Goal: Information Seeking & Learning: Find specific fact

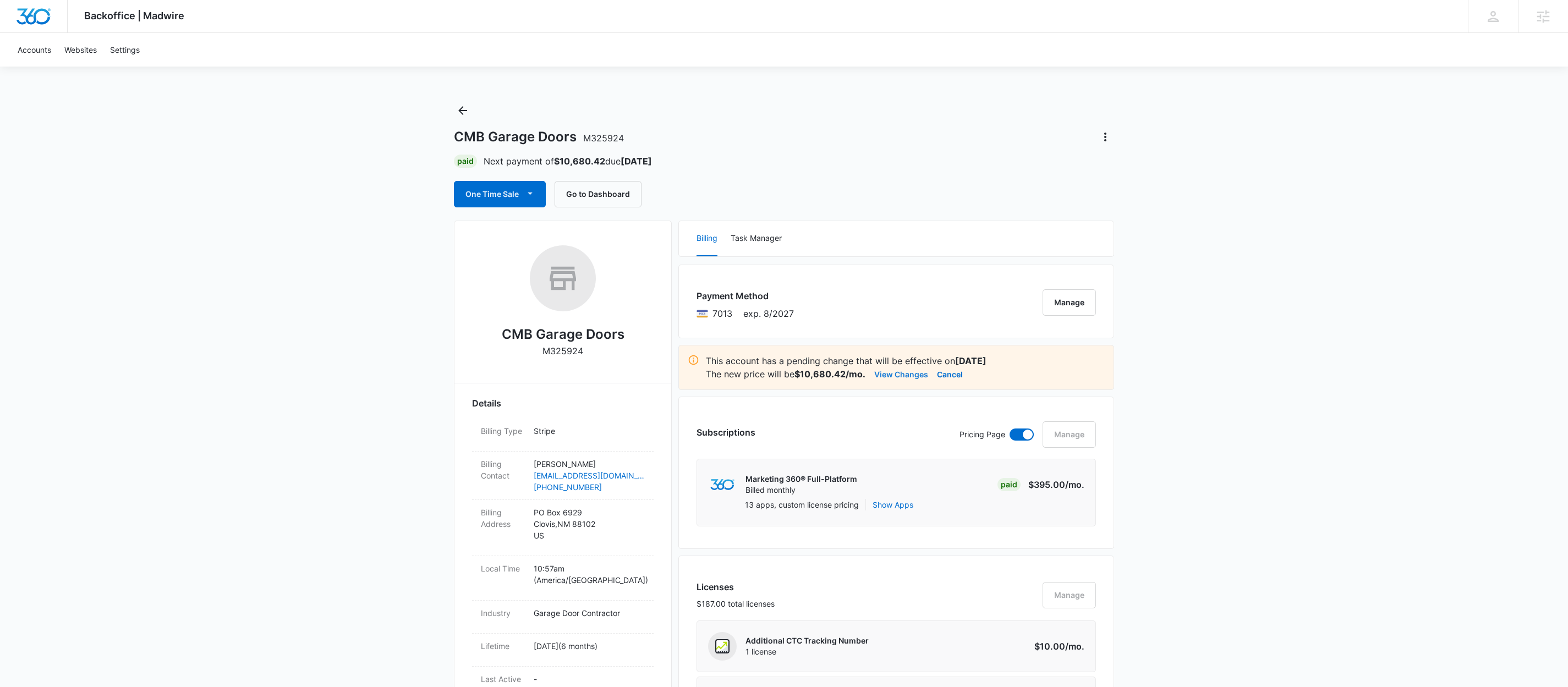
click at [904, 376] on button "View Changes" at bounding box center [901, 373] width 54 height 13
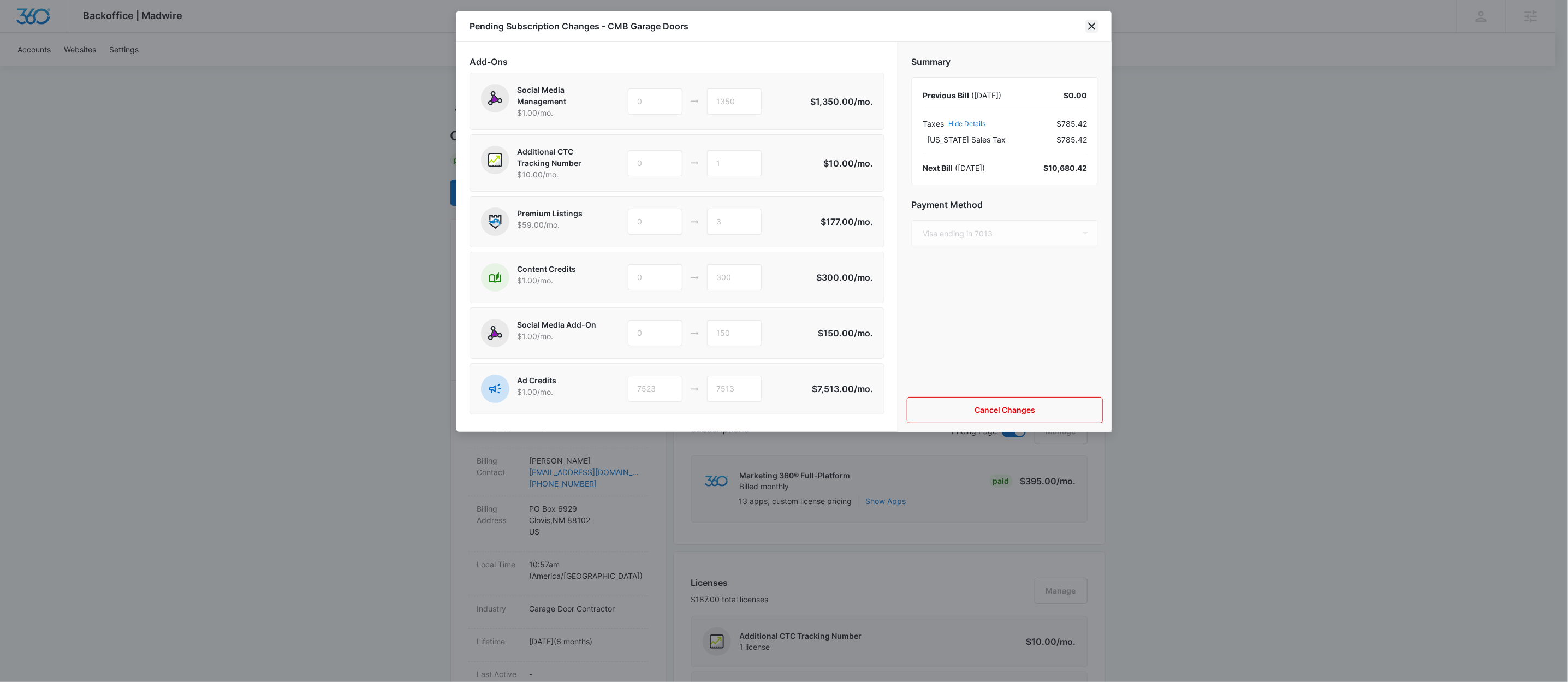
click at [1093, 22] on icon "close" at bounding box center [1091, 26] width 13 height 13
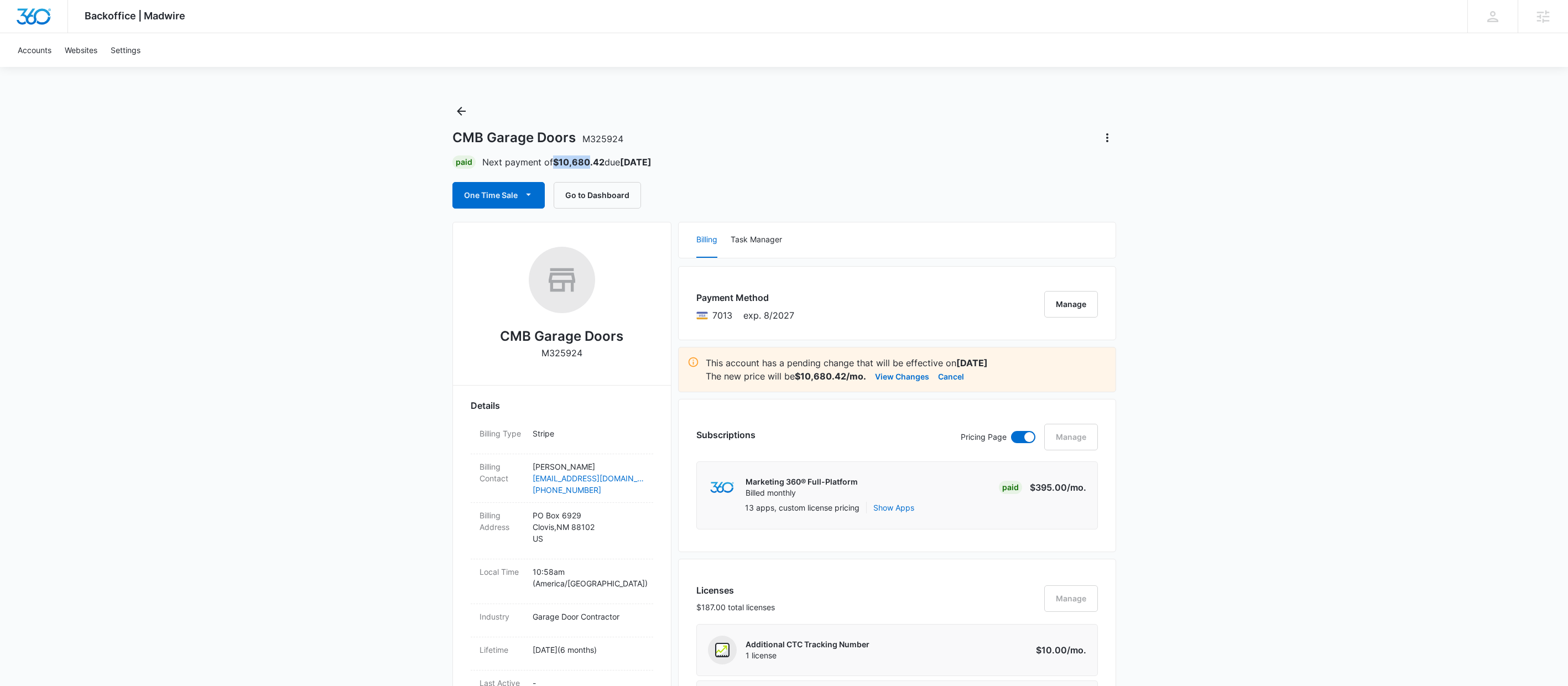
drag, startPoint x: 554, startPoint y: 160, endPoint x: 525, endPoint y: 163, distance: 29.2
click at [589, 160] on strong "$10,680.42" at bounding box center [578, 162] width 51 height 11
copy strong "$10,680"
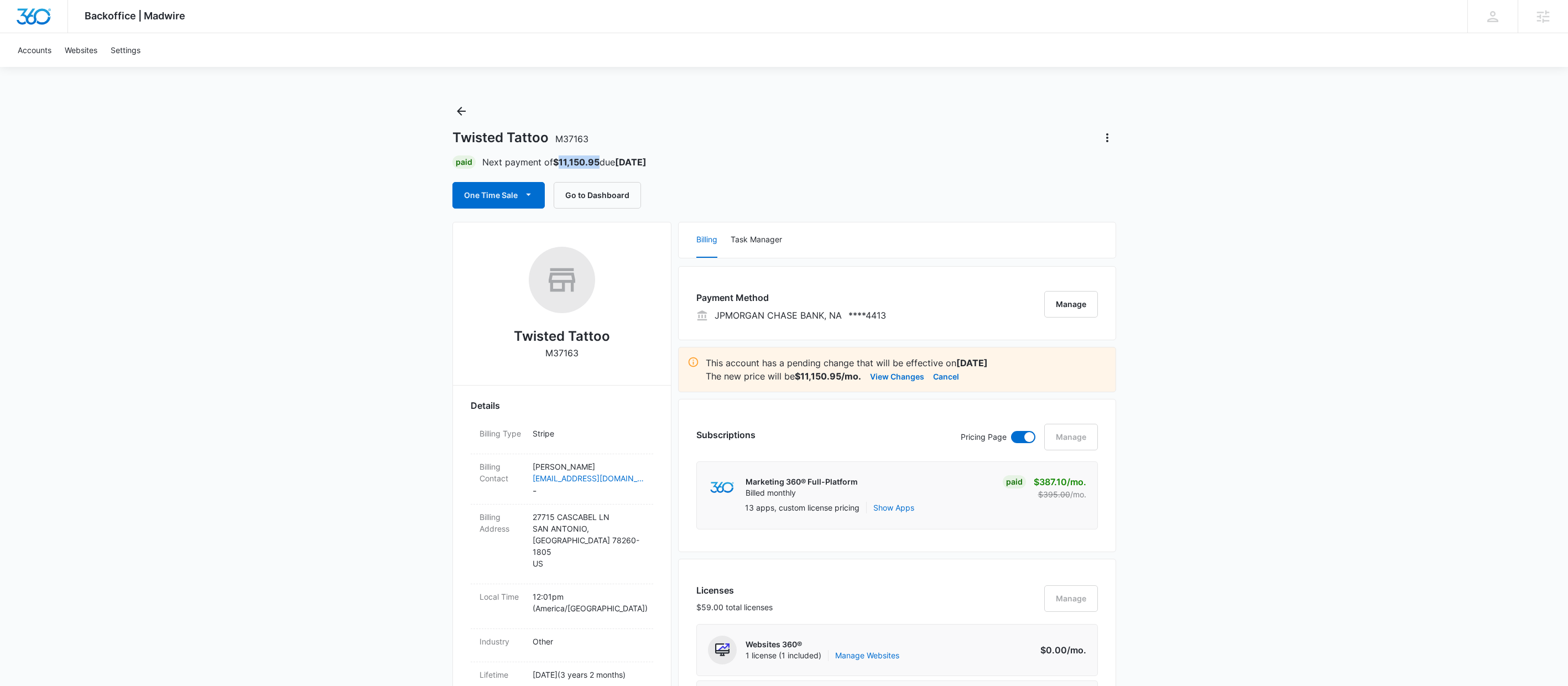
drag, startPoint x: 560, startPoint y: 160, endPoint x: 598, endPoint y: 162, distance: 38.1
click at [598, 162] on strong "$11,150.95" at bounding box center [576, 162] width 46 height 11
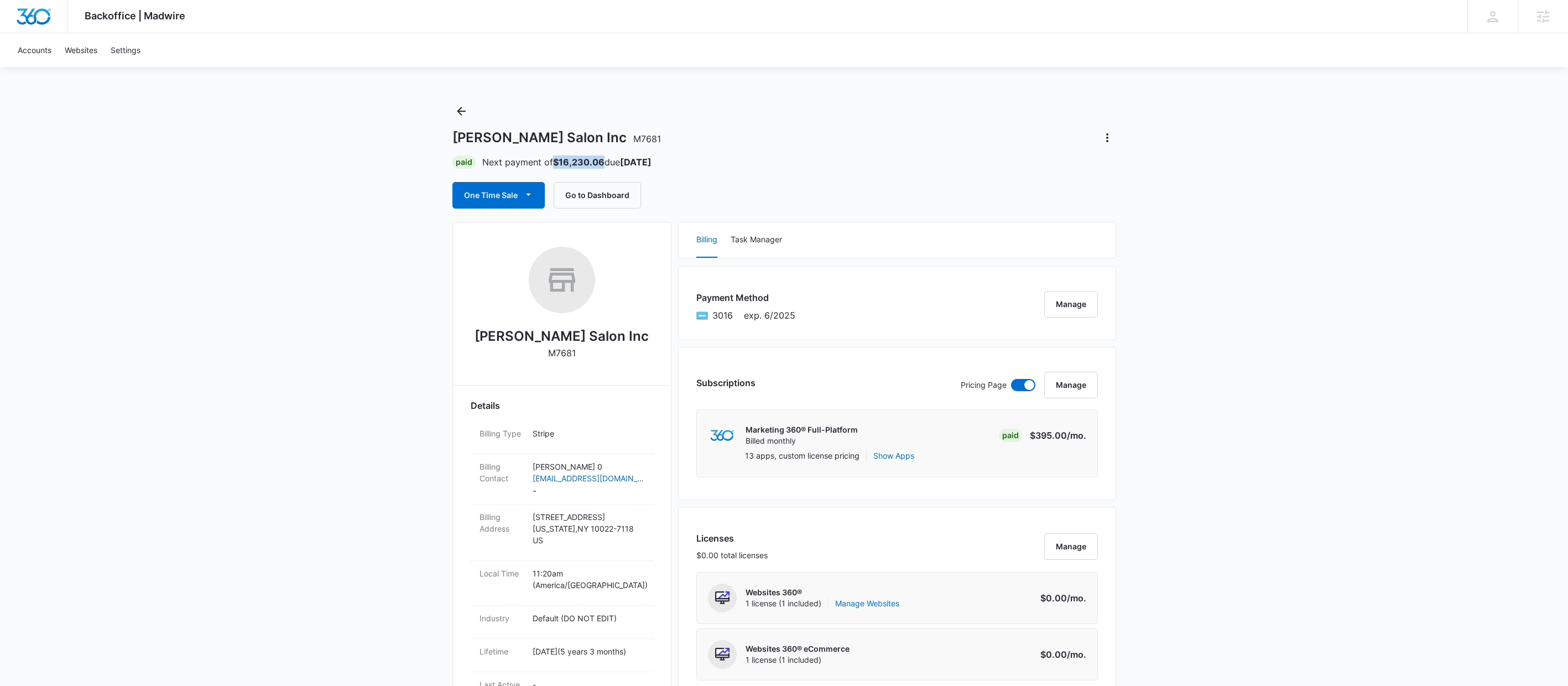
drag, startPoint x: 555, startPoint y: 161, endPoint x: 604, endPoint y: 161, distance: 49.0
click at [604, 161] on p "Next payment of $16,230.06 due Nov 1" at bounding box center [567, 161] width 169 height 13
copy strong "$16,230.06"
click at [31, 44] on link "Accounts" at bounding box center [35, 50] width 47 height 34
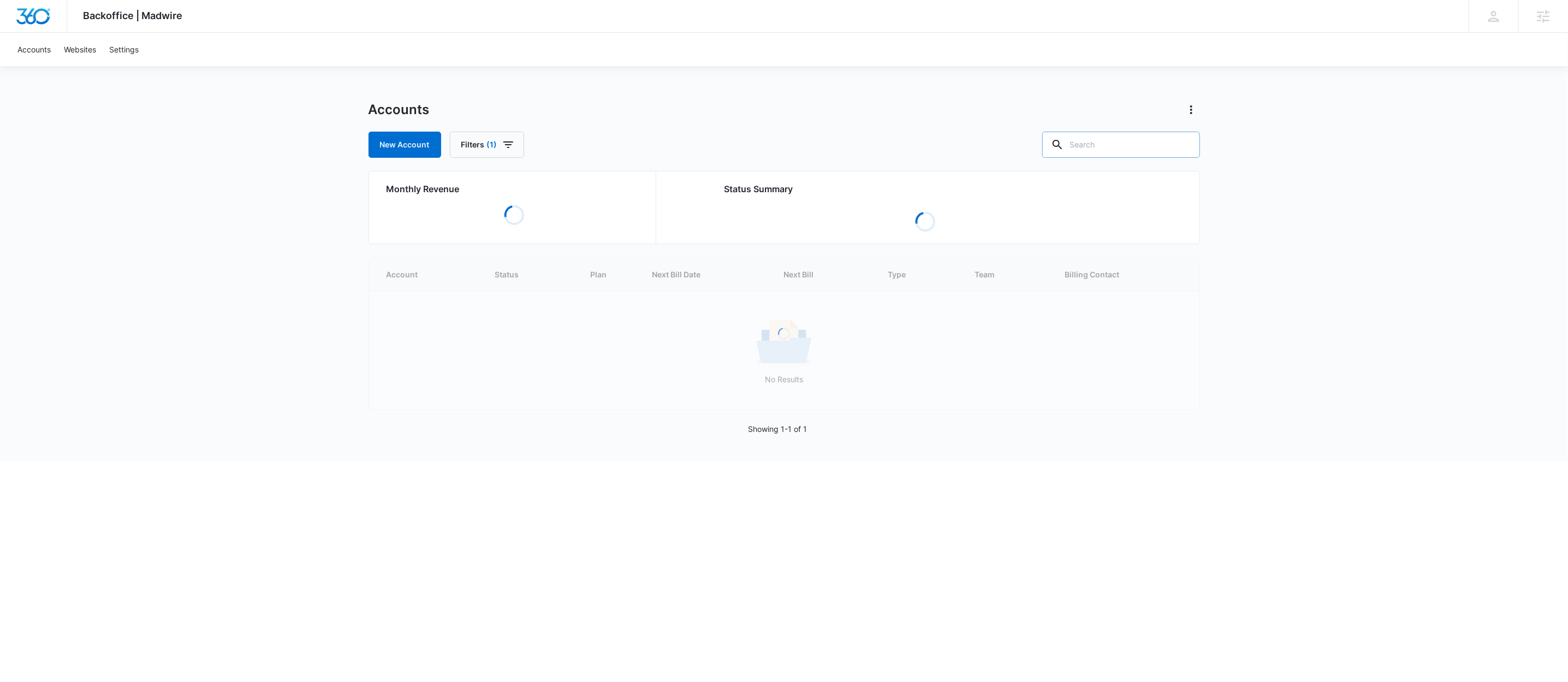
click at [1131, 144] on input "text" at bounding box center [1120, 144] width 157 height 26
paste input "M36074"
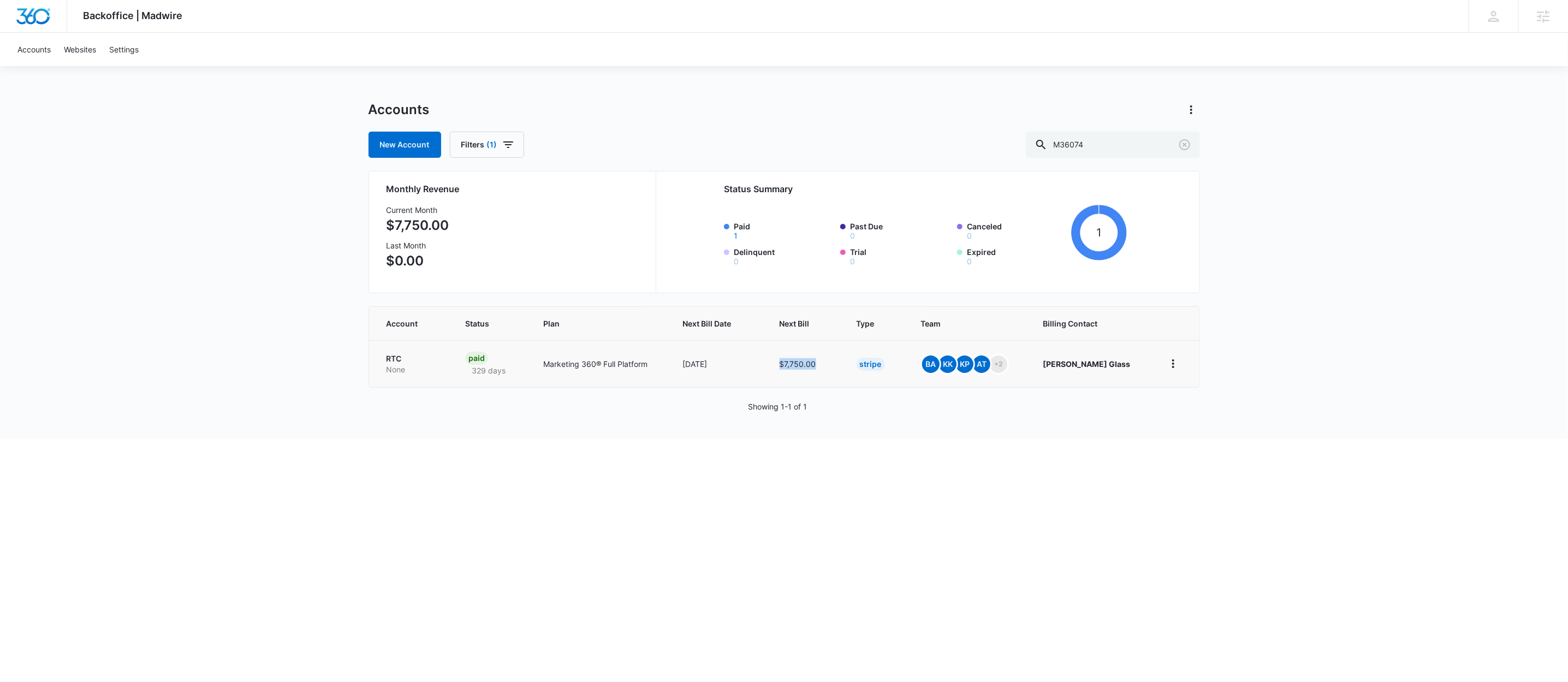
drag, startPoint x: 794, startPoint y: 362, endPoint x: 837, endPoint y: 373, distance: 44.4
click at [837, 373] on td "$7,750.00" at bounding box center [805, 364] width 77 height 47
copy td "$7,750.00"
click at [1121, 147] on input "M36074" at bounding box center [1112, 144] width 175 height 26
paste input "28469"
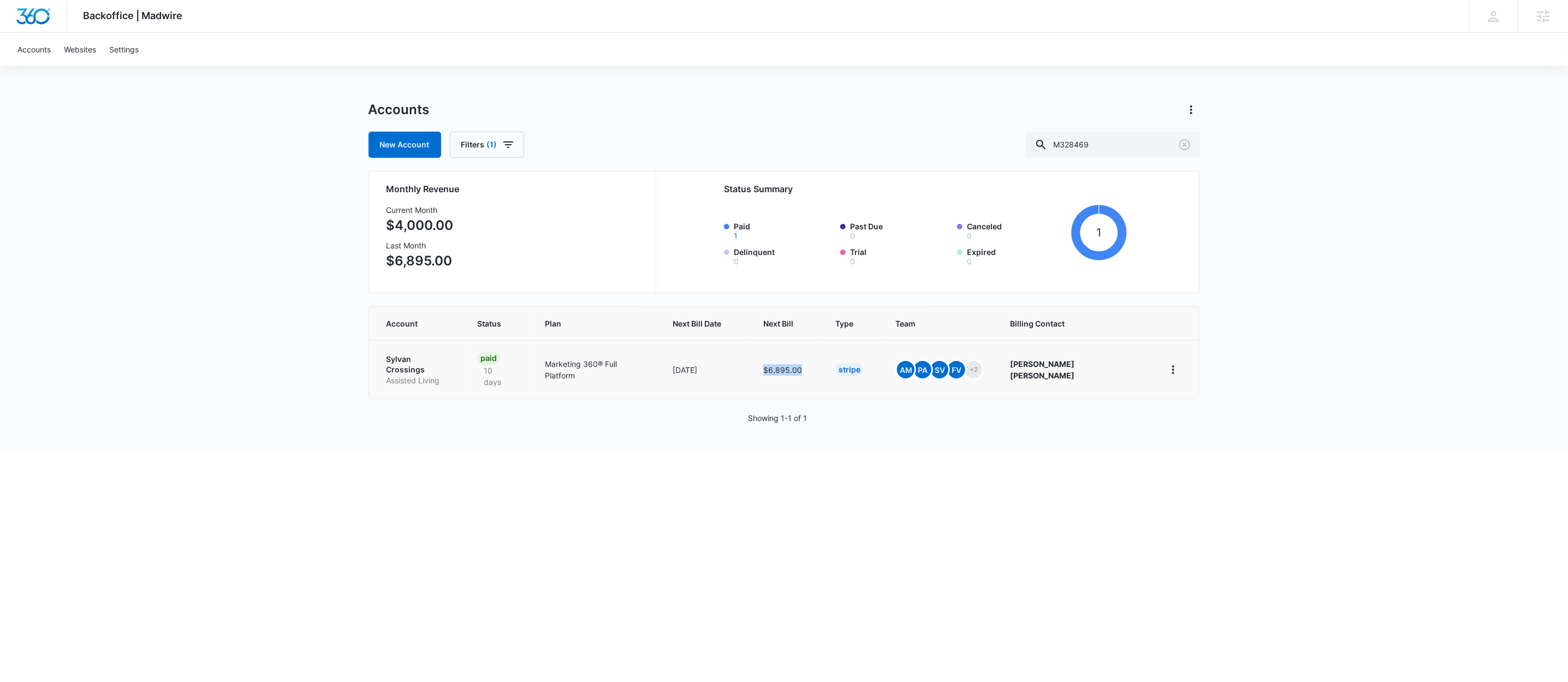
drag, startPoint x: 802, startPoint y: 369, endPoint x: 846, endPoint y: 369, distance: 44.0
click at [822, 369] on td "$6,895.00" at bounding box center [786, 370] width 72 height 58
copy td "$6,895.00"
click at [1137, 143] on input "M328469" at bounding box center [1112, 144] width 175 height 26
paste input "5747"
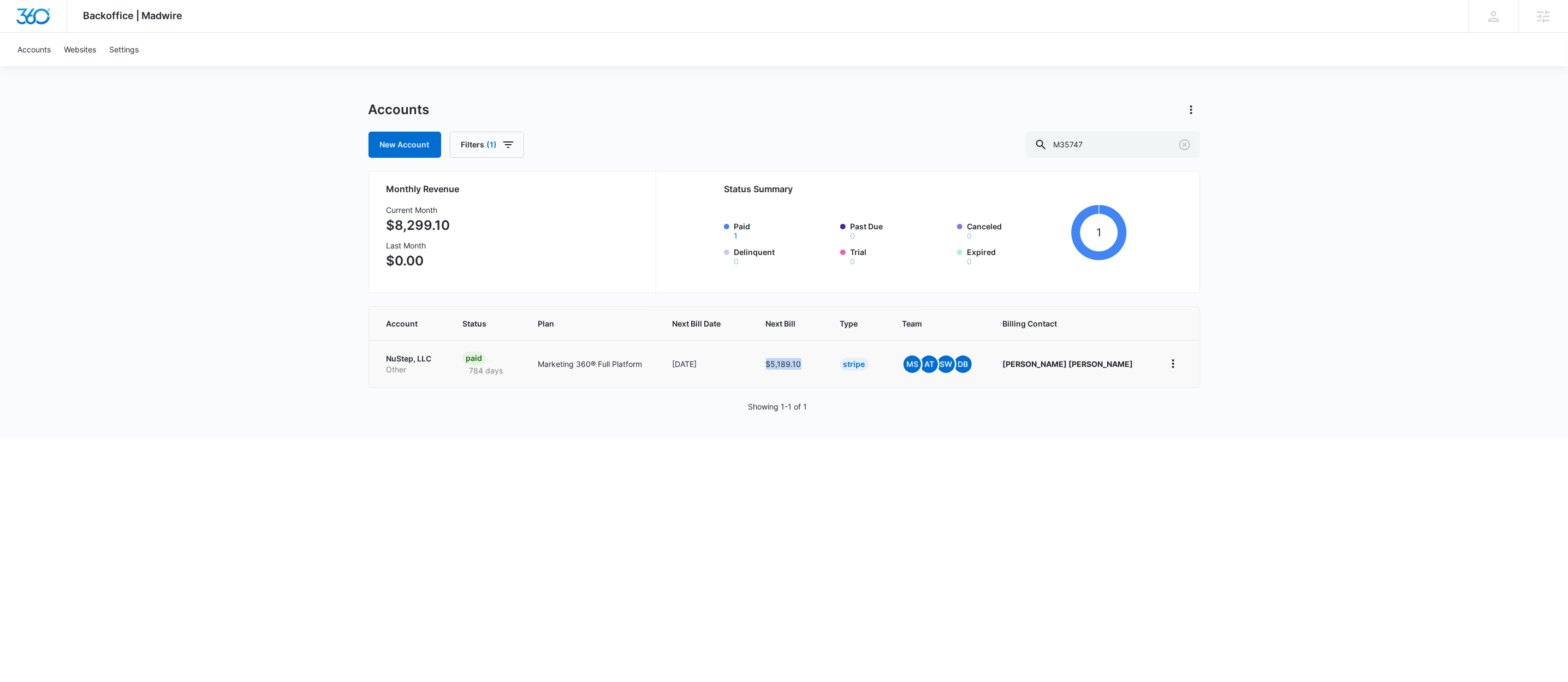
drag, startPoint x: 808, startPoint y: 359, endPoint x: 851, endPoint y: 366, distance: 43.6
click at [827, 366] on td "$5,189.10" at bounding box center [790, 364] width 74 height 47
copy td "$5,189.10"
click at [1118, 145] on input "M35747" at bounding box center [1112, 144] width 175 height 26
paste input "28606"
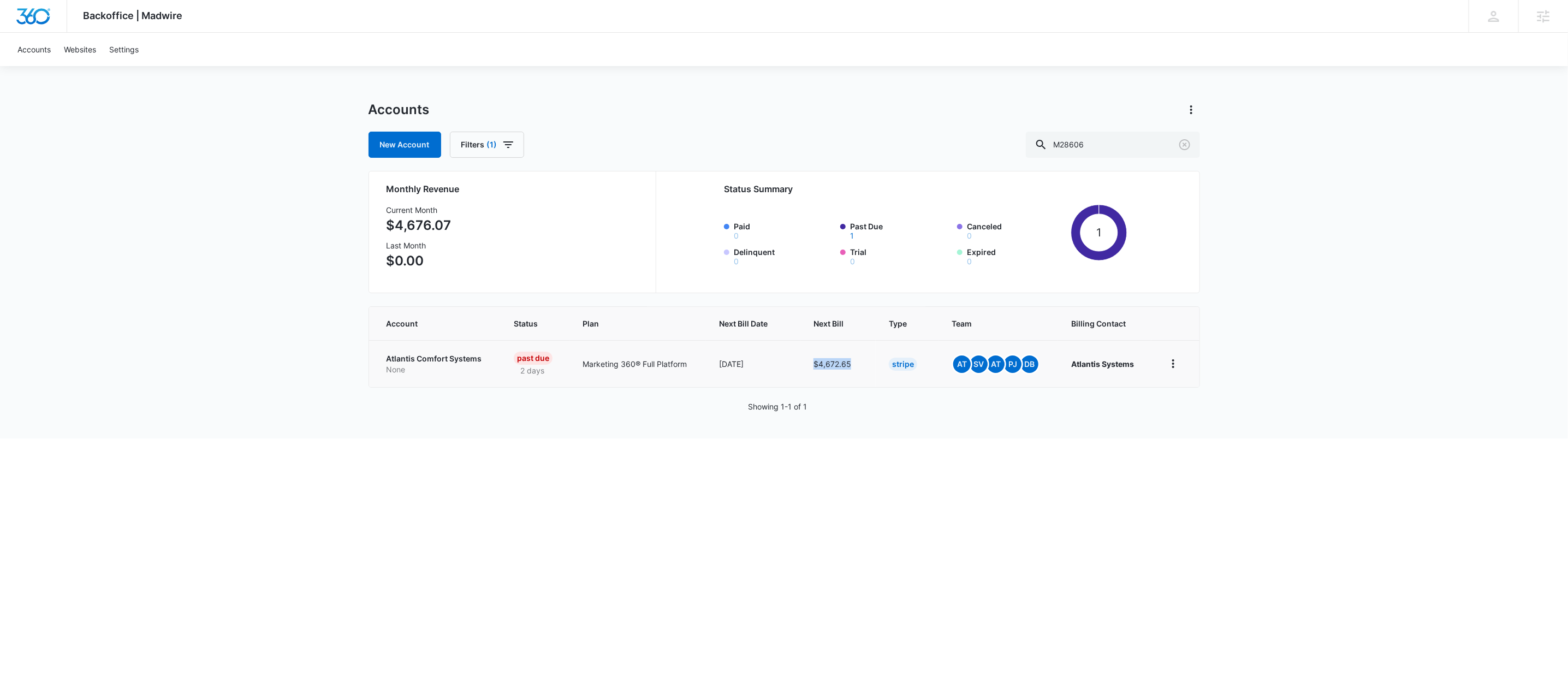
drag, startPoint x: 853, startPoint y: 366, endPoint x: 814, endPoint y: 367, distance: 39.0
click at [814, 367] on td "$4,672.65" at bounding box center [838, 364] width 76 height 47
copy td "$4,672.65"
click at [1110, 144] on input "M28606" at bounding box center [1112, 144] width 175 height 26
click at [1121, 165] on div "Accounts New Account Filters (1) M28606 Monthly Revenue Current Month $4,676.07…" at bounding box center [784, 269] width 831 height 337
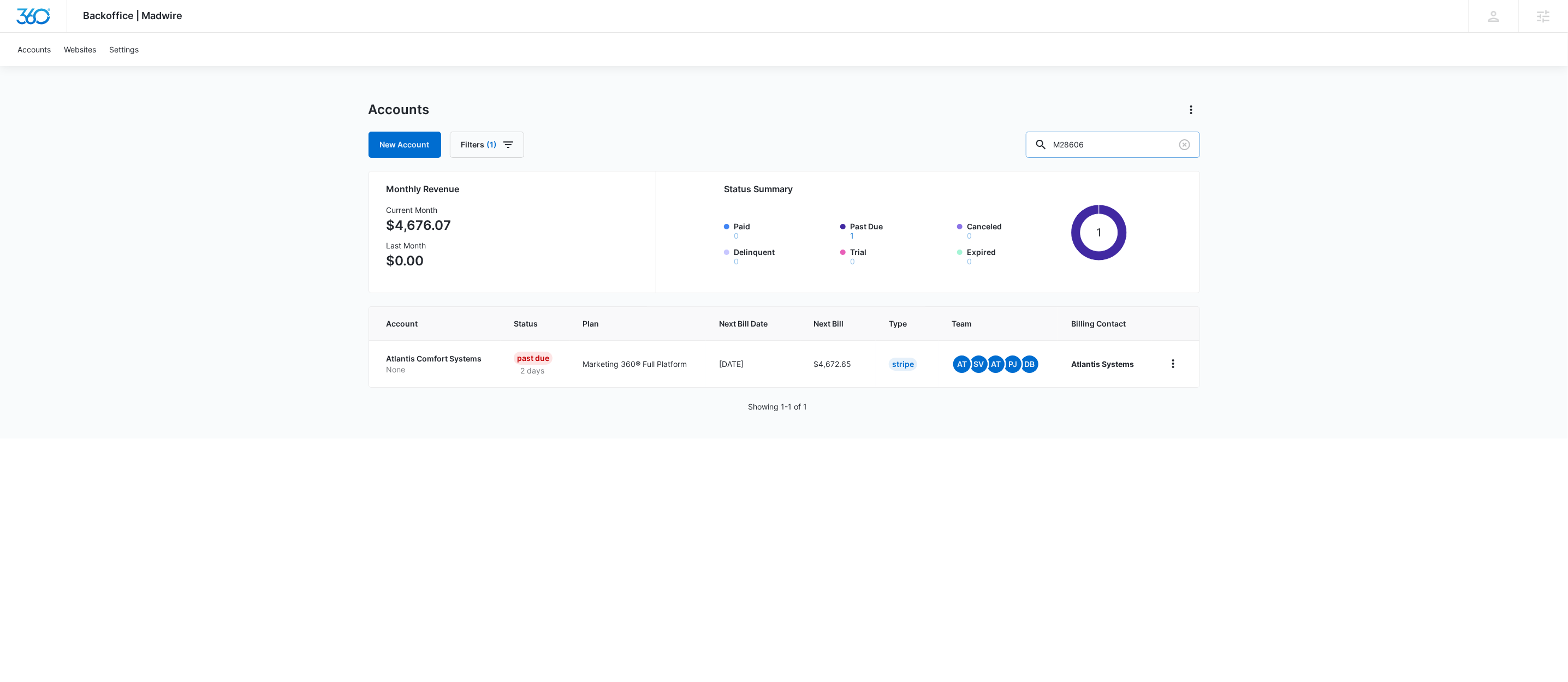
click at [1134, 145] on input "M28606" at bounding box center [1112, 144] width 175 height 26
paste input "7045"
type input "M7045"
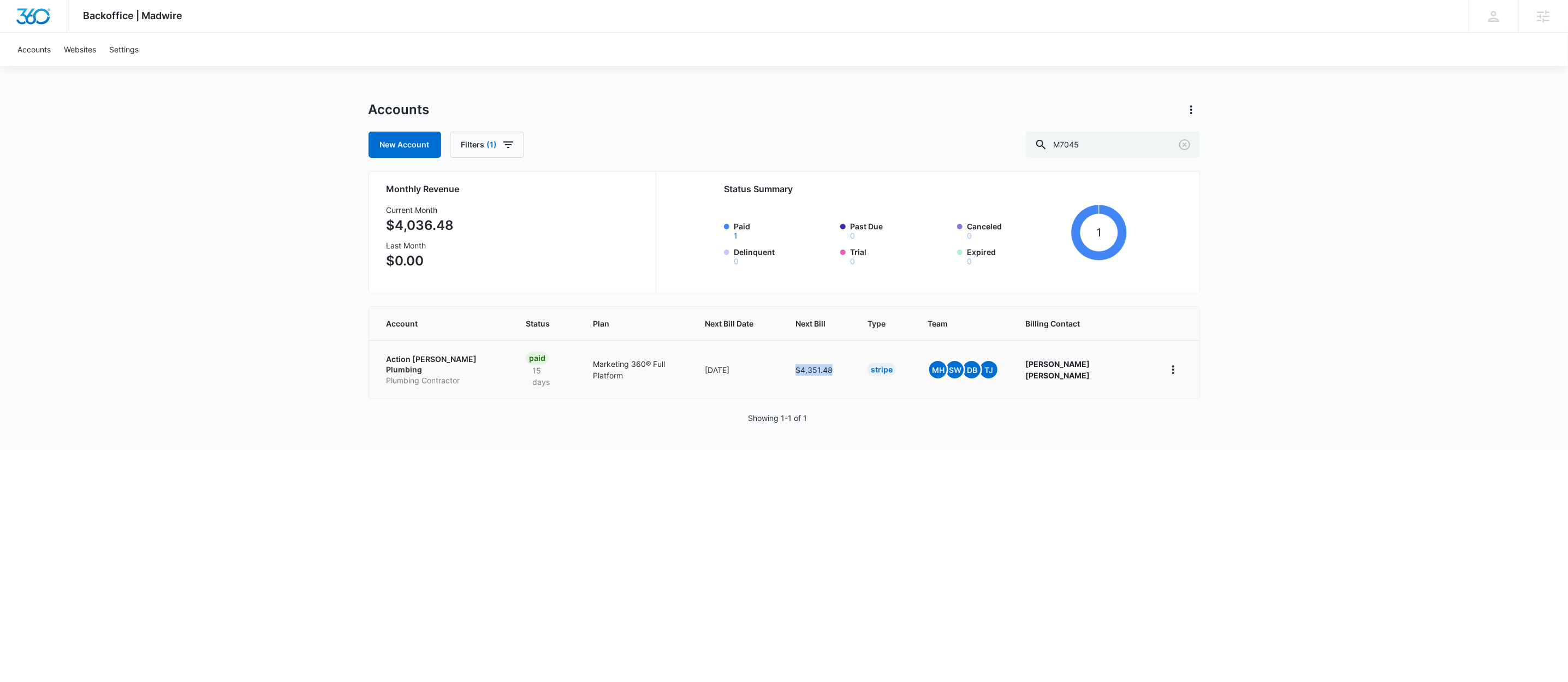
drag, startPoint x: 830, startPoint y: 362, endPoint x: 867, endPoint y: 366, distance: 37.2
click at [854, 366] on td "$4,351.48" at bounding box center [818, 370] width 72 height 58
copy td "$4,351.48"
click at [440, 361] on p "Action Jackson Plumbing" at bounding box center [444, 364] width 113 height 22
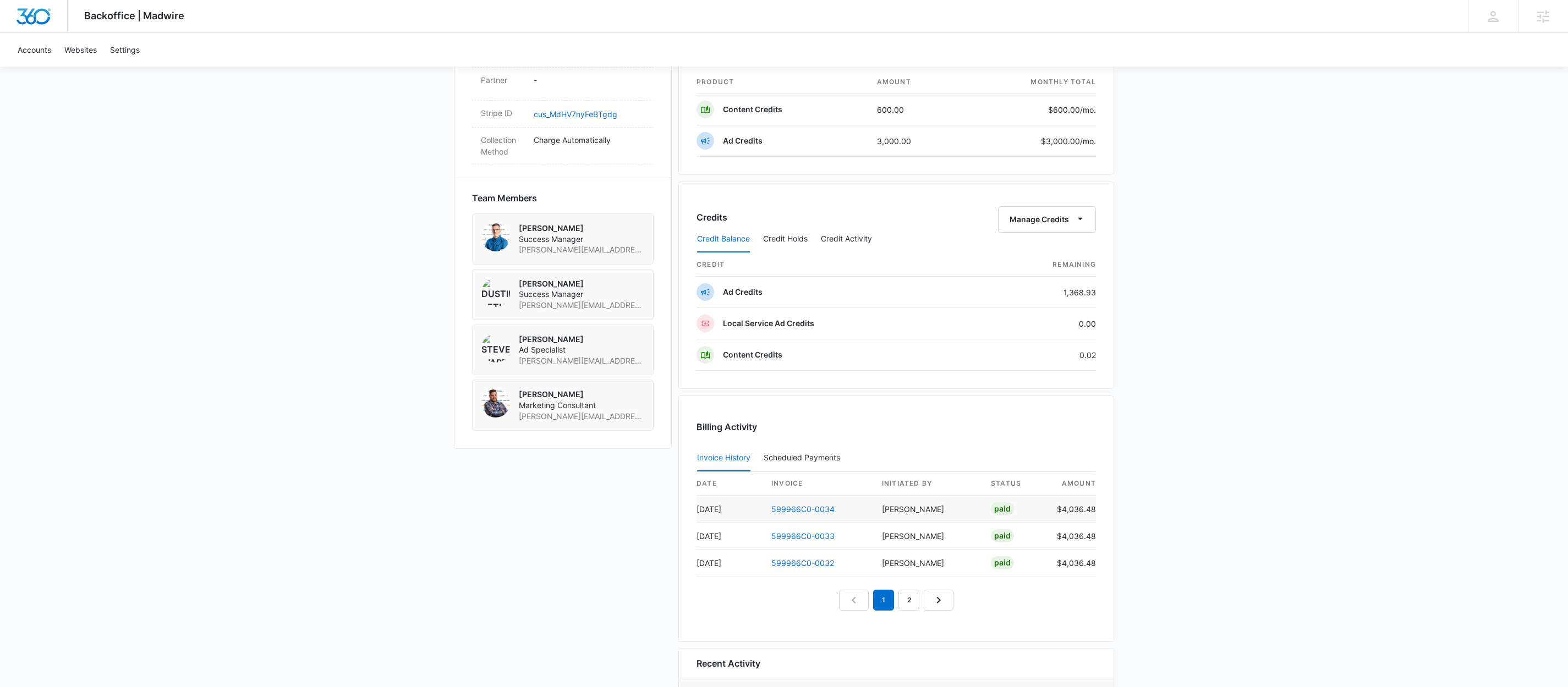
scroll to position [733, 0]
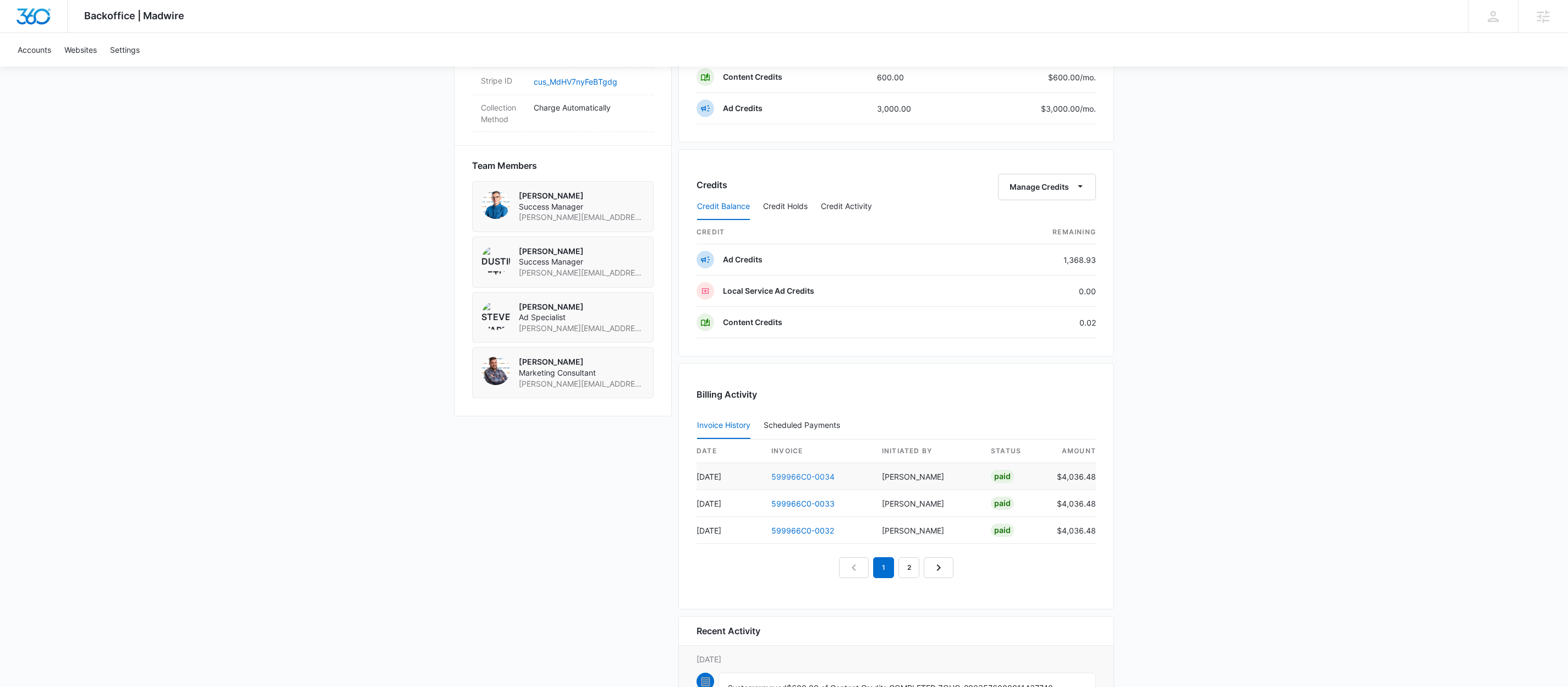
click at [783, 482] on link "599966C0-0034" at bounding box center [802, 476] width 63 height 10
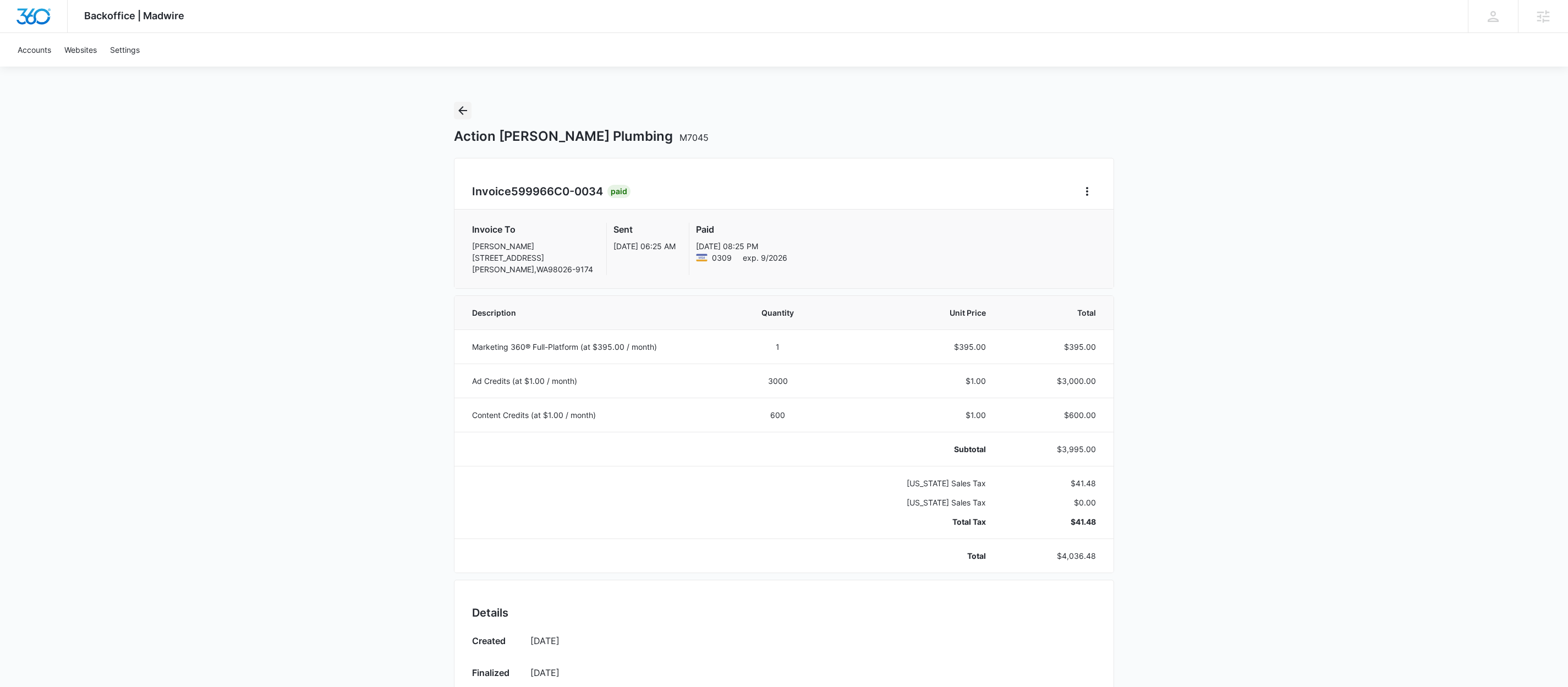
click at [469, 111] on icon "Back" at bounding box center [462, 110] width 13 height 13
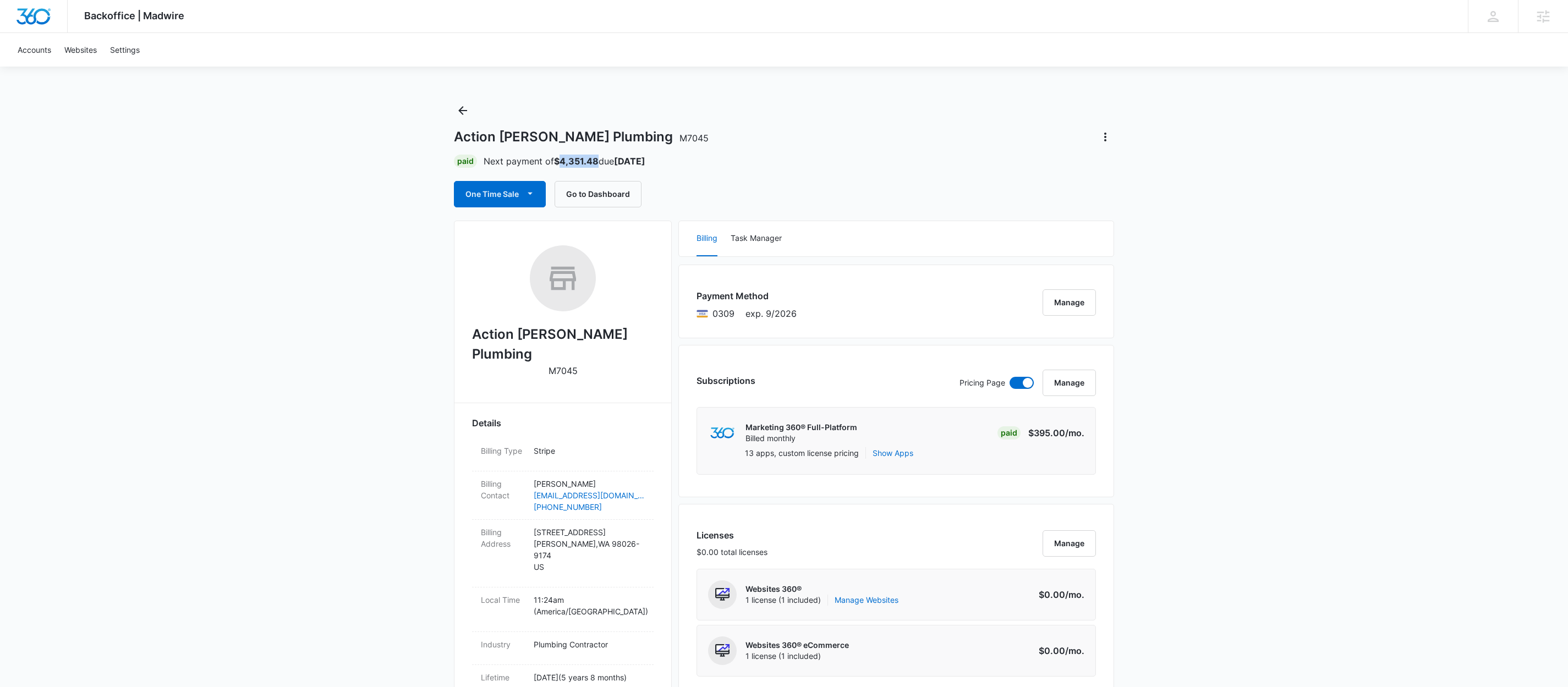
drag, startPoint x: 558, startPoint y: 158, endPoint x: 599, endPoint y: 162, distance: 41.2
click at [599, 162] on p "Next payment of $4,351.48 due Oct 19" at bounding box center [564, 160] width 162 height 13
copy strong "4,351.48"
click at [472, 119] on div "Action Jackson Plumbing M7045 Paid Next payment of $4,351.48 due Oct 19 One Tim…" at bounding box center [784, 154] width 660 height 106
click at [465, 113] on icon "Back" at bounding box center [462, 110] width 13 height 13
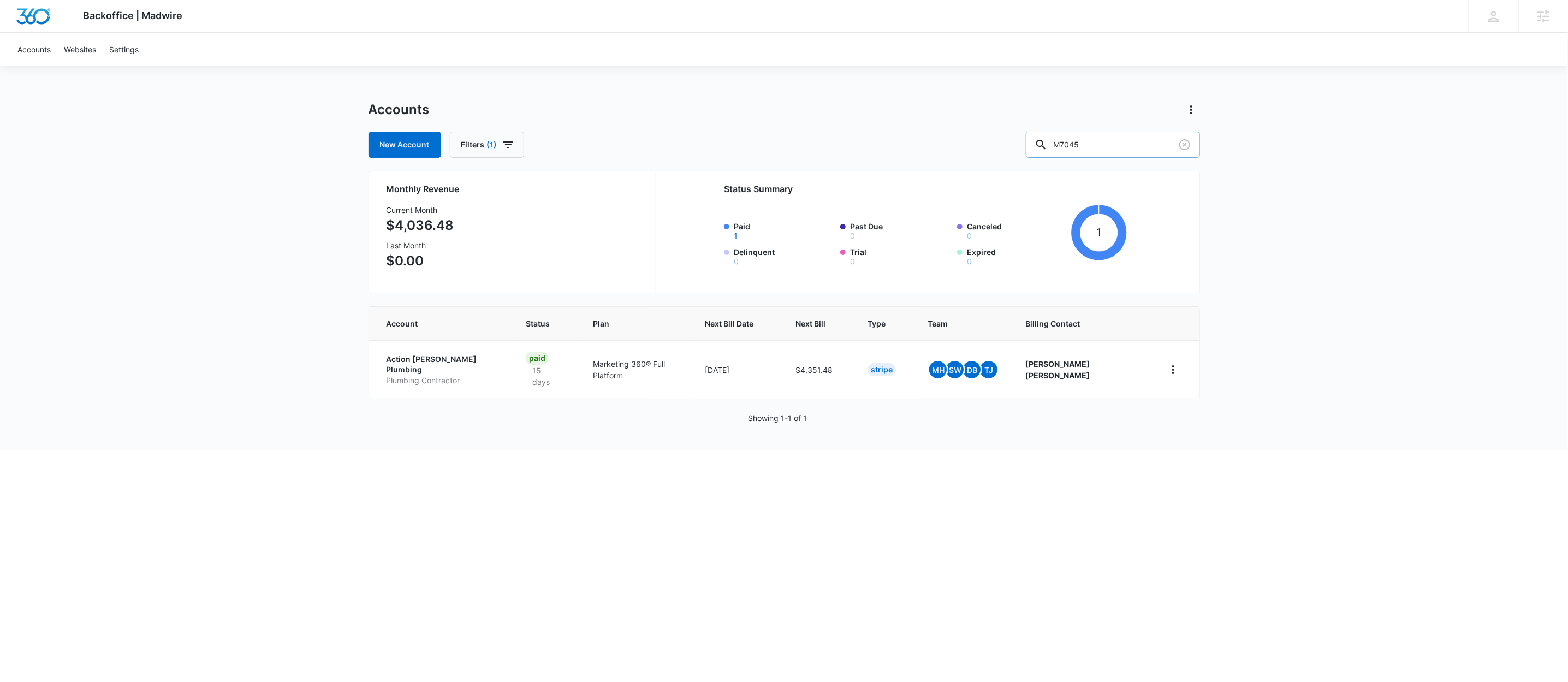
click at [1120, 146] on input "M7045" at bounding box center [1112, 144] width 175 height 26
paste input "37163"
type input "M37163"
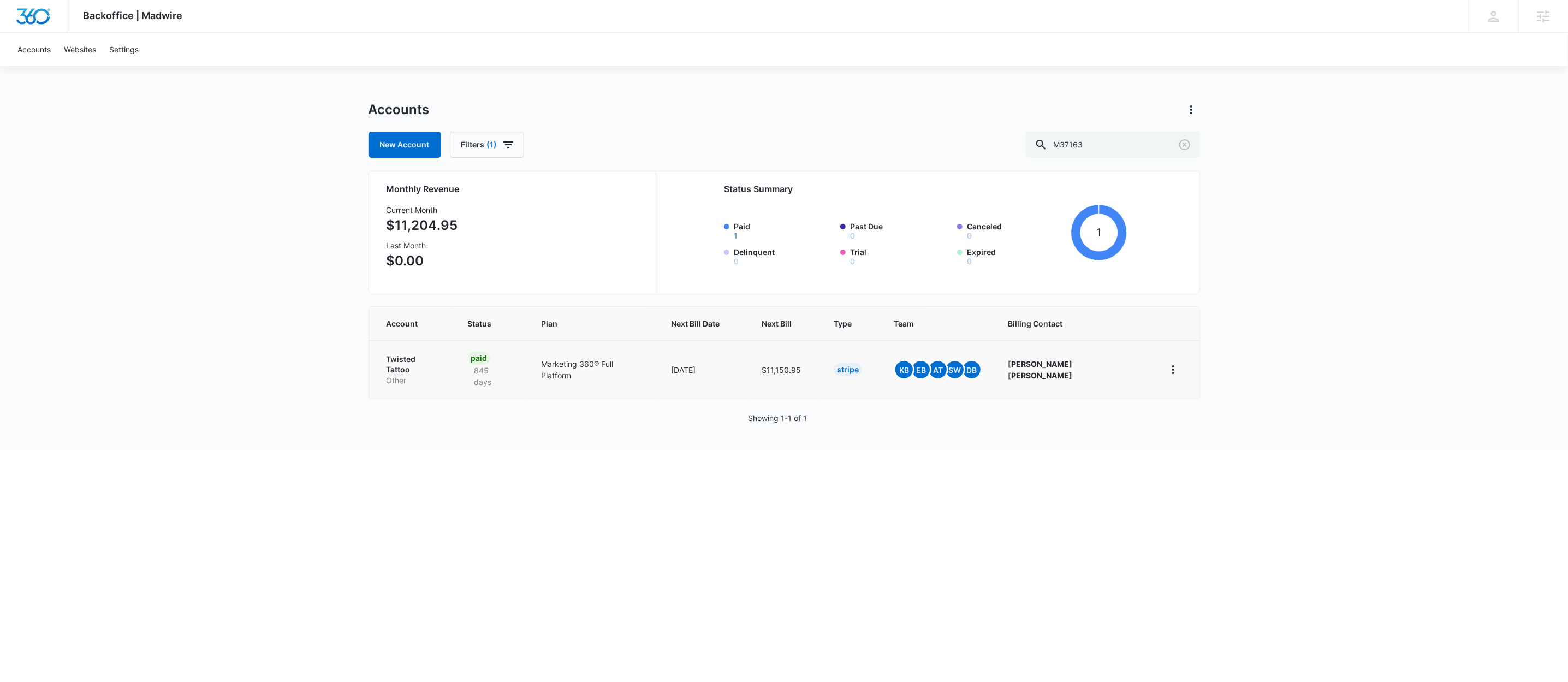
click at [427, 359] on p "Twisted Tattoo" at bounding box center [414, 364] width 55 height 22
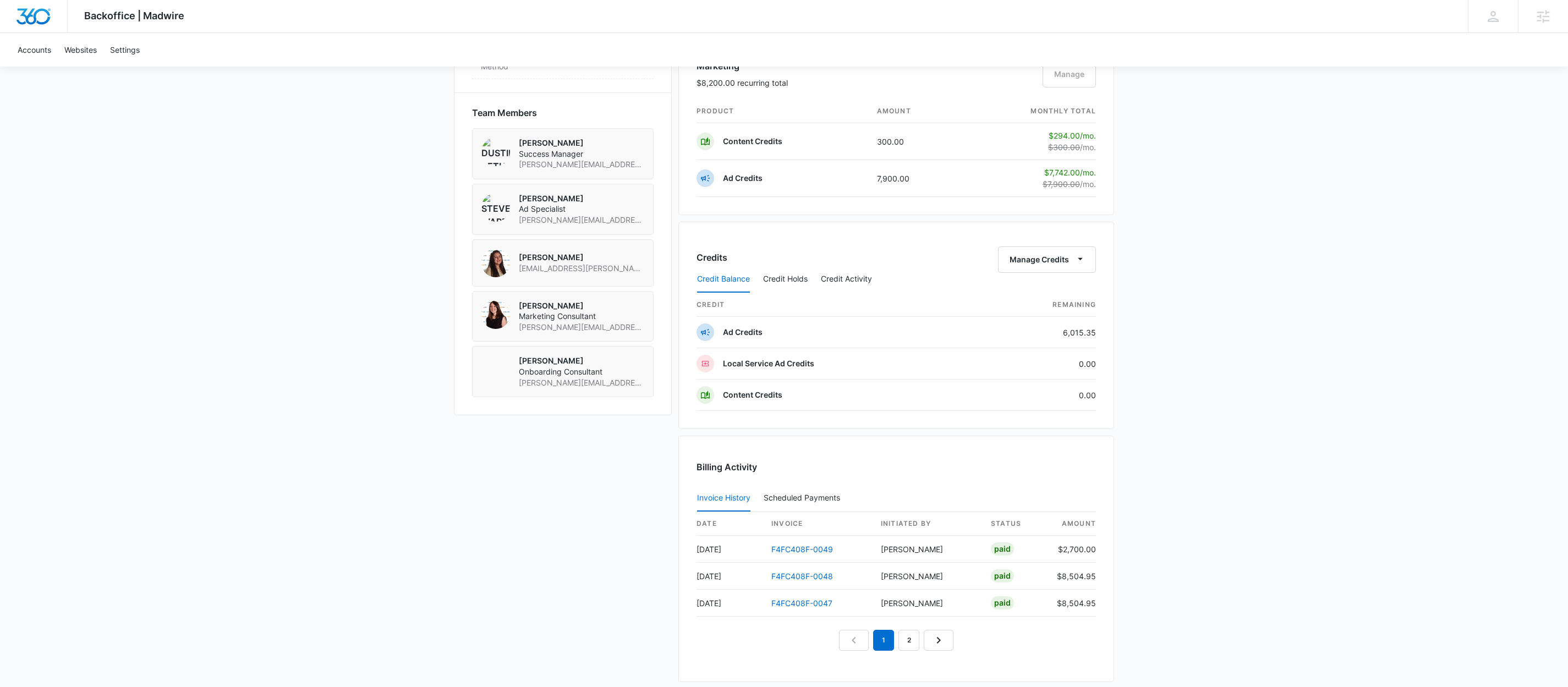
scroll to position [791, 0]
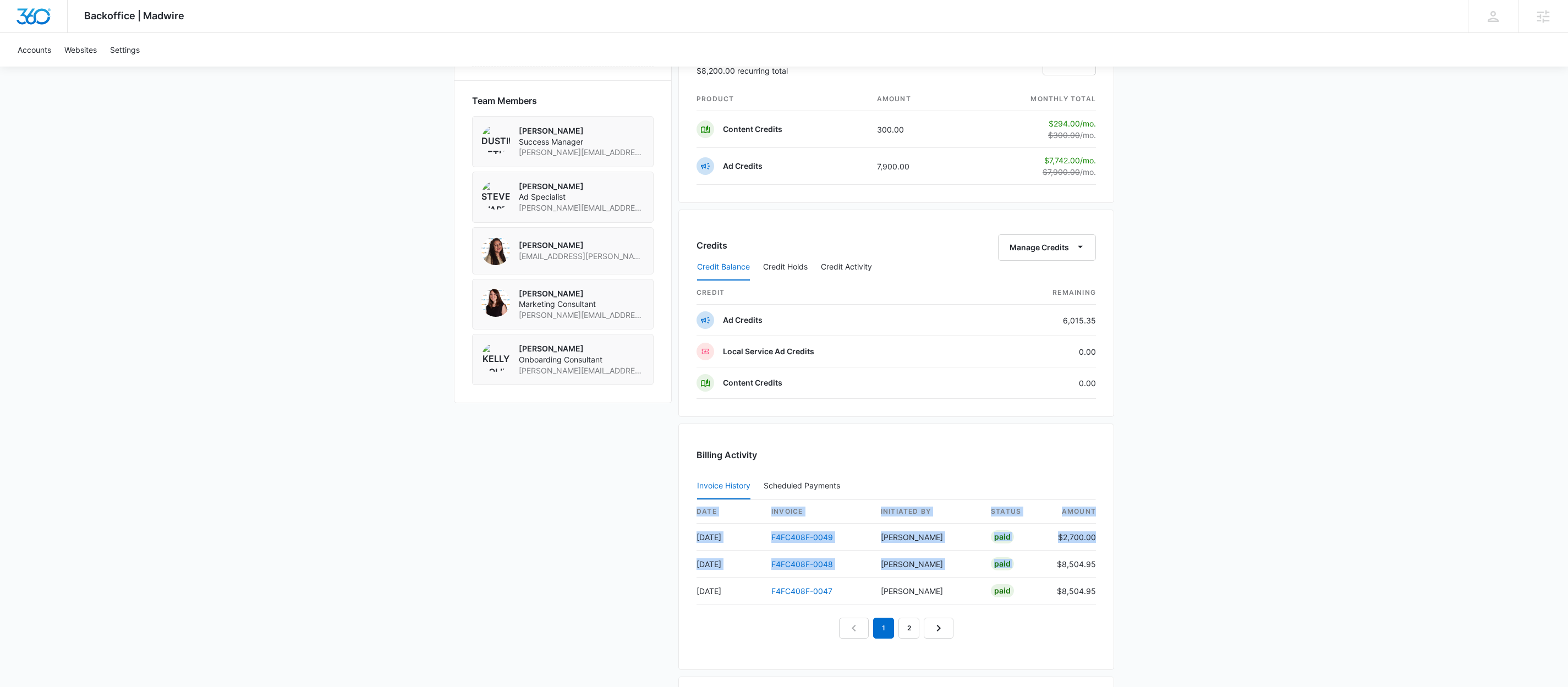
drag, startPoint x: 1060, startPoint y: 569, endPoint x: 1098, endPoint y: 570, distance: 38.0
click at [1098, 570] on div "Billing Activity Invoice History Scheduled Payments 0 date invoice Initiated By…" at bounding box center [896, 547] width 436 height 246
click at [1096, 570] on div "Billing Activity Invoice History Scheduled Payments 0 date invoice Initiated By…" at bounding box center [896, 547] width 436 height 246
drag, startPoint x: 1092, startPoint y: 570, endPoint x: 1043, endPoint y: 573, distance: 49.1
click at [1043, 573] on tr "Sep 18 F4FC408F-0048 Dustin Bethel Paid $8,504.95" at bounding box center [896, 564] width 399 height 27
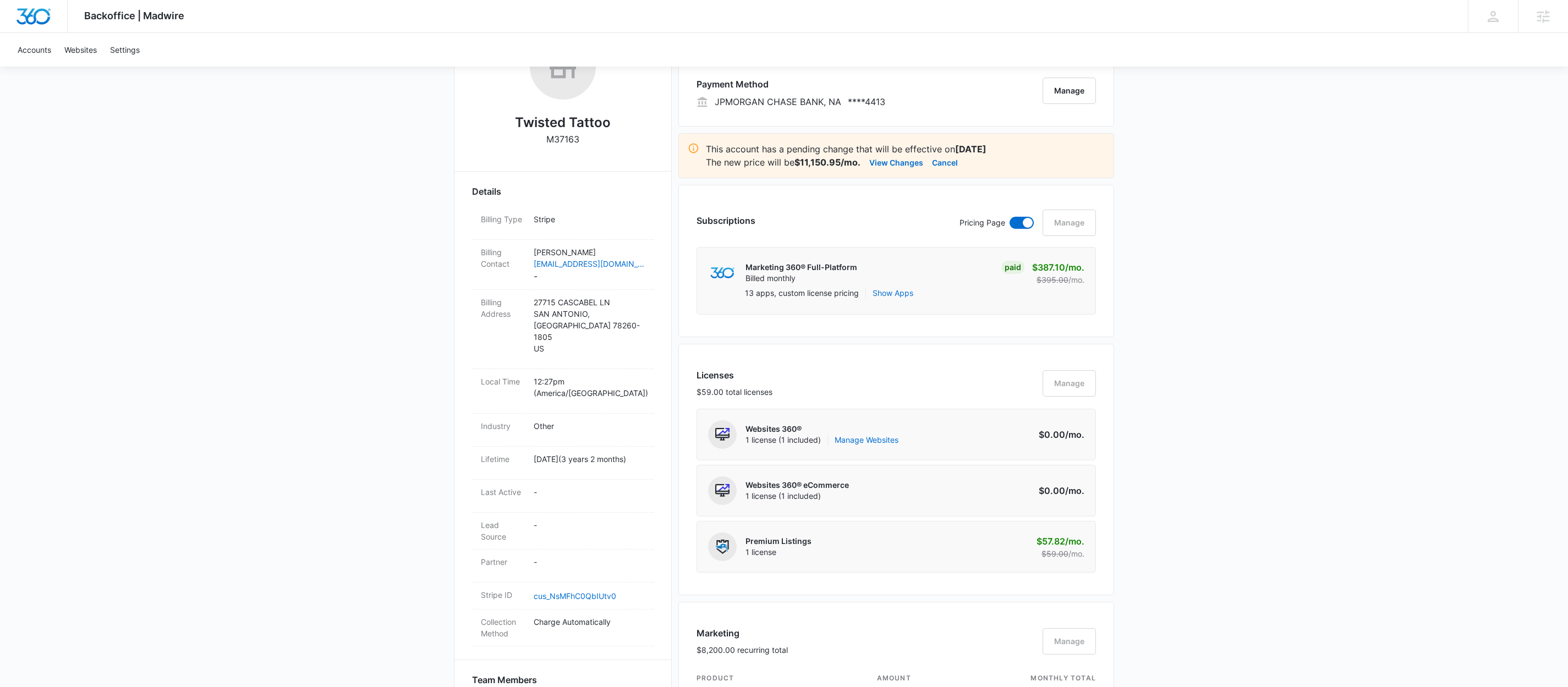
scroll to position [0, 0]
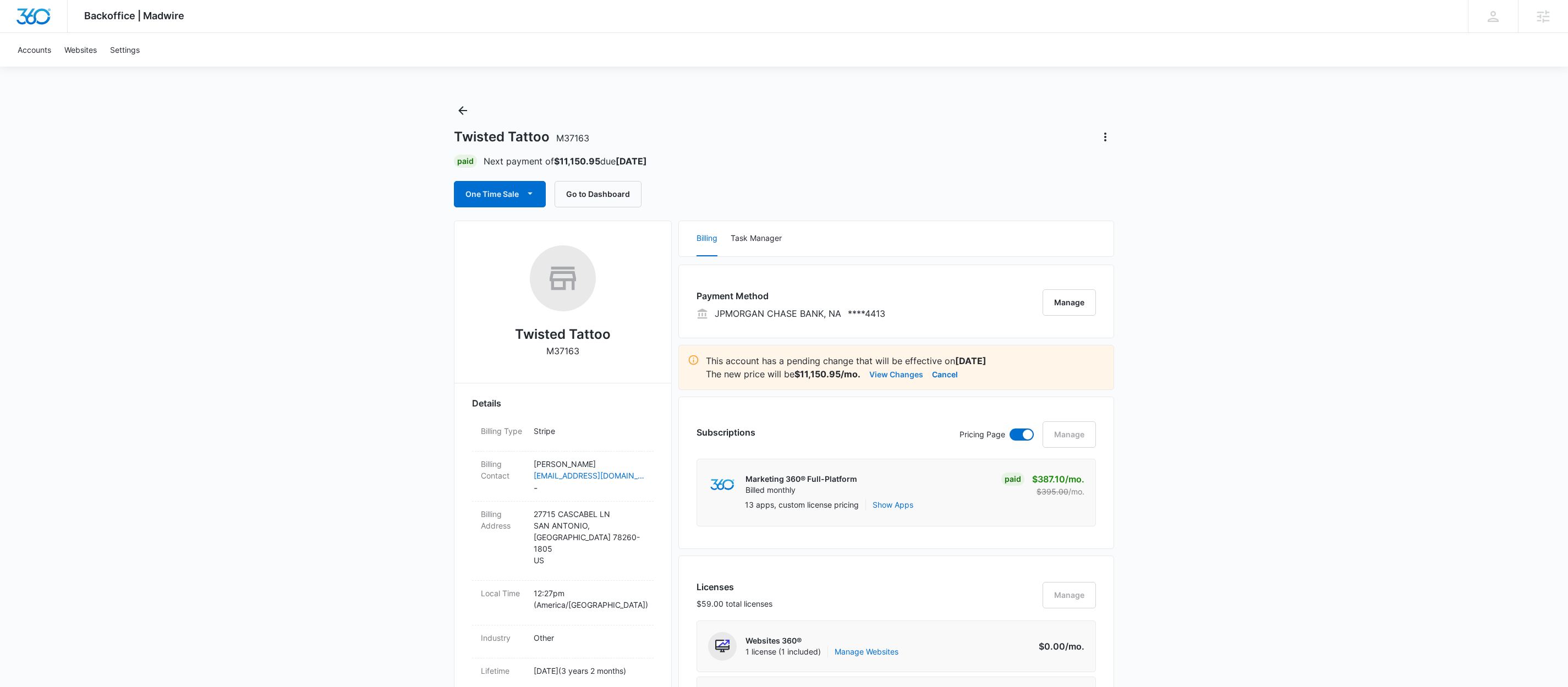
click at [891, 376] on button "View Changes" at bounding box center [896, 373] width 54 height 13
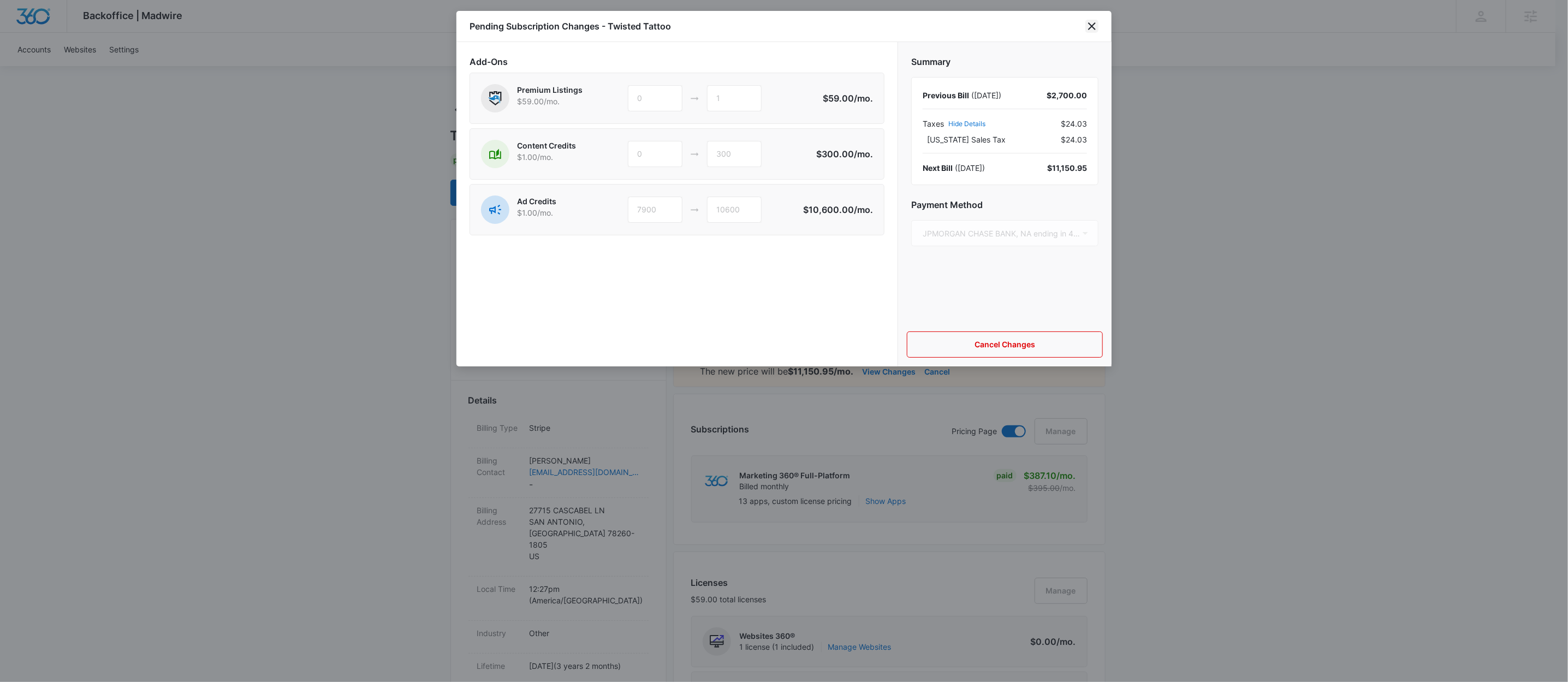
drag, startPoint x: 1091, startPoint y: 28, endPoint x: 1362, endPoint y: 224, distance: 334.5
click at [1174, 267] on div at bounding box center [784, 341] width 1568 height 682
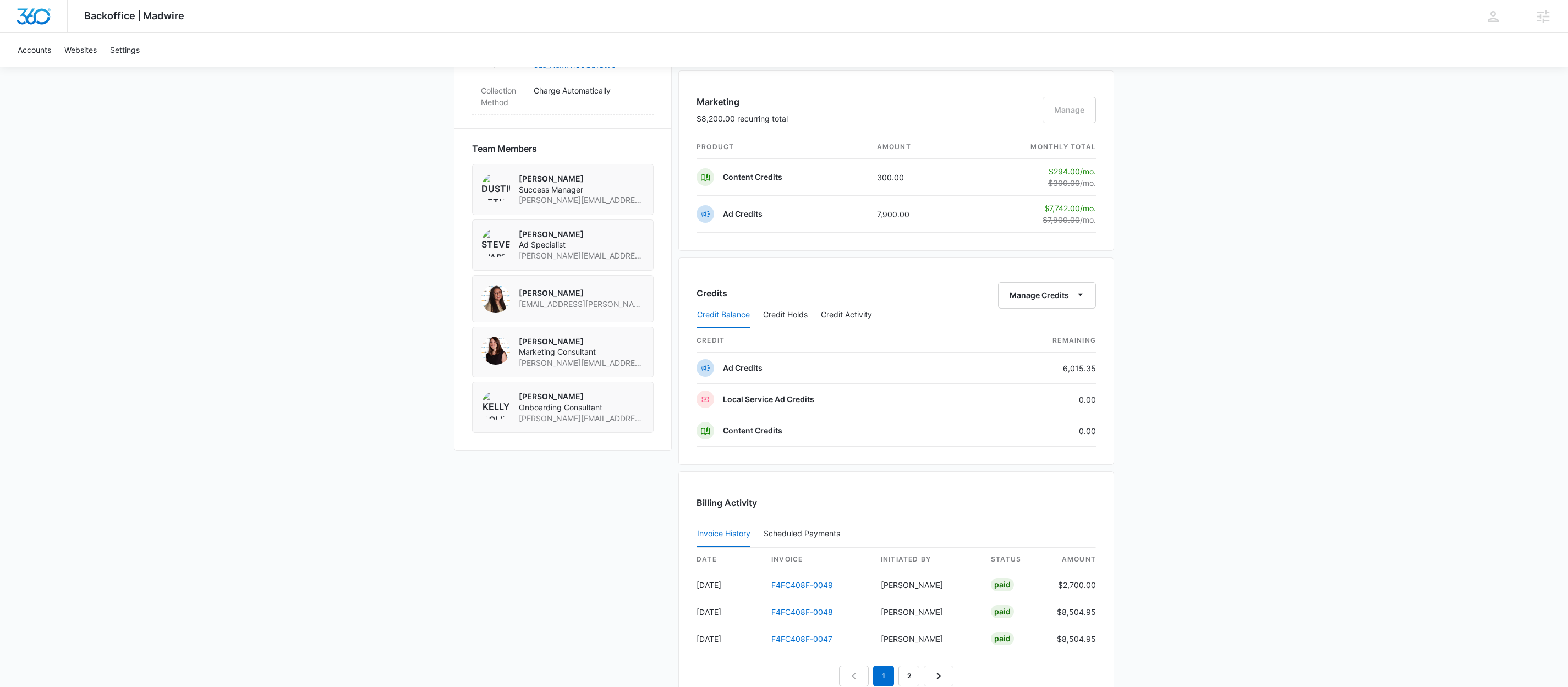
scroll to position [923, 0]
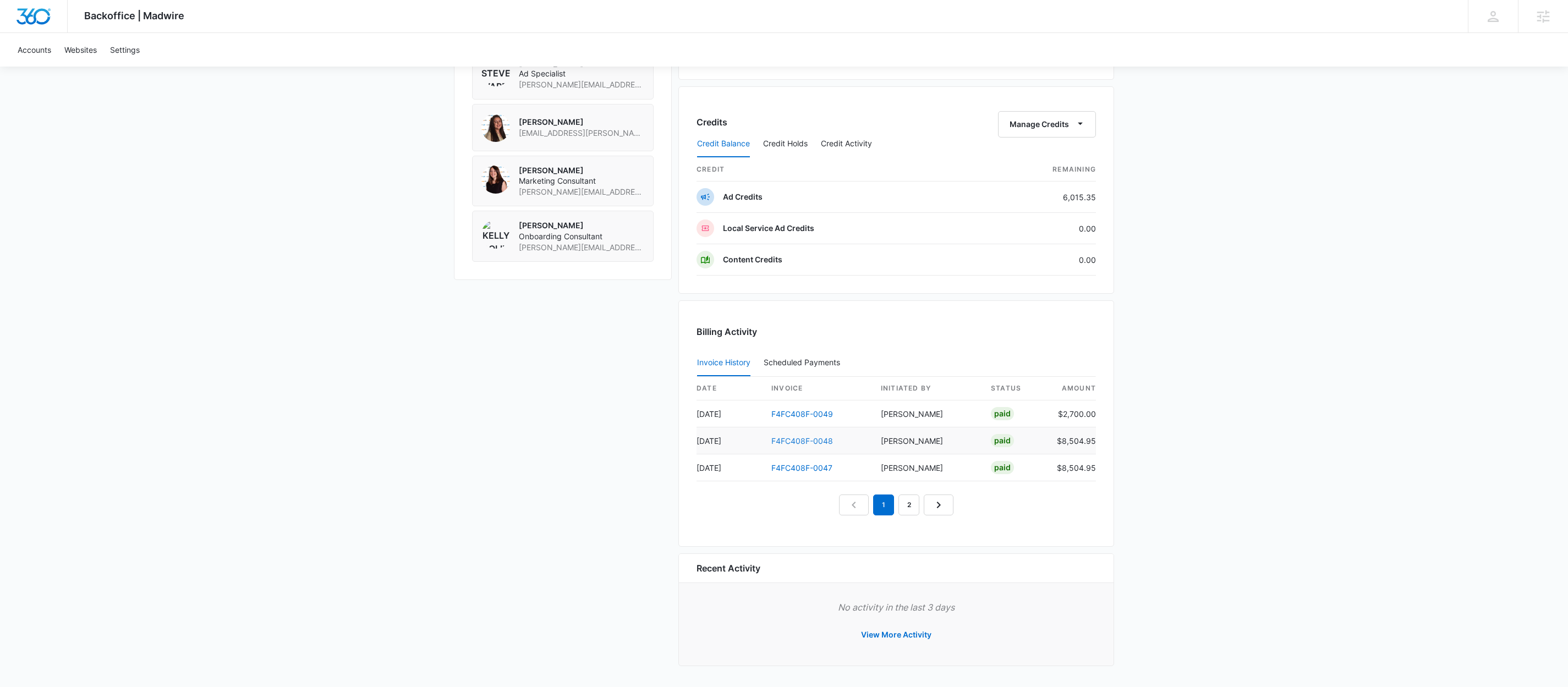
click at [815, 438] on link "F4FC408F-0048" at bounding box center [801, 441] width 62 height 10
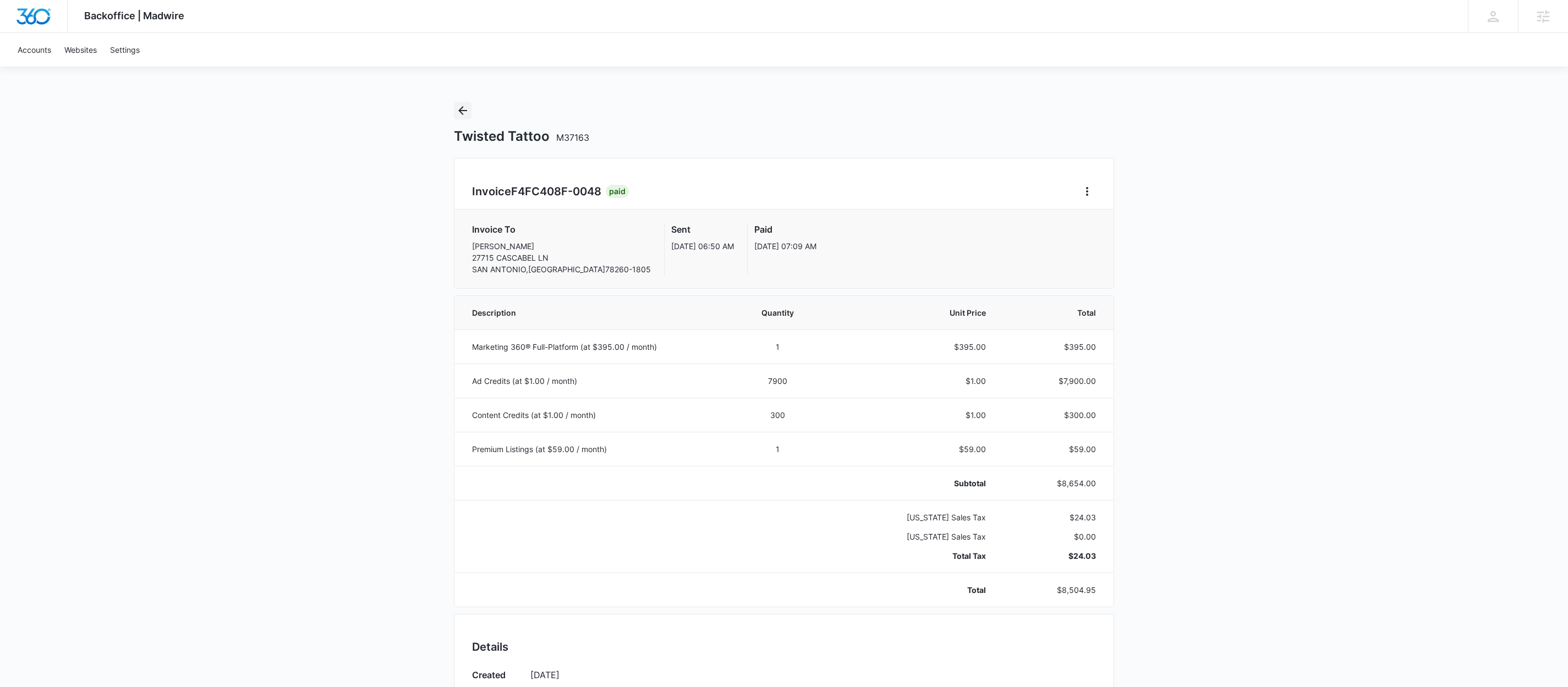
click at [460, 113] on icon "Back" at bounding box center [462, 110] width 13 height 13
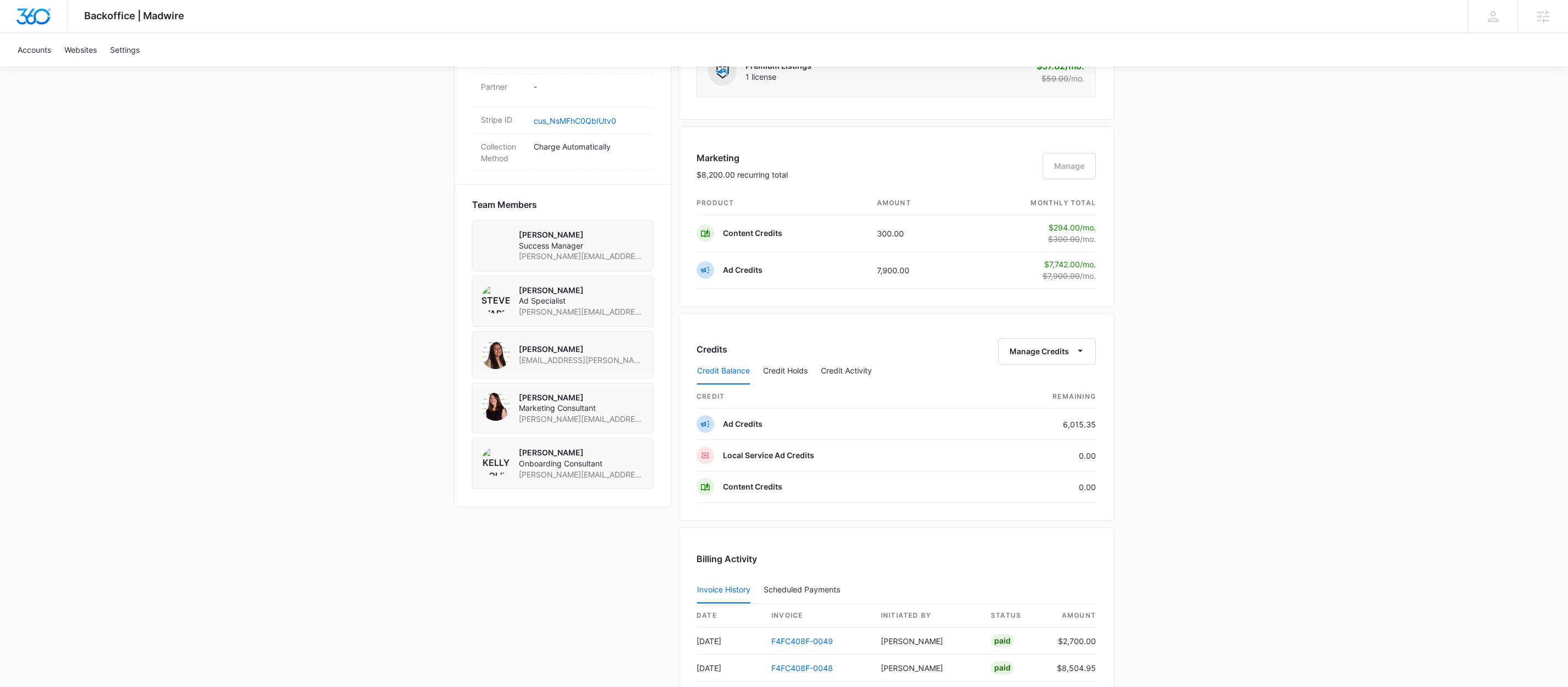
scroll to position [733, 0]
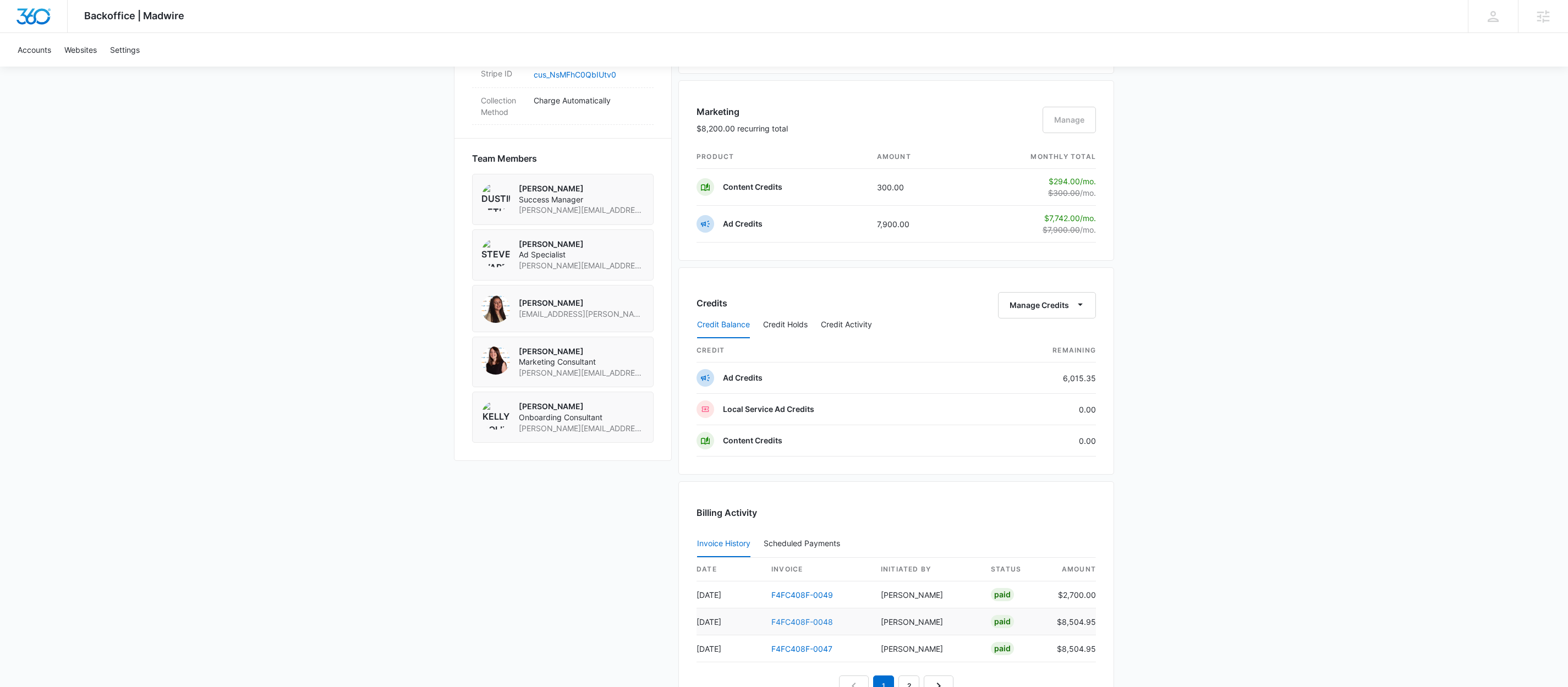
click at [788, 626] on link "F4FC408F-0048" at bounding box center [801, 621] width 62 height 10
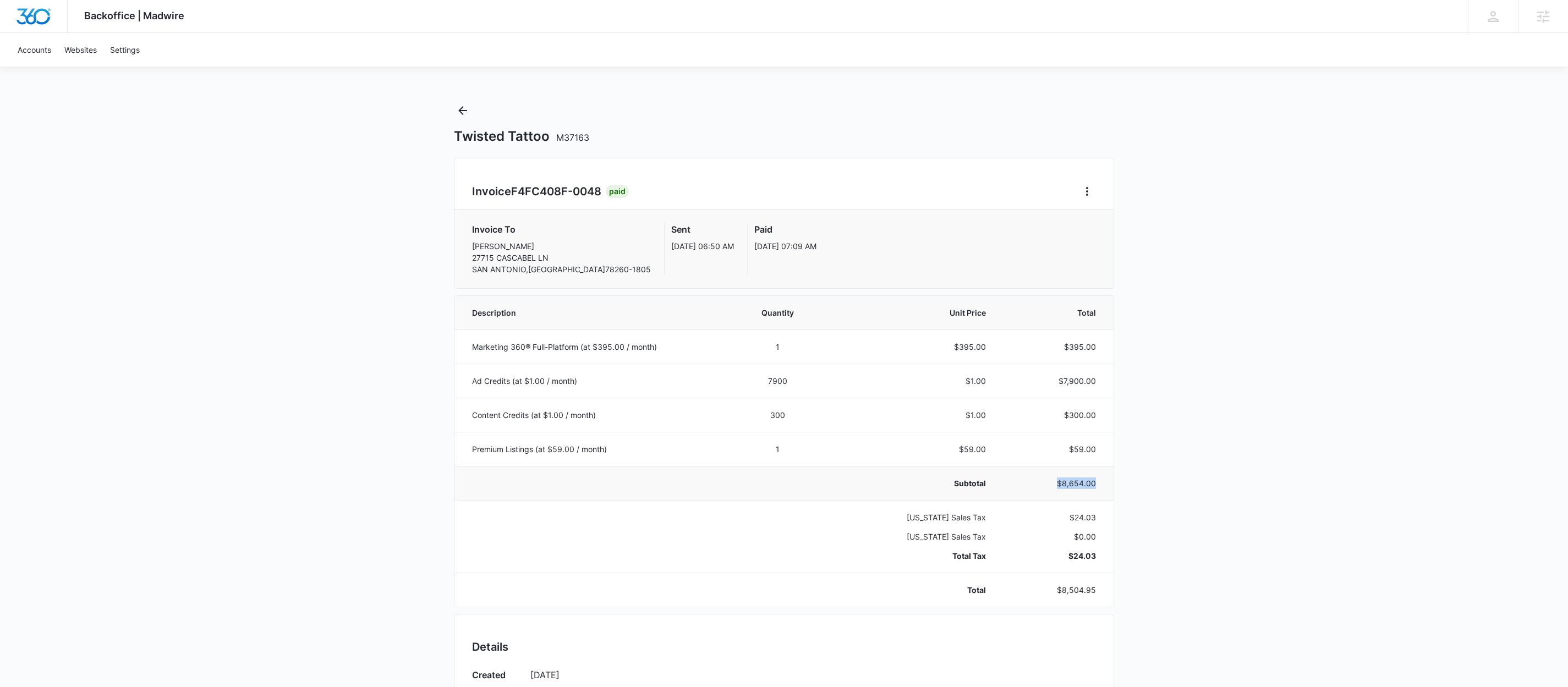
drag, startPoint x: 1061, startPoint y: 485, endPoint x: 1095, endPoint y: 483, distance: 34.1
click at [1095, 483] on p "$8,654.00" at bounding box center [1053, 483] width 84 height 11
click at [467, 112] on icon "Back" at bounding box center [462, 110] width 13 height 13
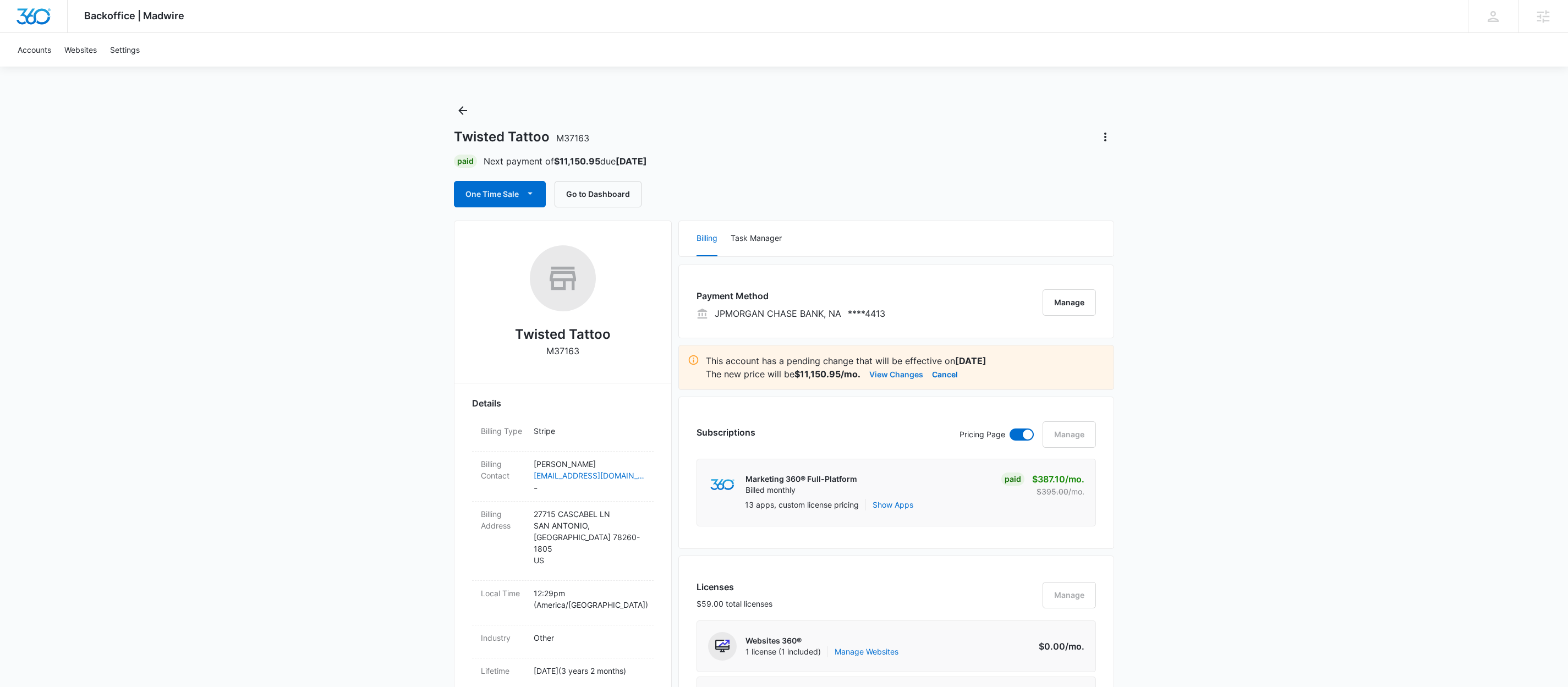
click at [877, 374] on button "View Changes" at bounding box center [896, 373] width 54 height 13
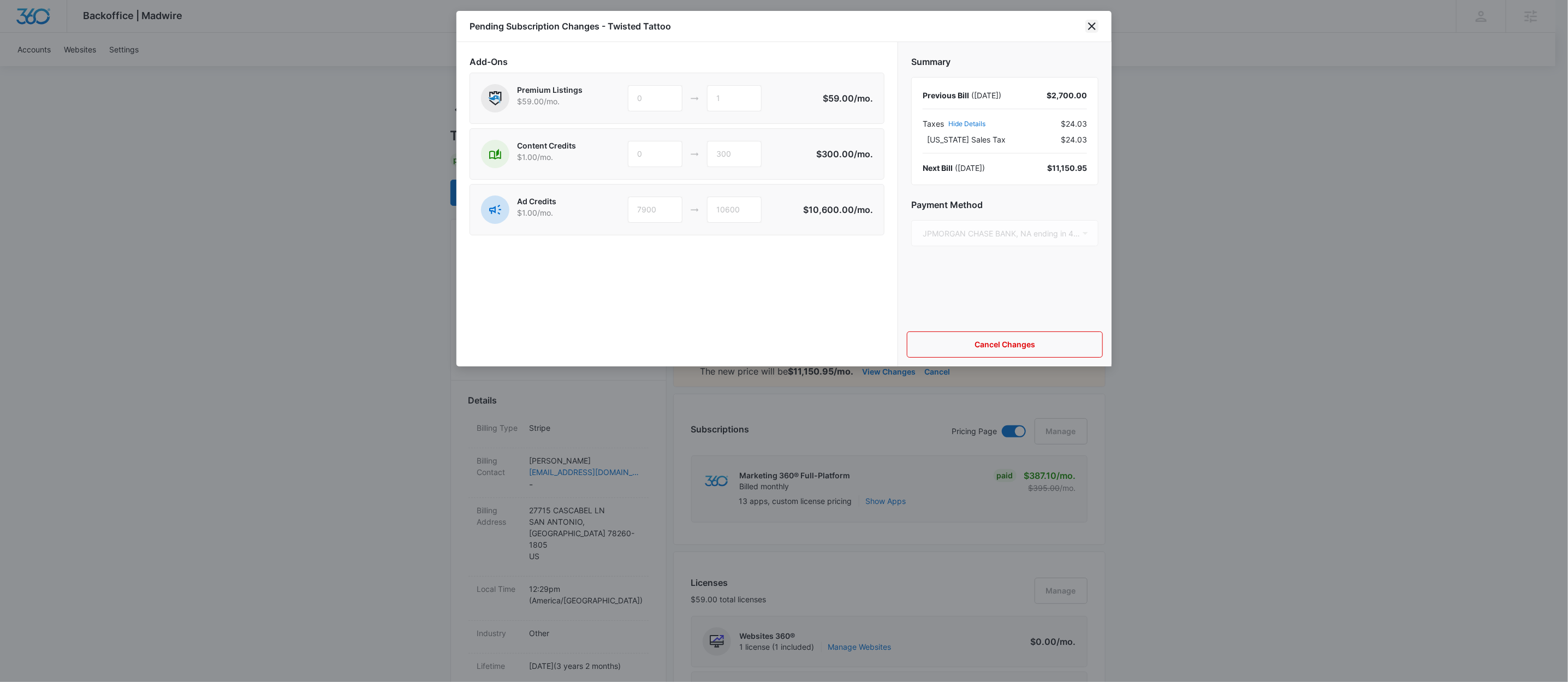
click at [1093, 31] on icon "close" at bounding box center [1091, 26] width 13 height 13
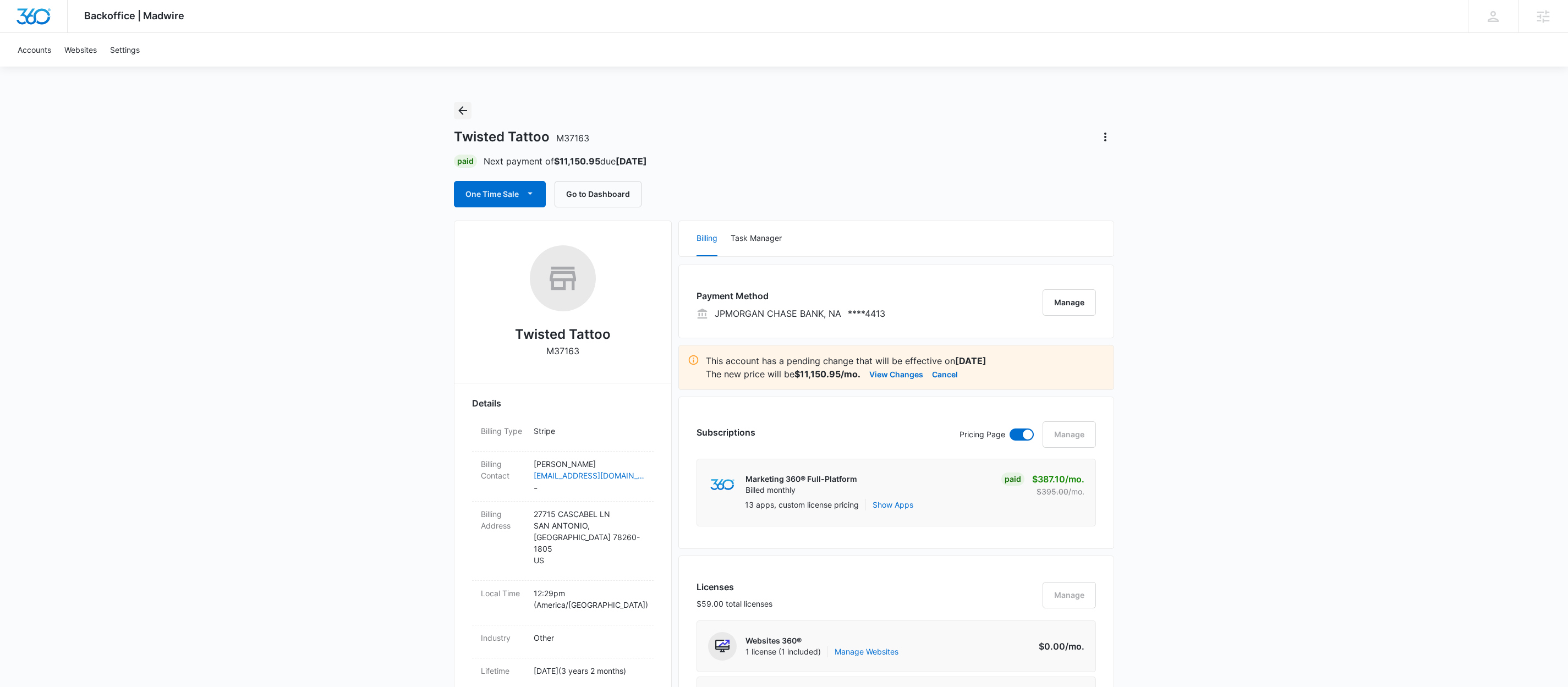
click at [465, 110] on icon "Back" at bounding box center [463, 111] width 9 height 9
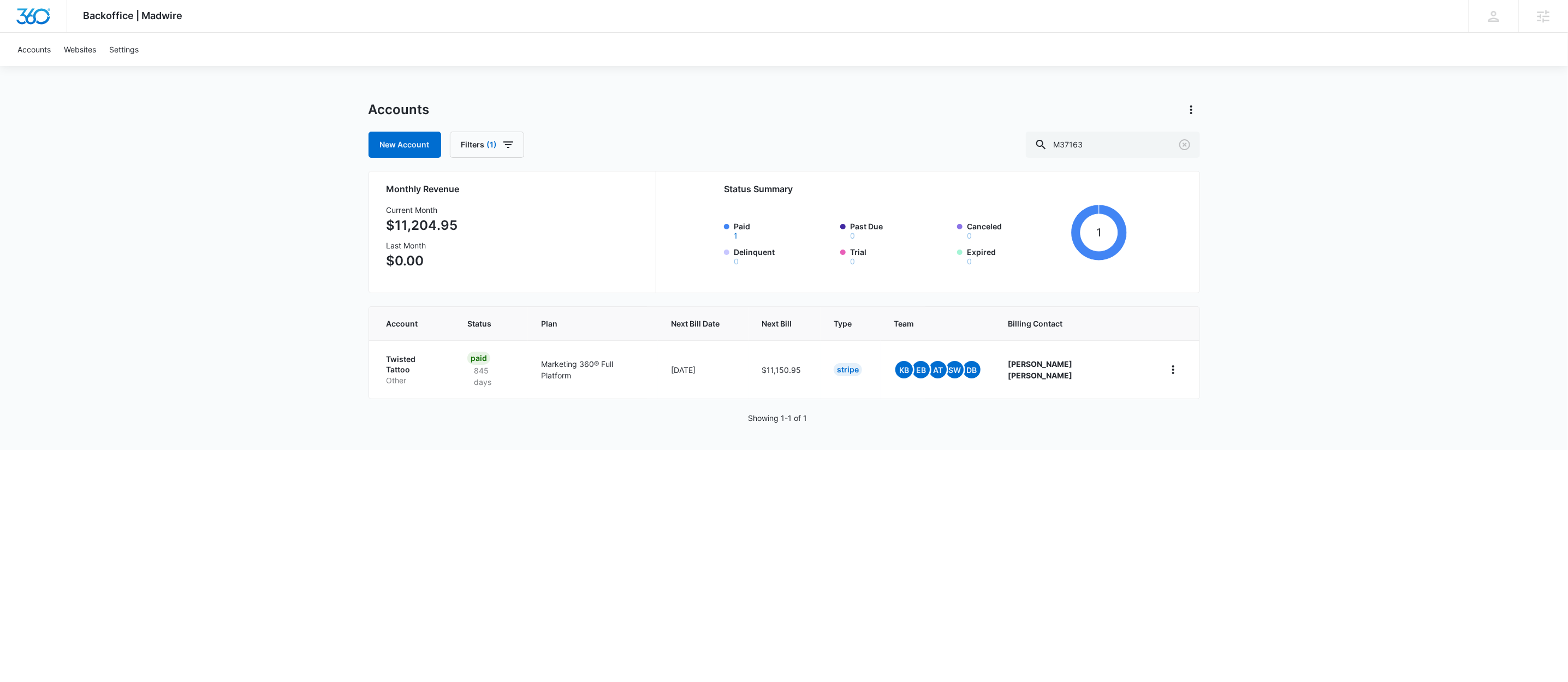
click at [1166, 163] on div "Accounts New Account Filters (1) M37163 Monthly Revenue Current Month $11,204.9…" at bounding box center [784, 275] width 831 height 349
click at [1152, 152] on input "M37163" at bounding box center [1112, 144] width 175 height 26
paste input "25924"
type input "M325924"
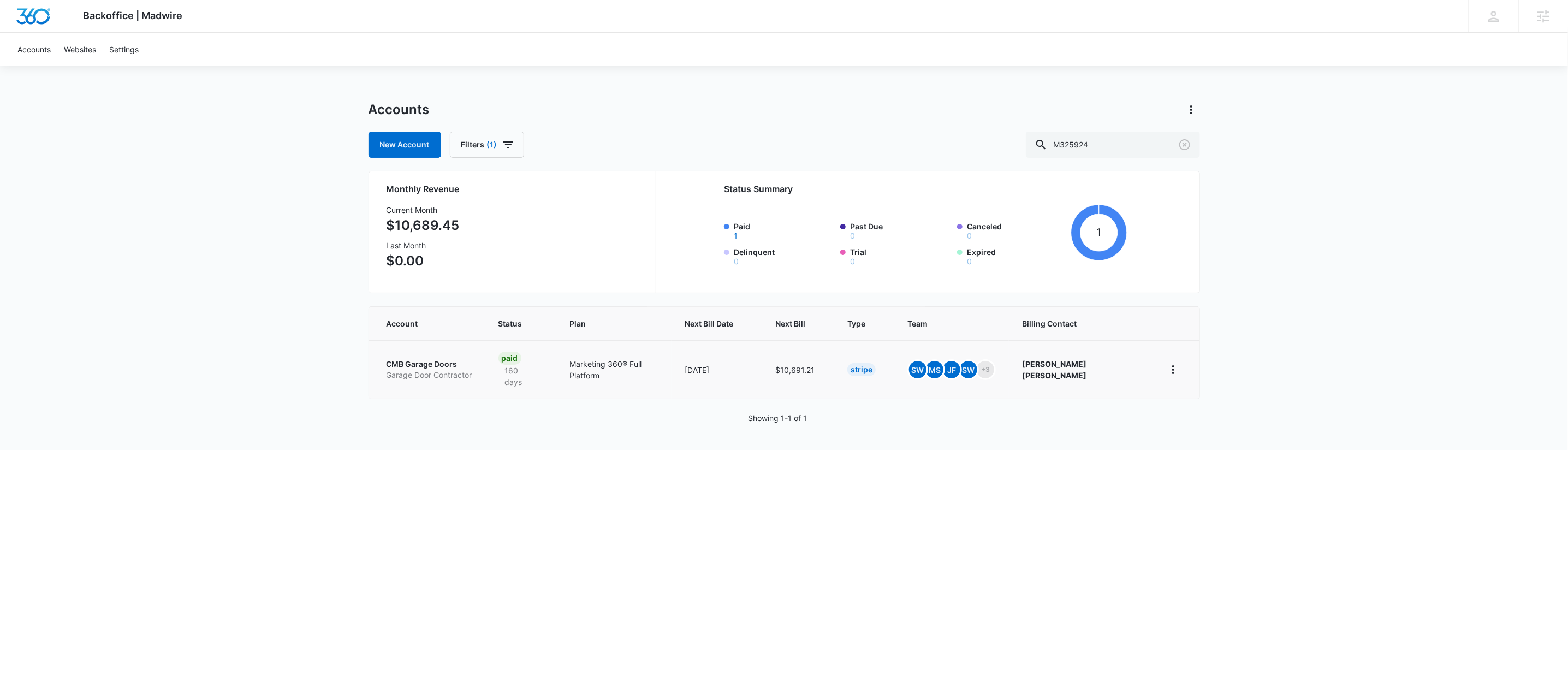
click at [446, 359] on p "CMB Garage Doors" at bounding box center [430, 364] width 86 height 11
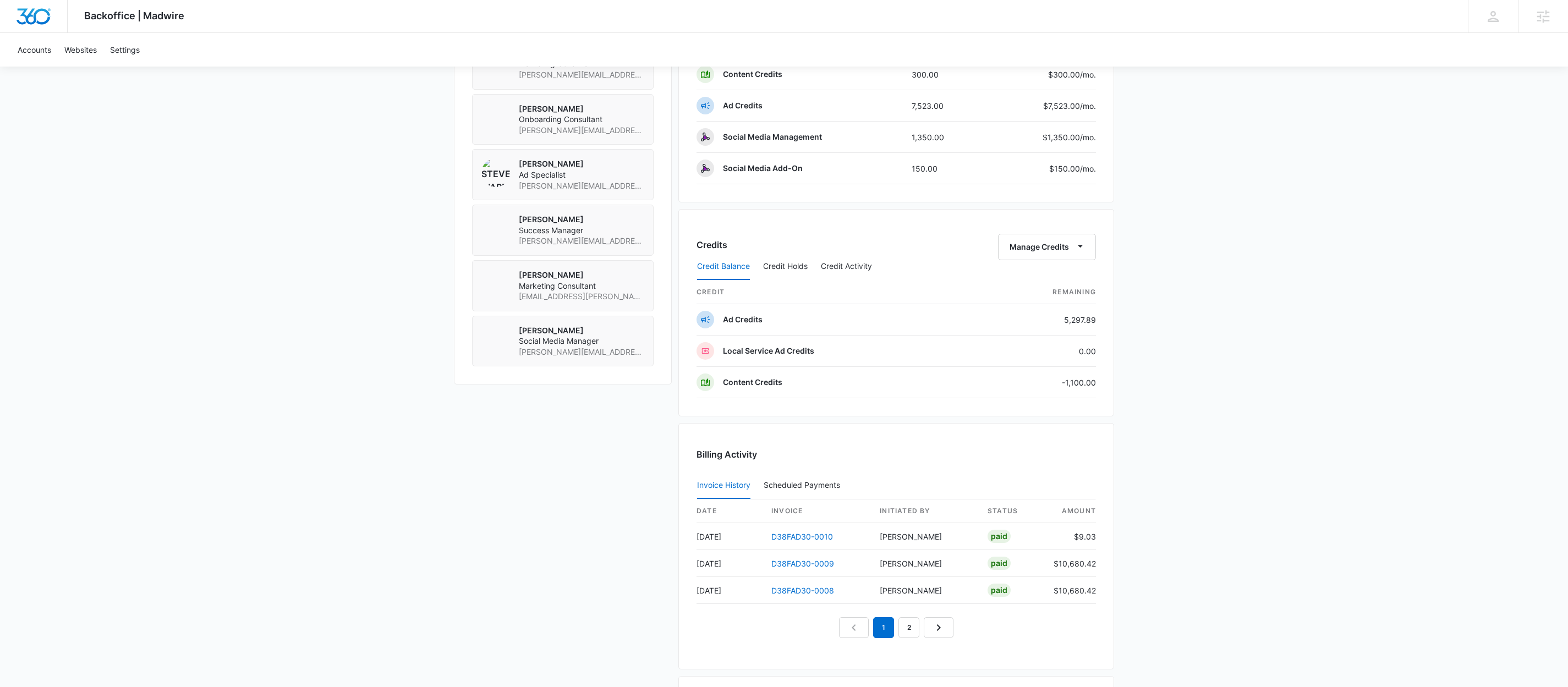
scroll to position [1020, 0]
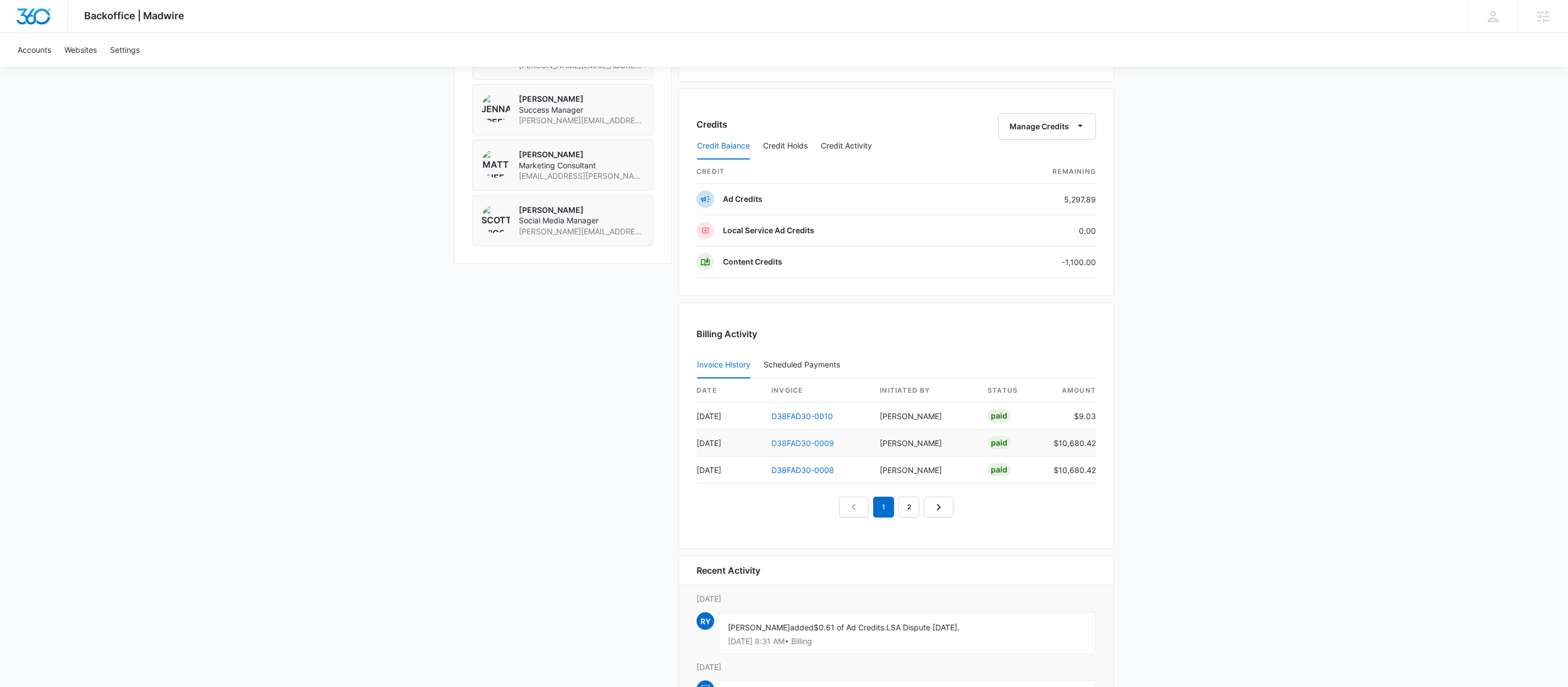
click at [810, 448] on link "D38FAD30-0009" at bounding box center [802, 443] width 62 height 10
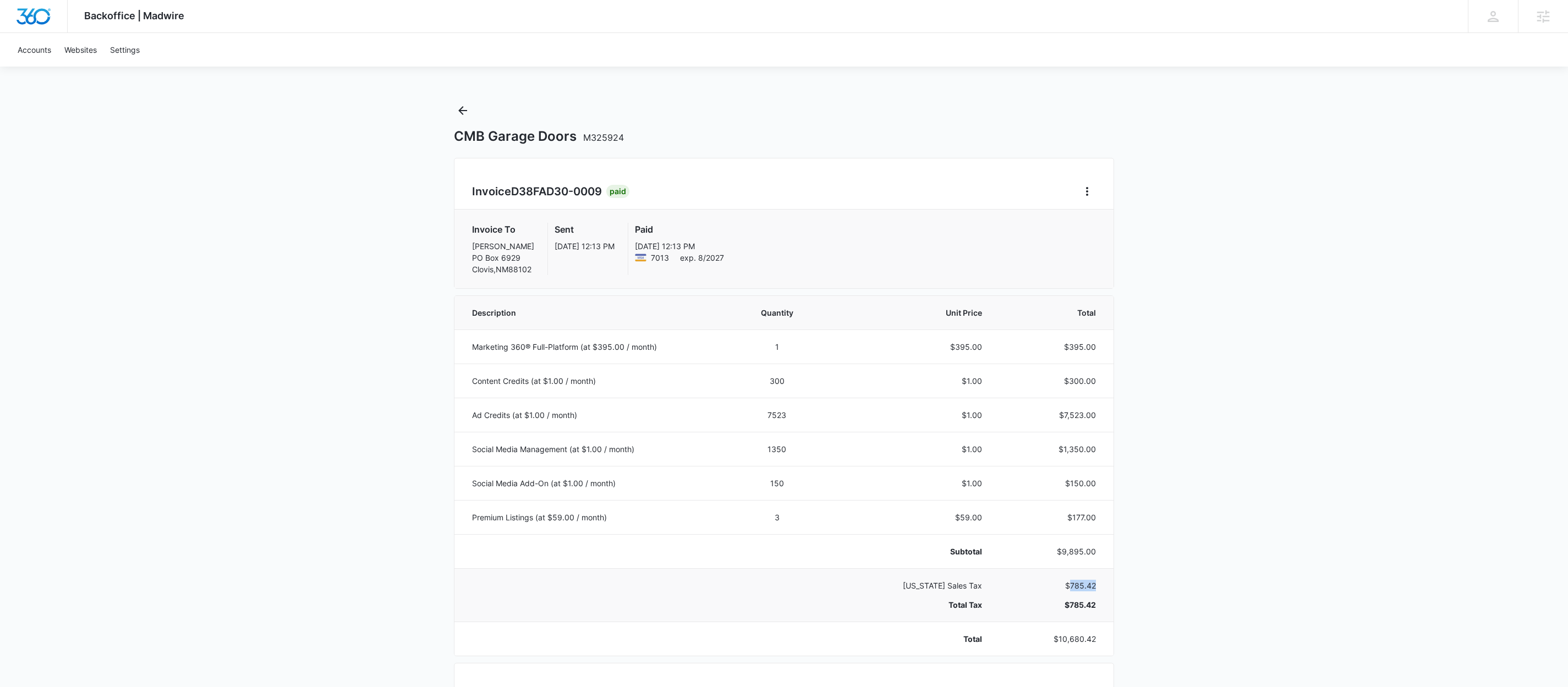
drag, startPoint x: 1072, startPoint y: 587, endPoint x: 1093, endPoint y: 586, distance: 21.0
click at [1093, 586] on p "$785.42" at bounding box center [1052, 585] width 87 height 11
click at [472, 110] on div "CMB Garage Doors M325924" at bounding box center [784, 123] width 660 height 43
click at [463, 110] on icon "Back" at bounding box center [463, 111] width 9 height 9
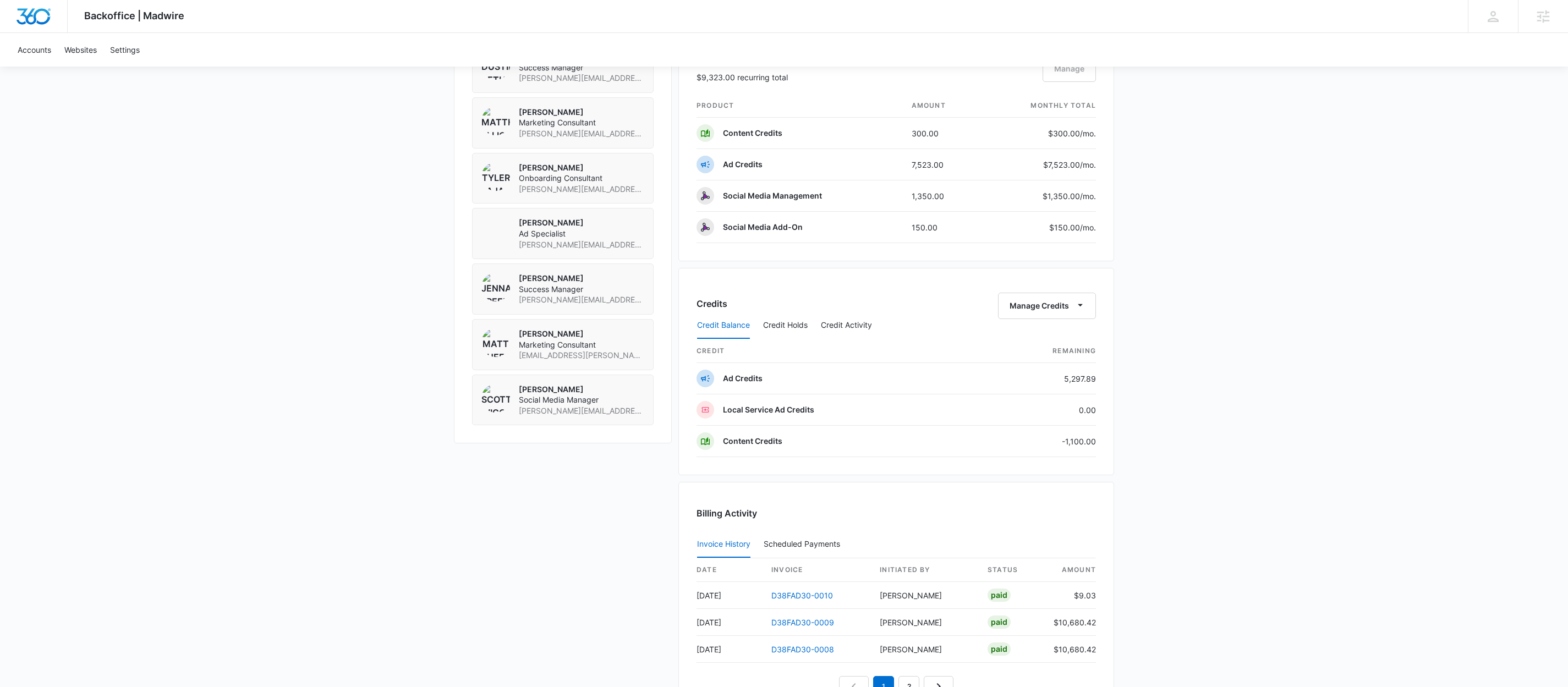
scroll to position [1034, 0]
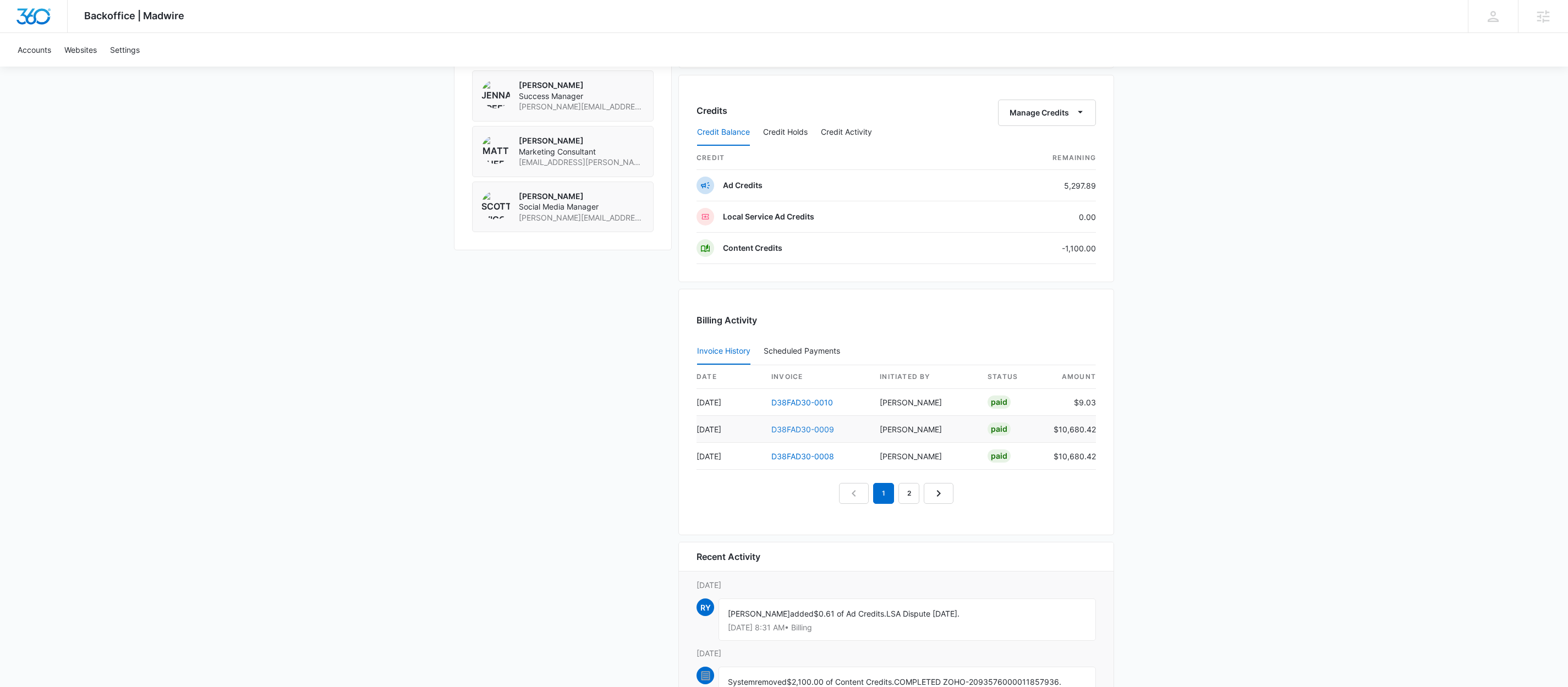
click at [820, 434] on link "D38FAD30-0009" at bounding box center [802, 429] width 62 height 10
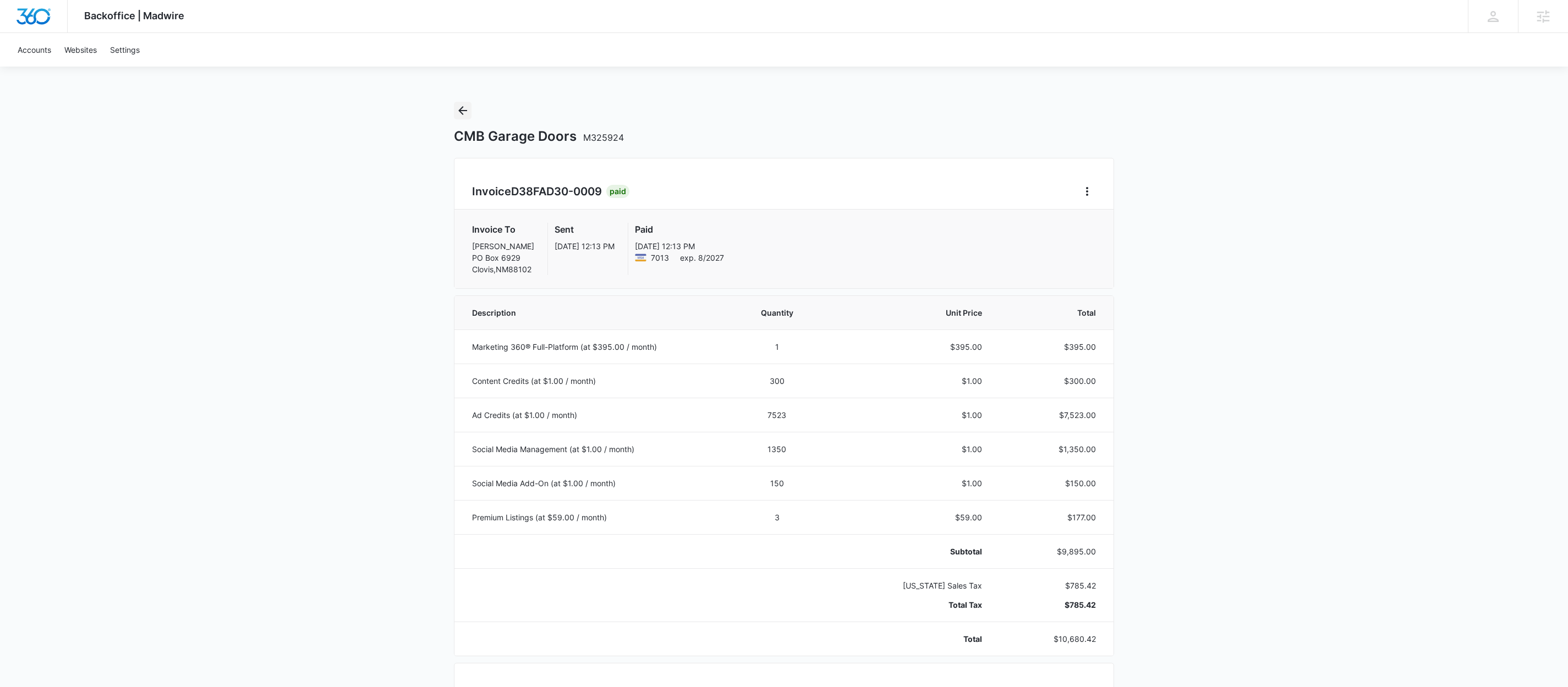
click at [462, 113] on icon "Back" at bounding box center [463, 111] width 9 height 9
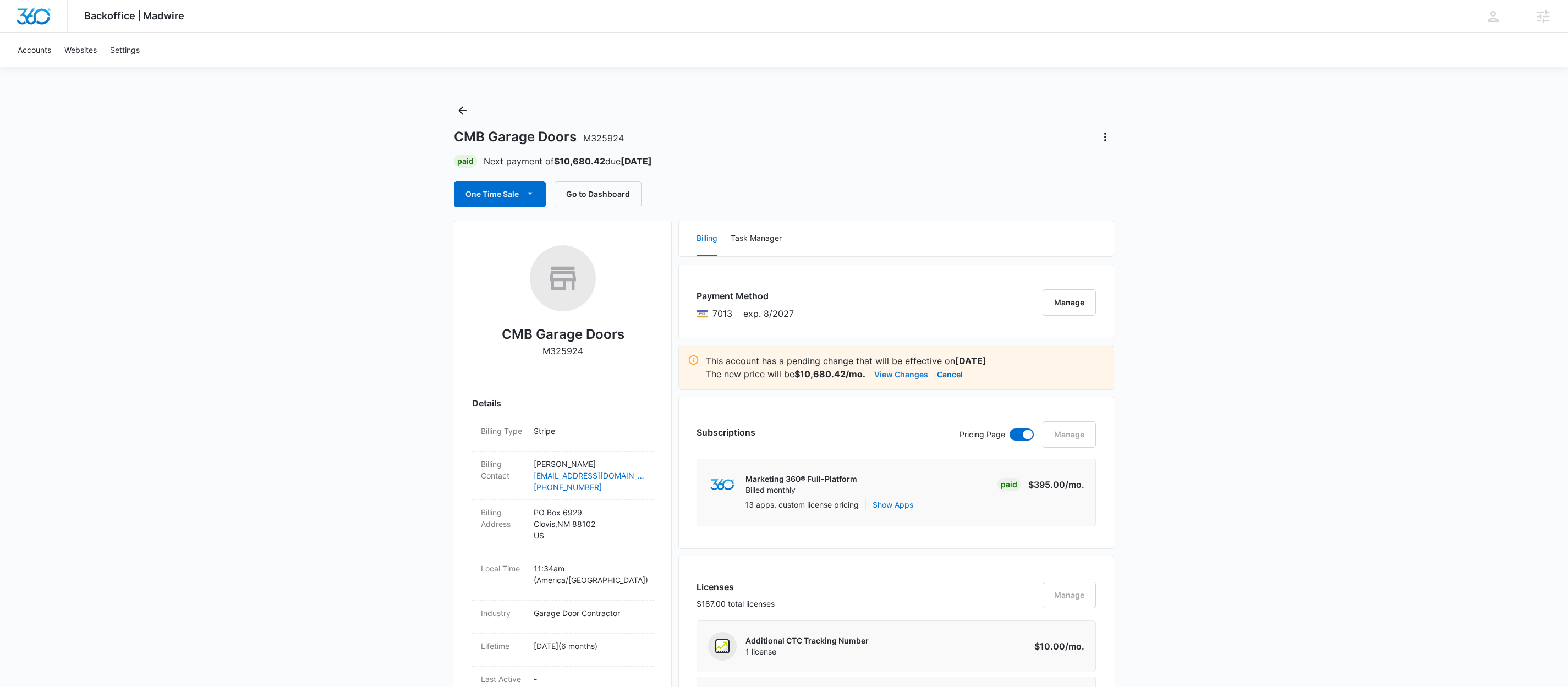
click at [910, 374] on button "View Changes" at bounding box center [901, 373] width 54 height 13
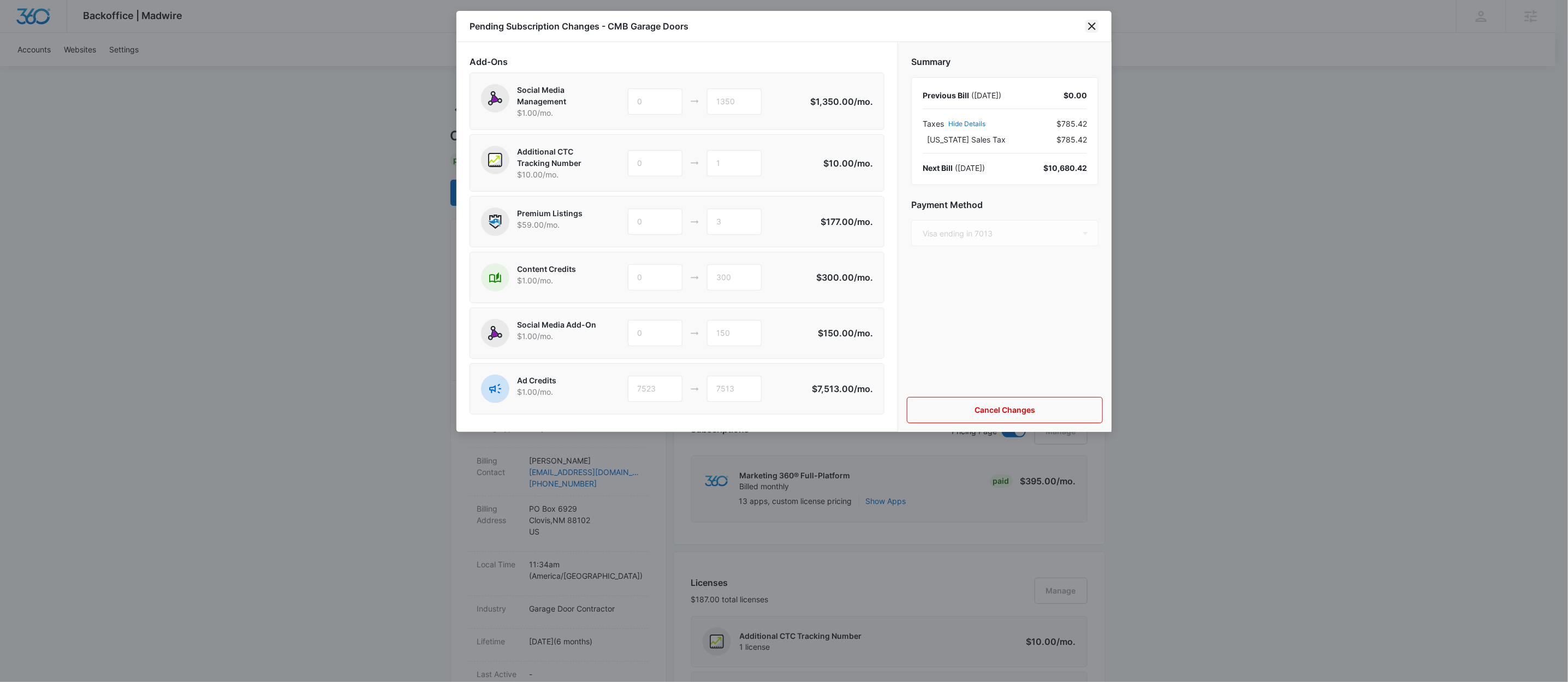
click at [1091, 23] on icon "close" at bounding box center [1091, 26] width 13 height 13
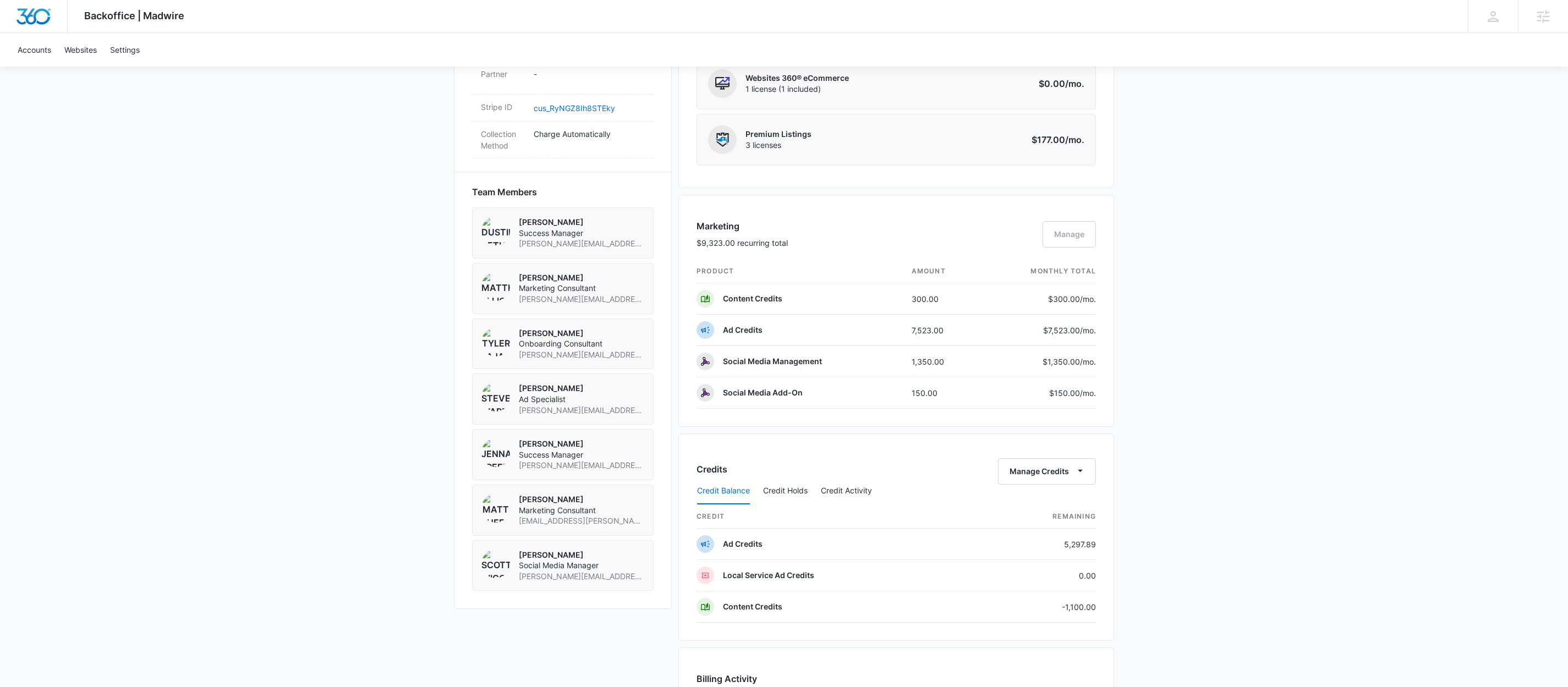
scroll to position [943, 0]
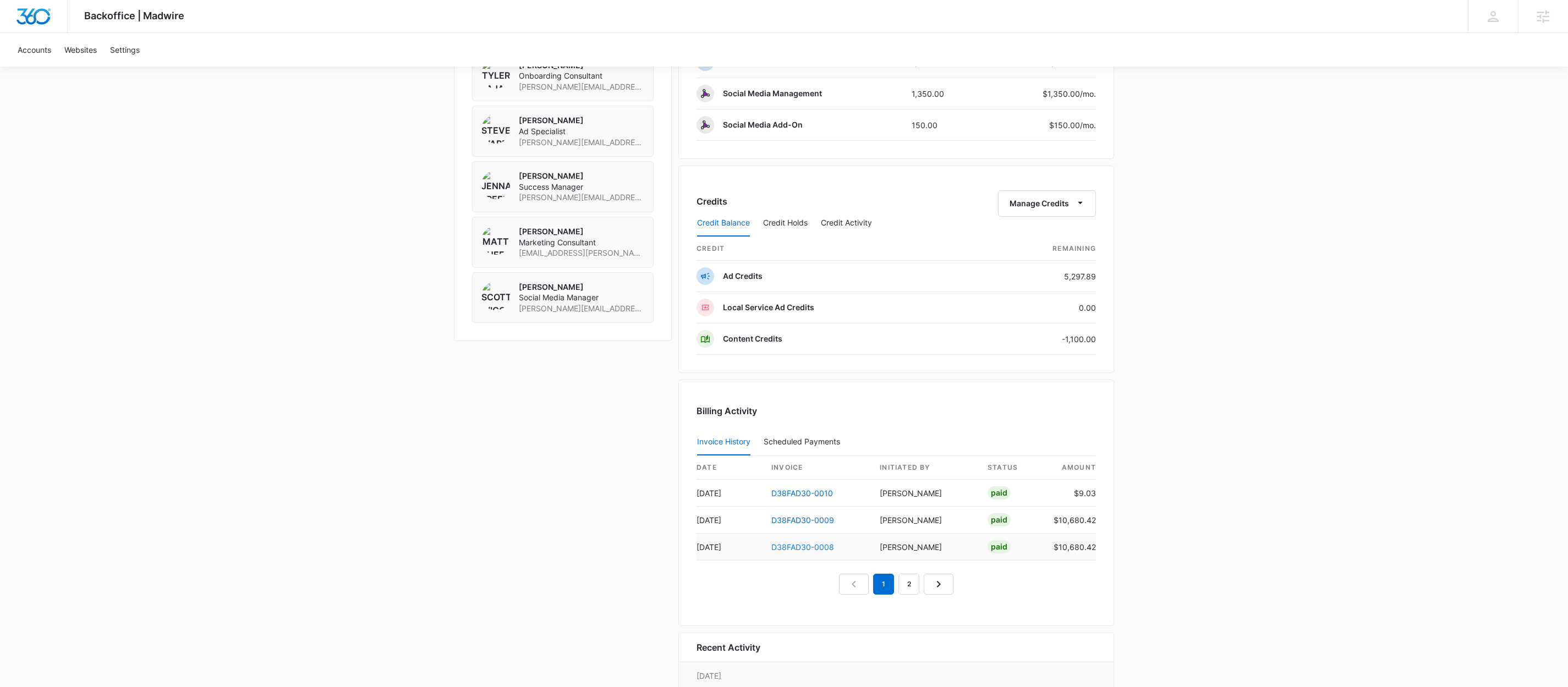
click at [784, 552] on link "D38FAD30-0008" at bounding box center [802, 547] width 62 height 10
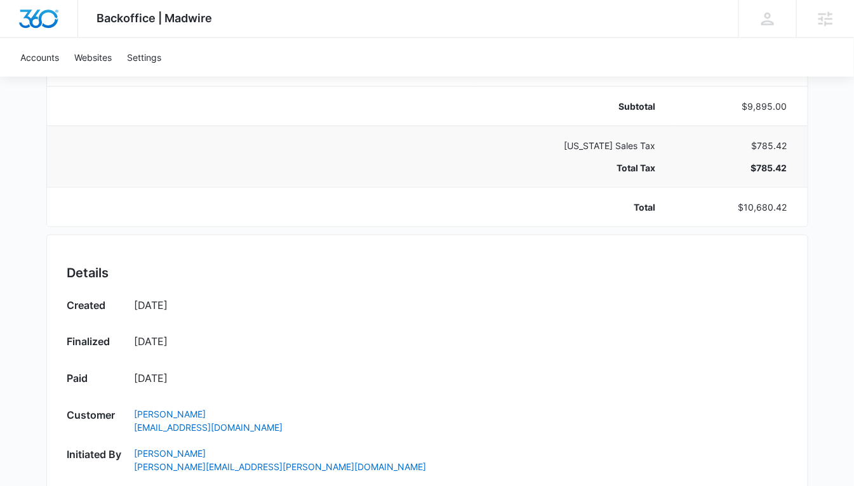
scroll to position [534, 0]
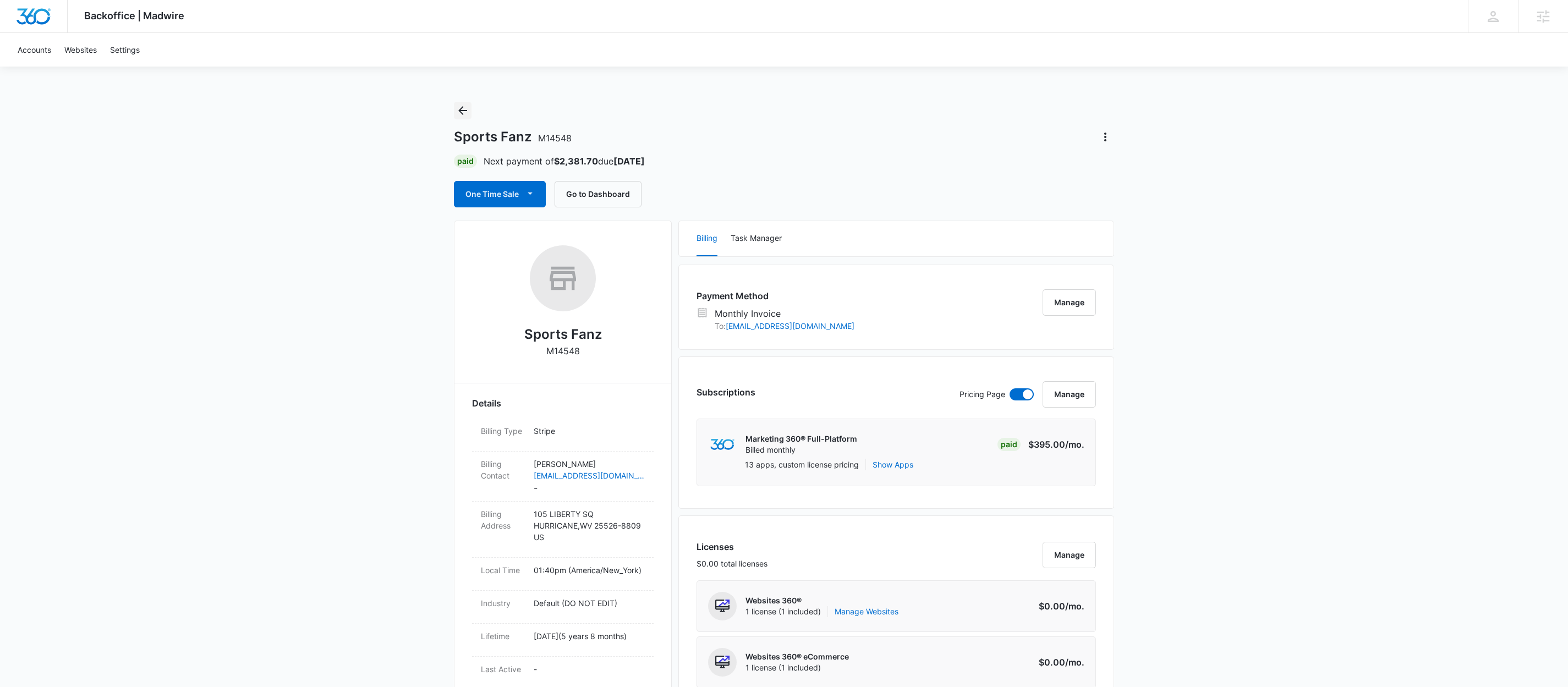
click at [460, 113] on icon "Back" at bounding box center [462, 110] width 13 height 13
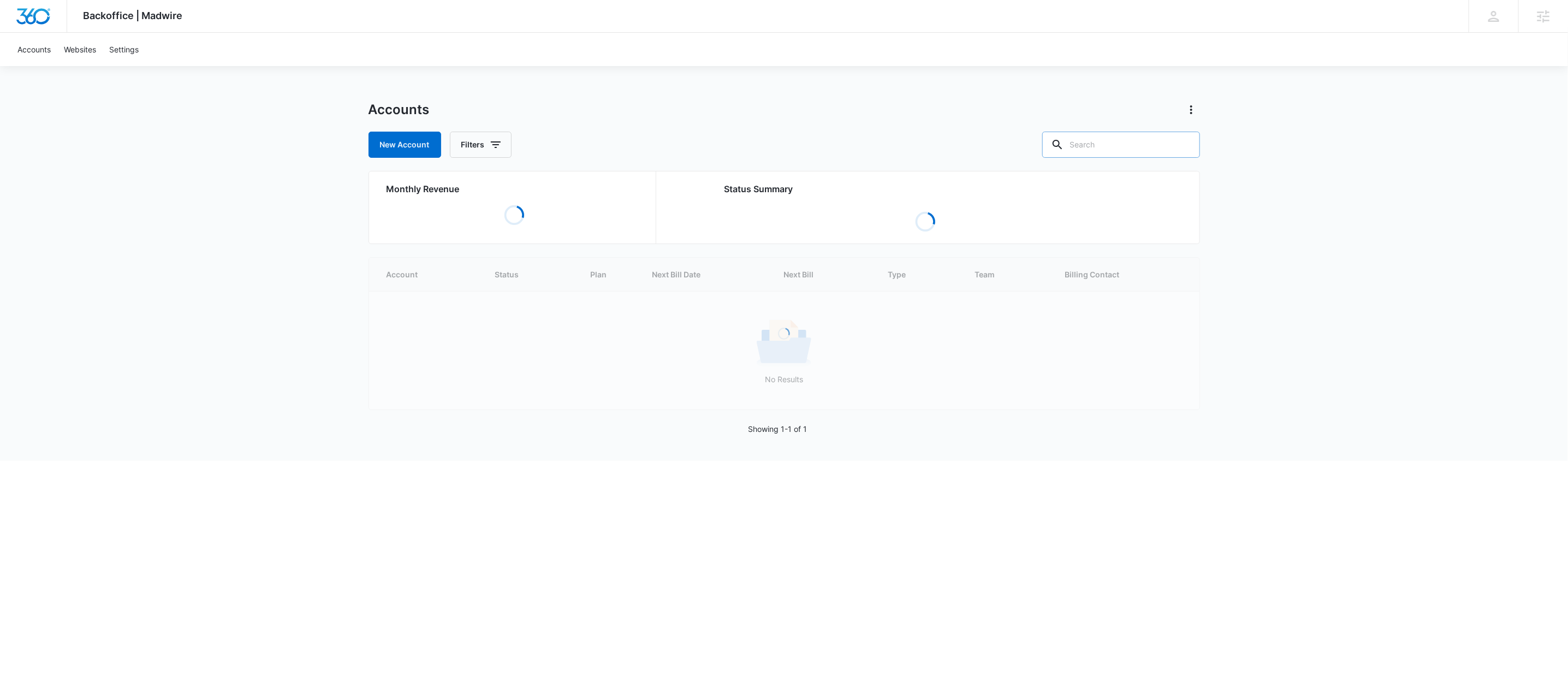
click at [1101, 143] on input "text" at bounding box center [1120, 144] width 157 height 26
paste input "M325924"
type input "M325924"
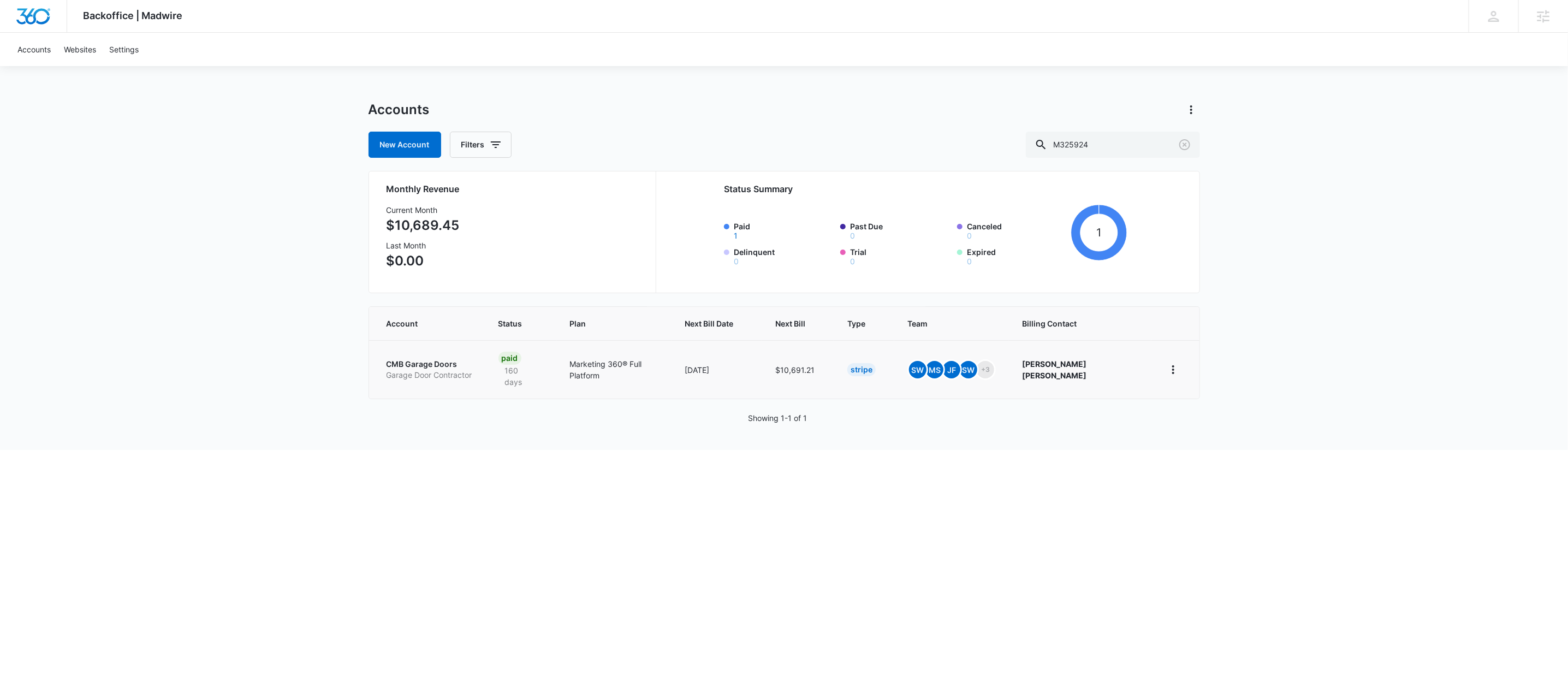
click at [433, 359] on p "CMB Garage Doors" at bounding box center [430, 364] width 86 height 11
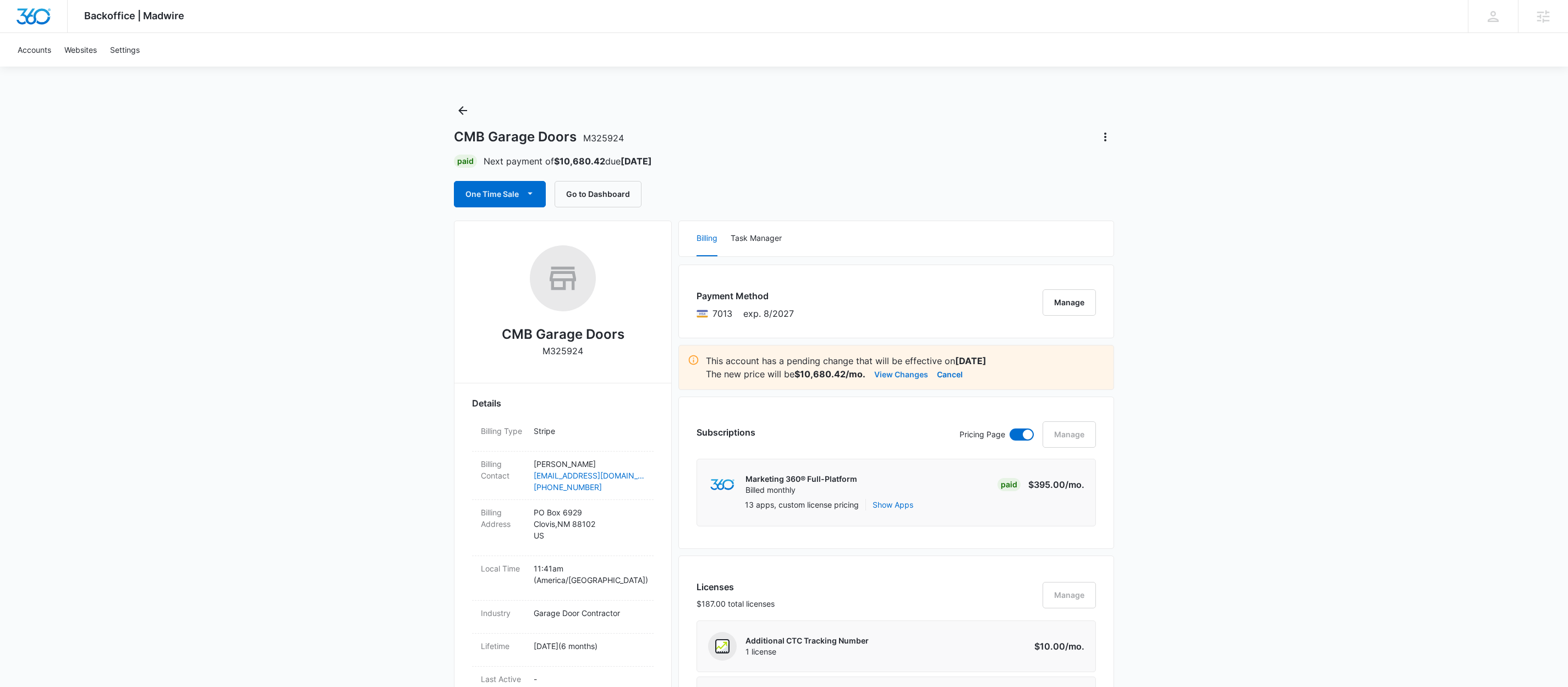
click at [886, 374] on button "View Changes" at bounding box center [901, 373] width 54 height 13
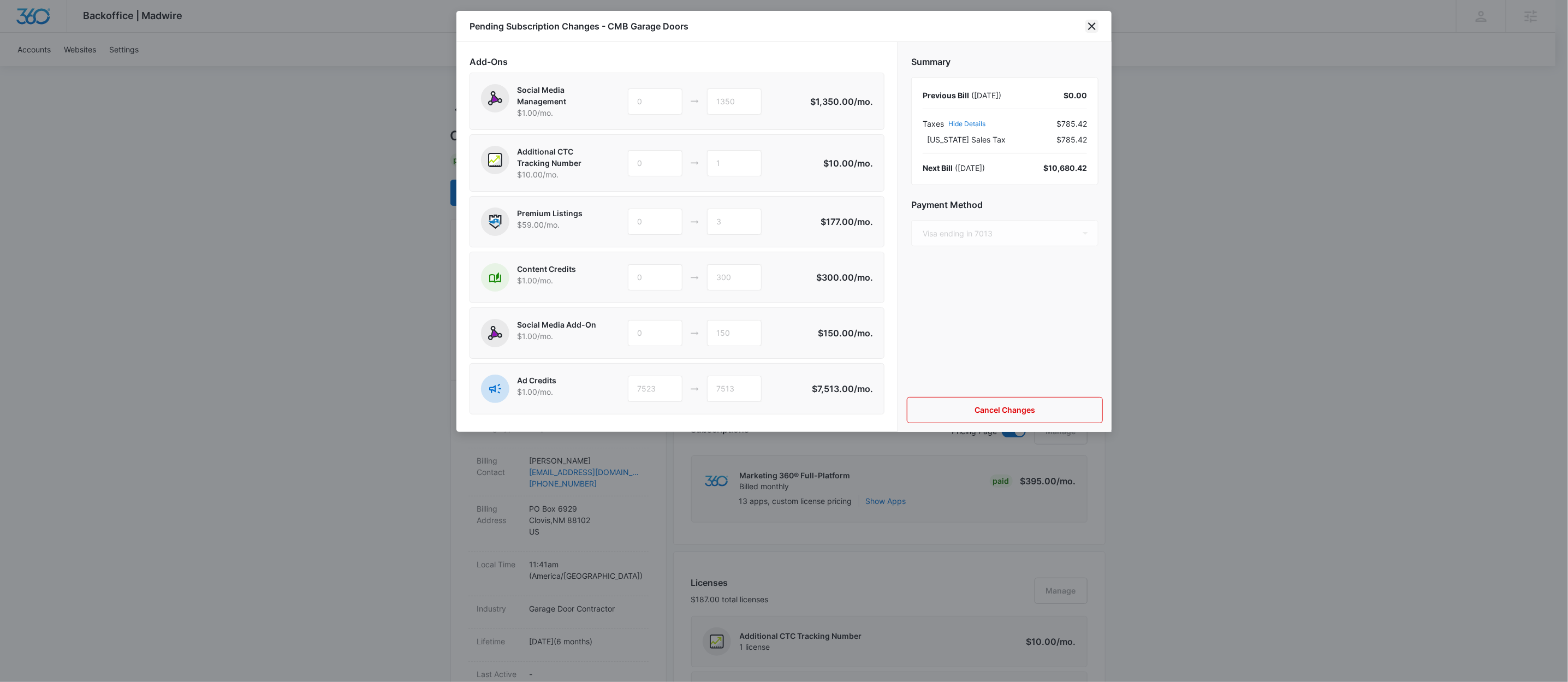
click at [1093, 28] on icon "close" at bounding box center [1091, 26] width 13 height 13
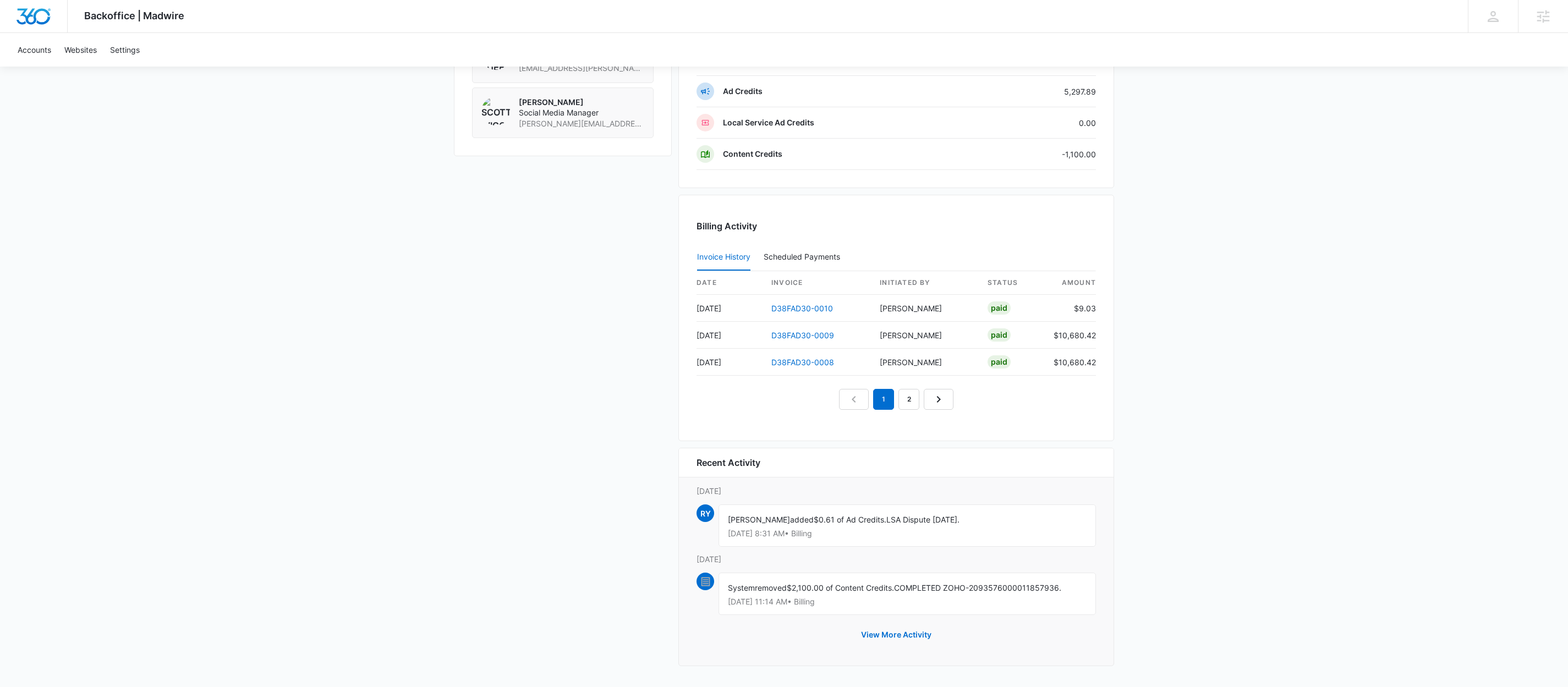
scroll to position [1138, 0]
click at [807, 303] on link "D38FAD30-0010" at bounding box center [801, 308] width 62 height 10
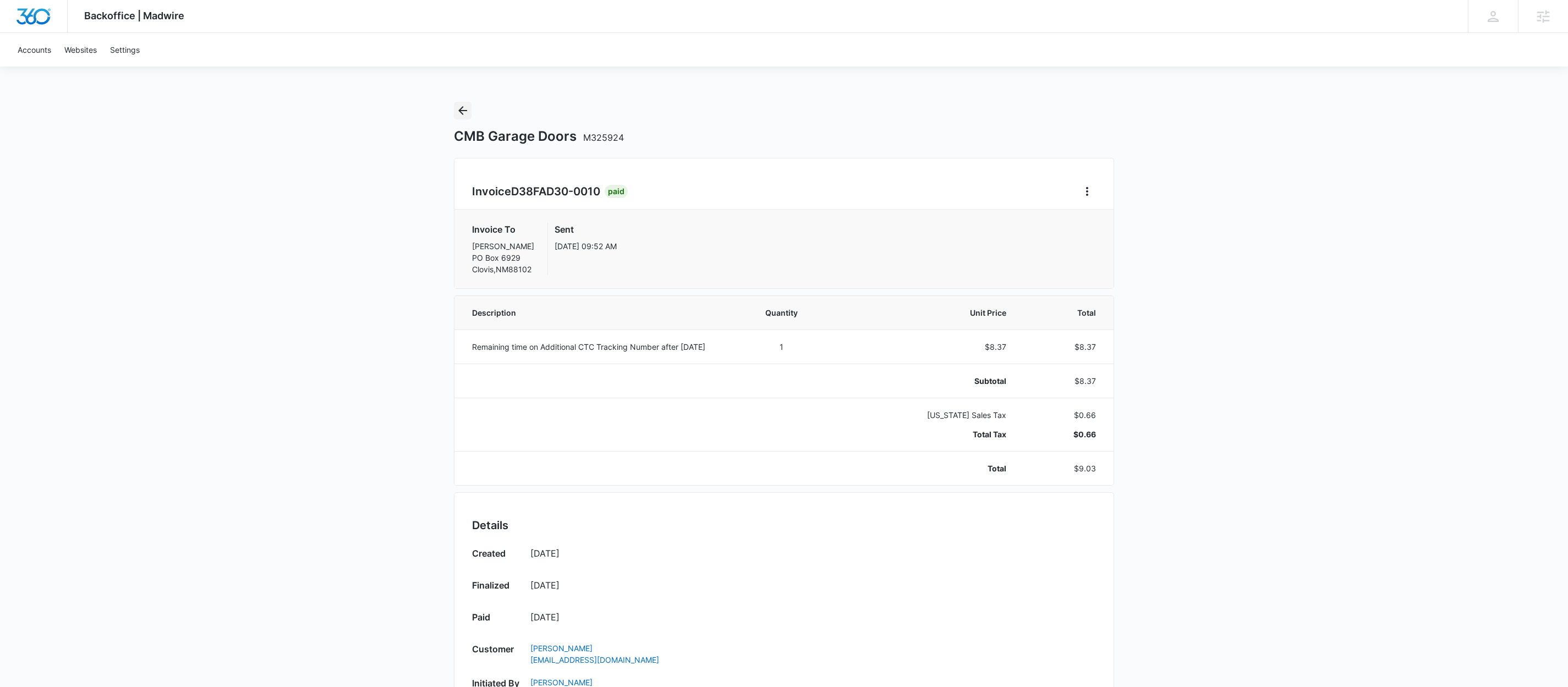
click at [461, 113] on icon "Back" at bounding box center [463, 111] width 9 height 9
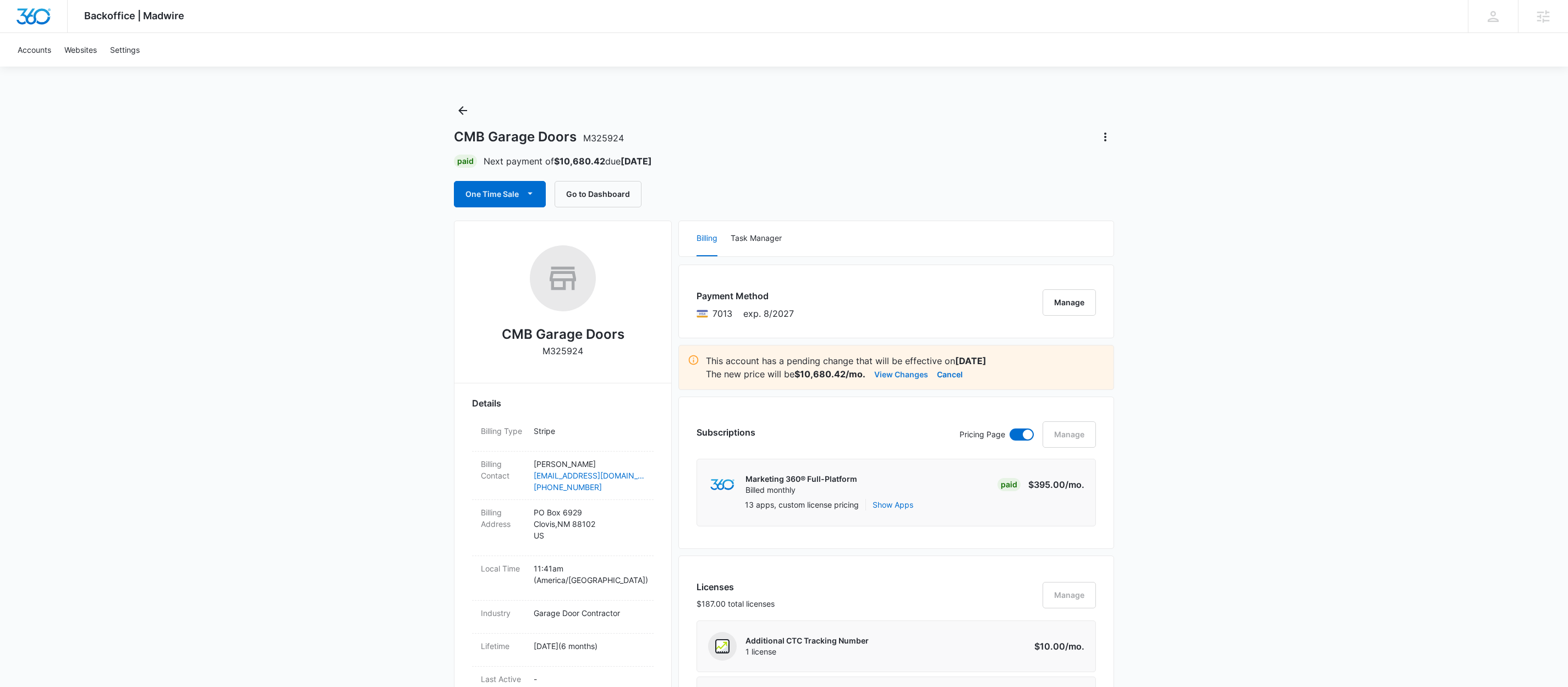
click at [891, 375] on button "View Changes" at bounding box center [901, 373] width 54 height 13
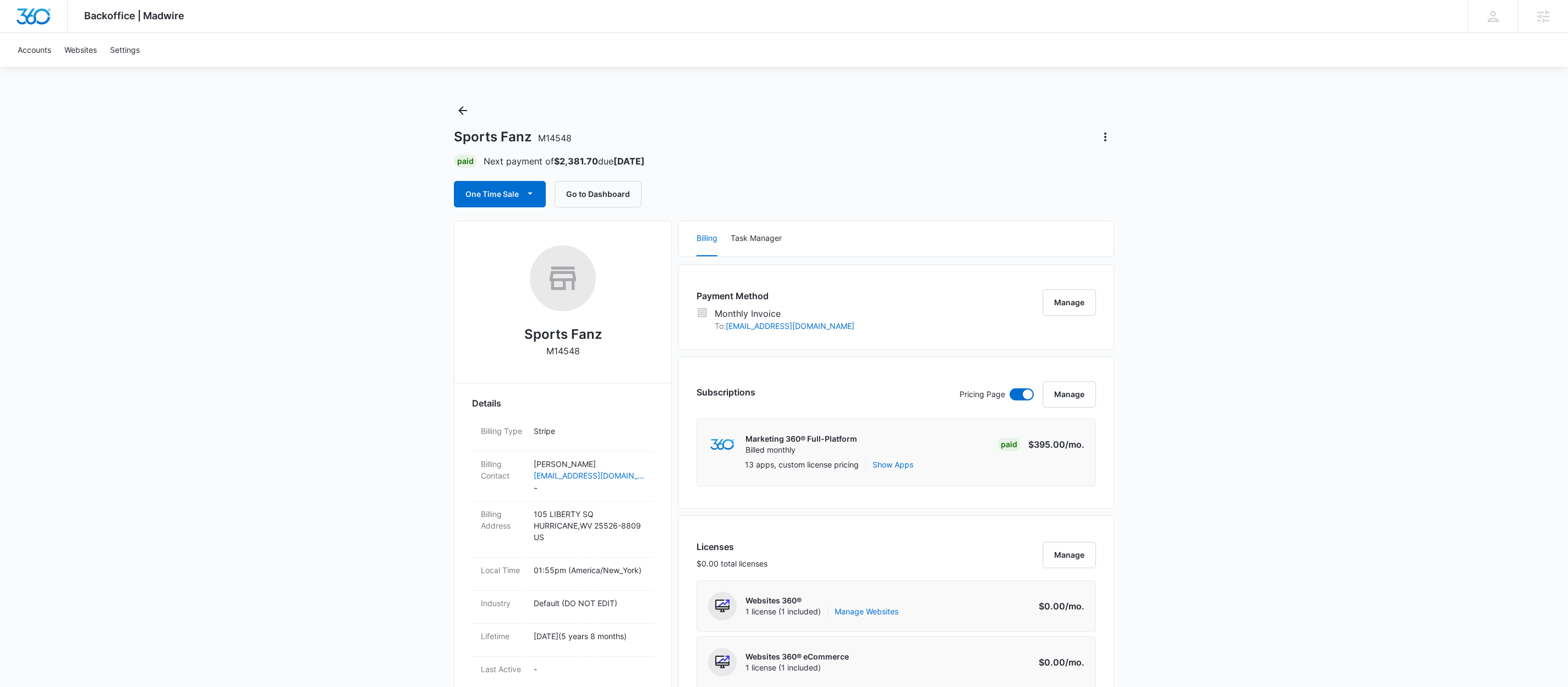
click at [454, 107] on button "Back" at bounding box center [463, 110] width 17 height 17
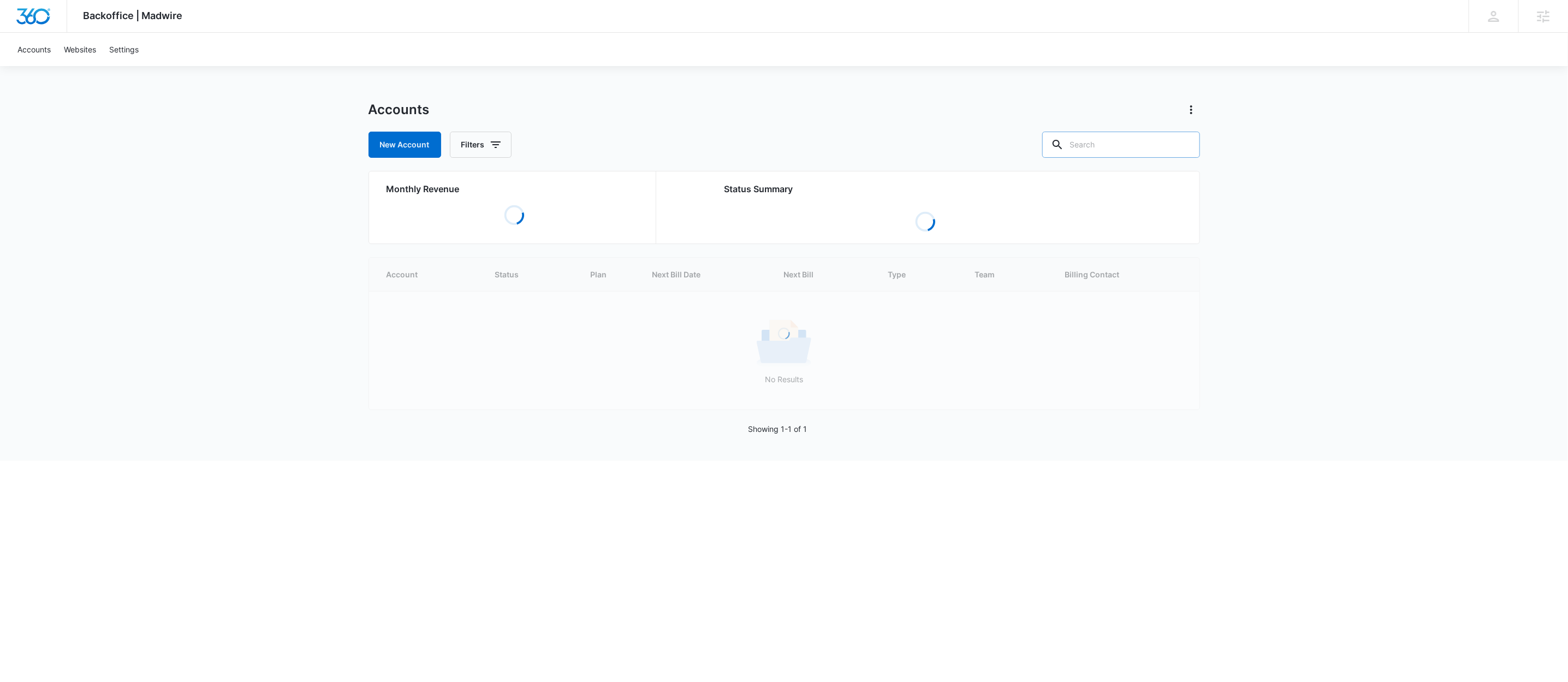
click at [1110, 134] on input "text" at bounding box center [1120, 144] width 157 height 26
paste input "M28606"
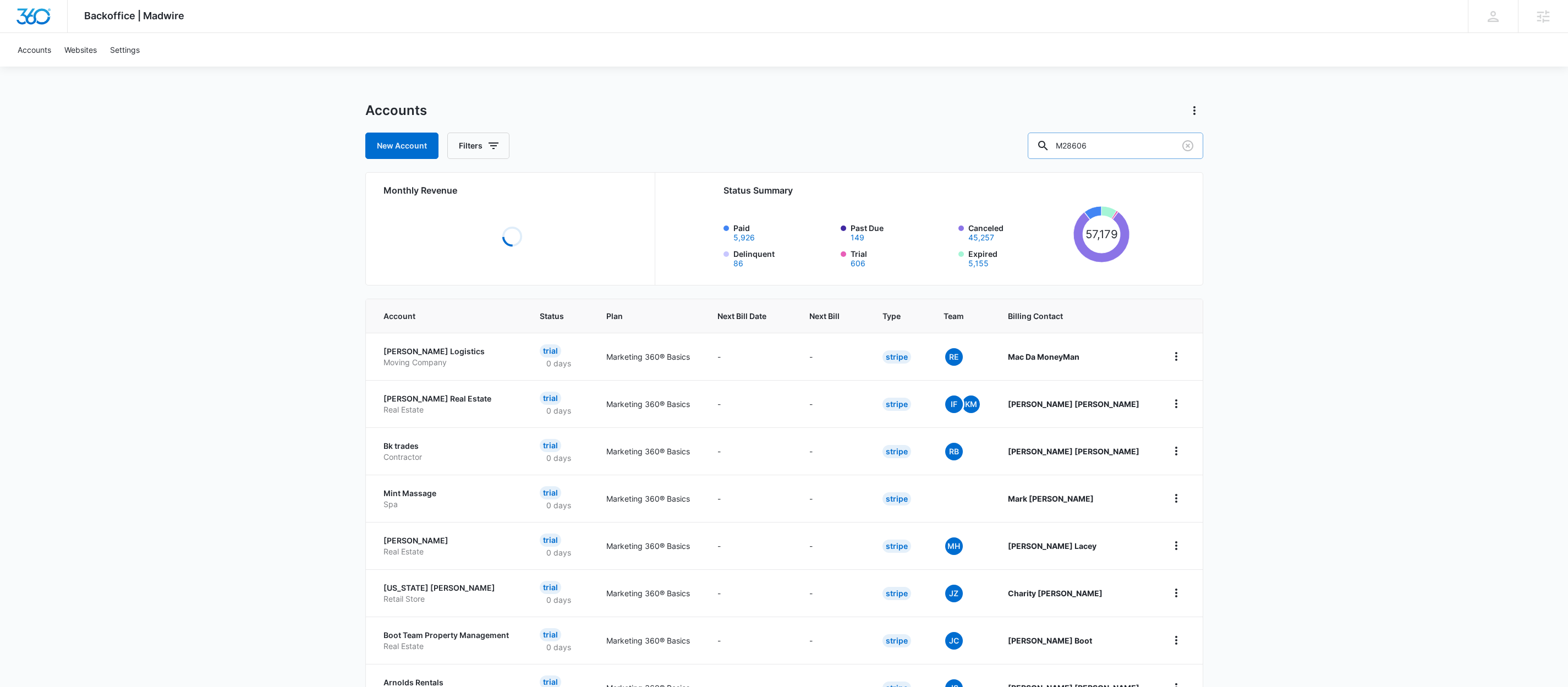
type input "M28606"
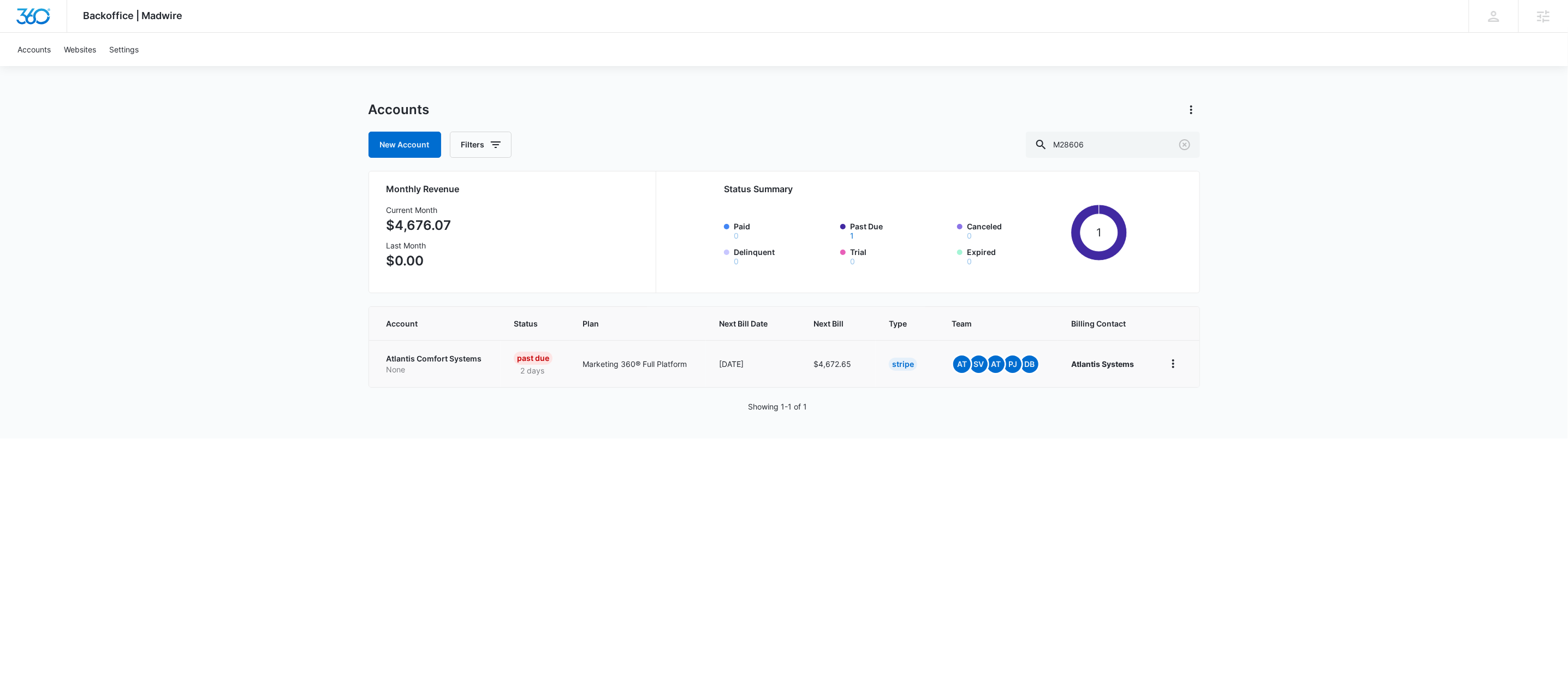
click at [447, 363] on p "Atlantis Comfort Systems" at bounding box center [437, 359] width 101 height 11
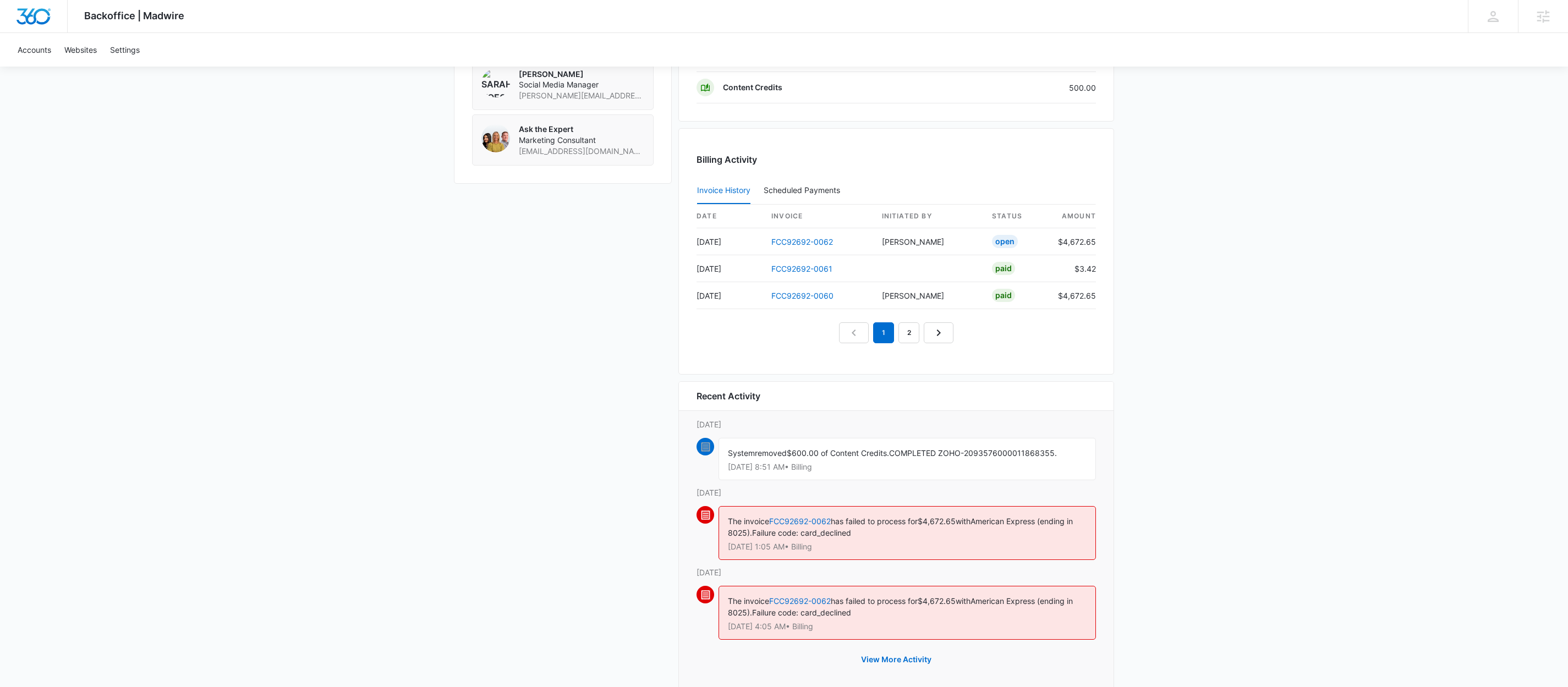
scroll to position [1005, 0]
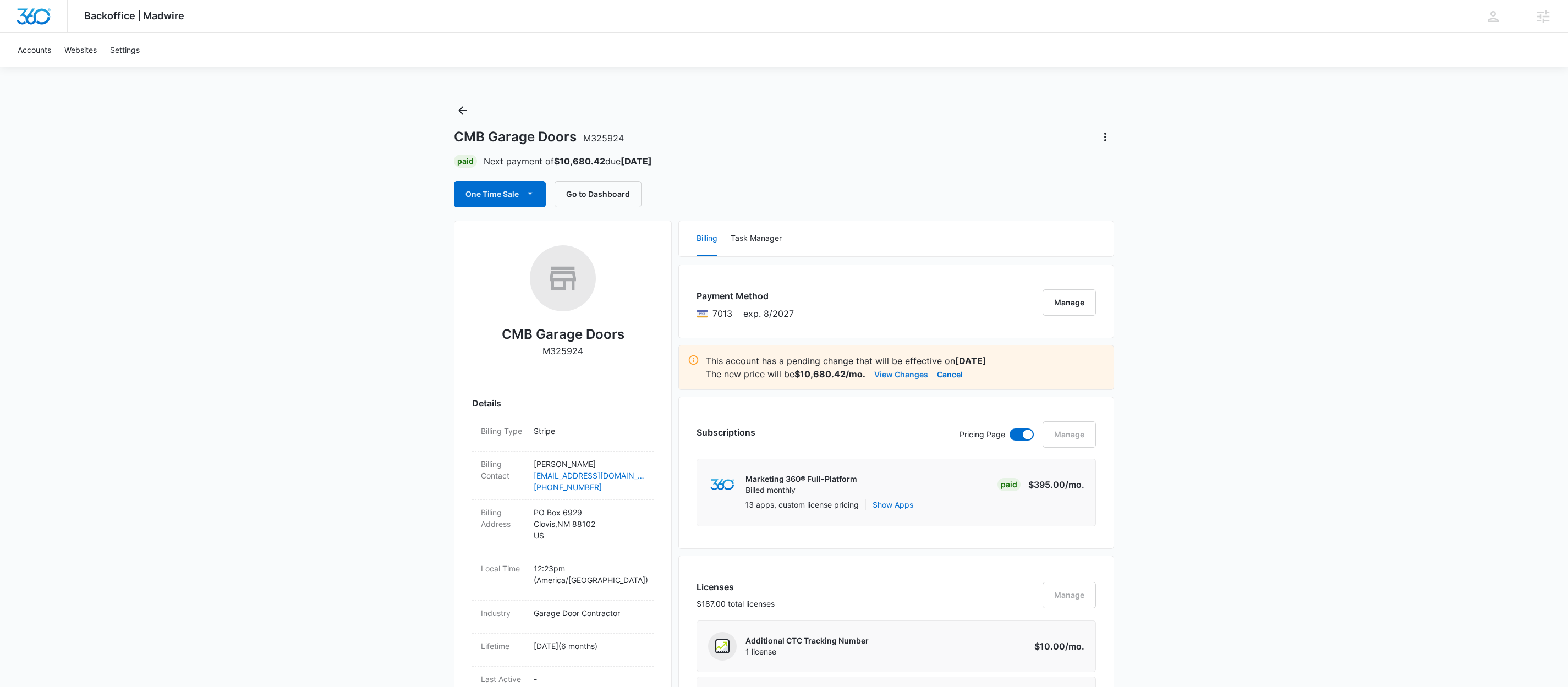
click at [904, 374] on button "View Changes" at bounding box center [901, 373] width 54 height 13
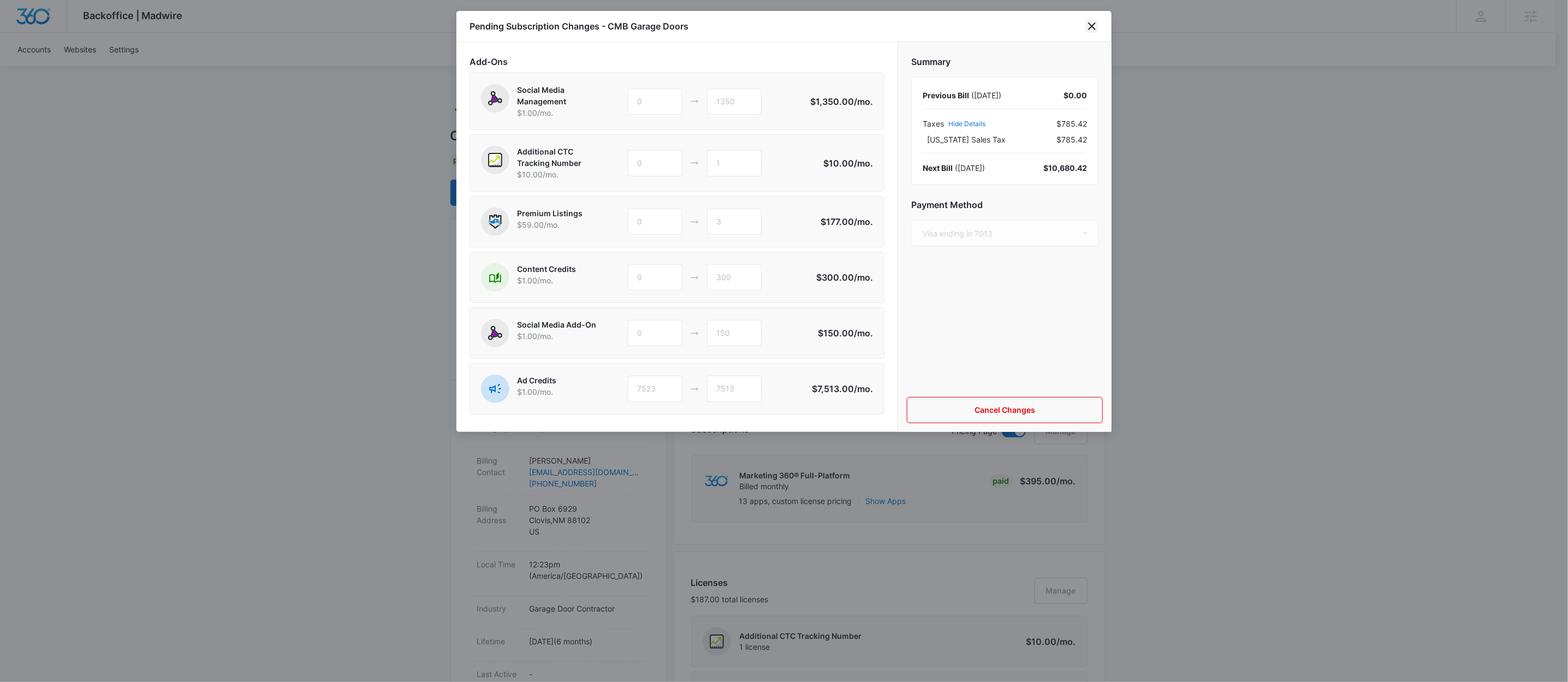
click at [1089, 27] on icon "close" at bounding box center [1091, 26] width 13 height 13
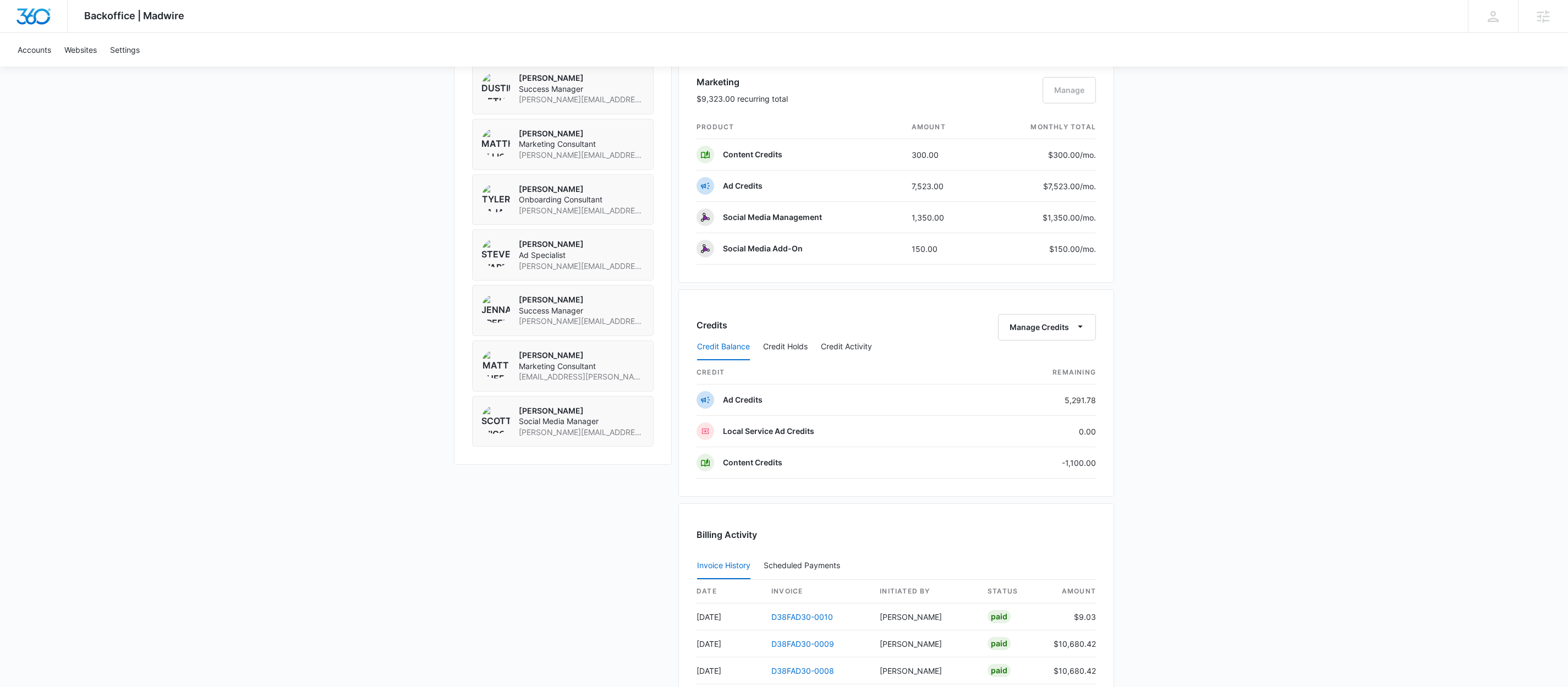
scroll to position [1138, 0]
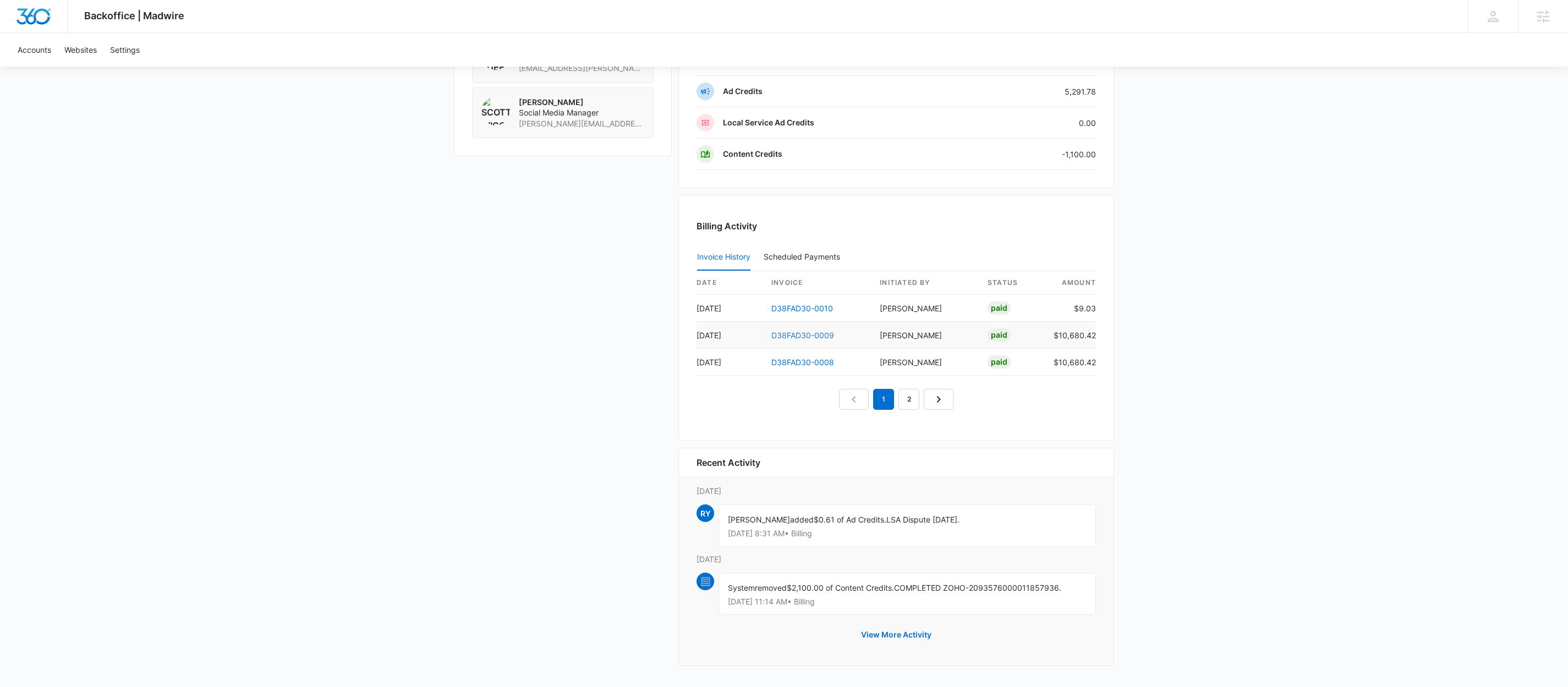
click at [802, 332] on link "D38FAD30-0009" at bounding box center [802, 335] width 62 height 10
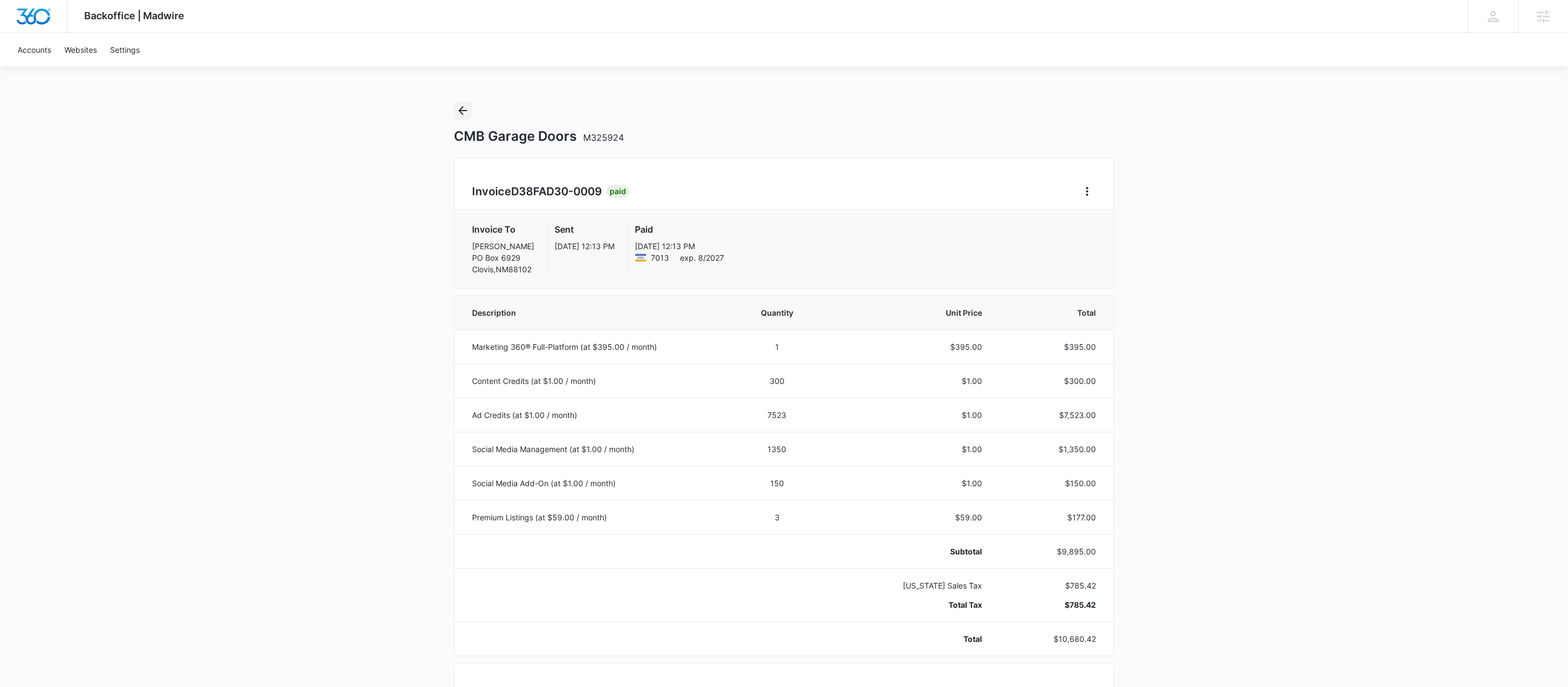
click at [465, 108] on icon "Back" at bounding box center [462, 110] width 13 height 13
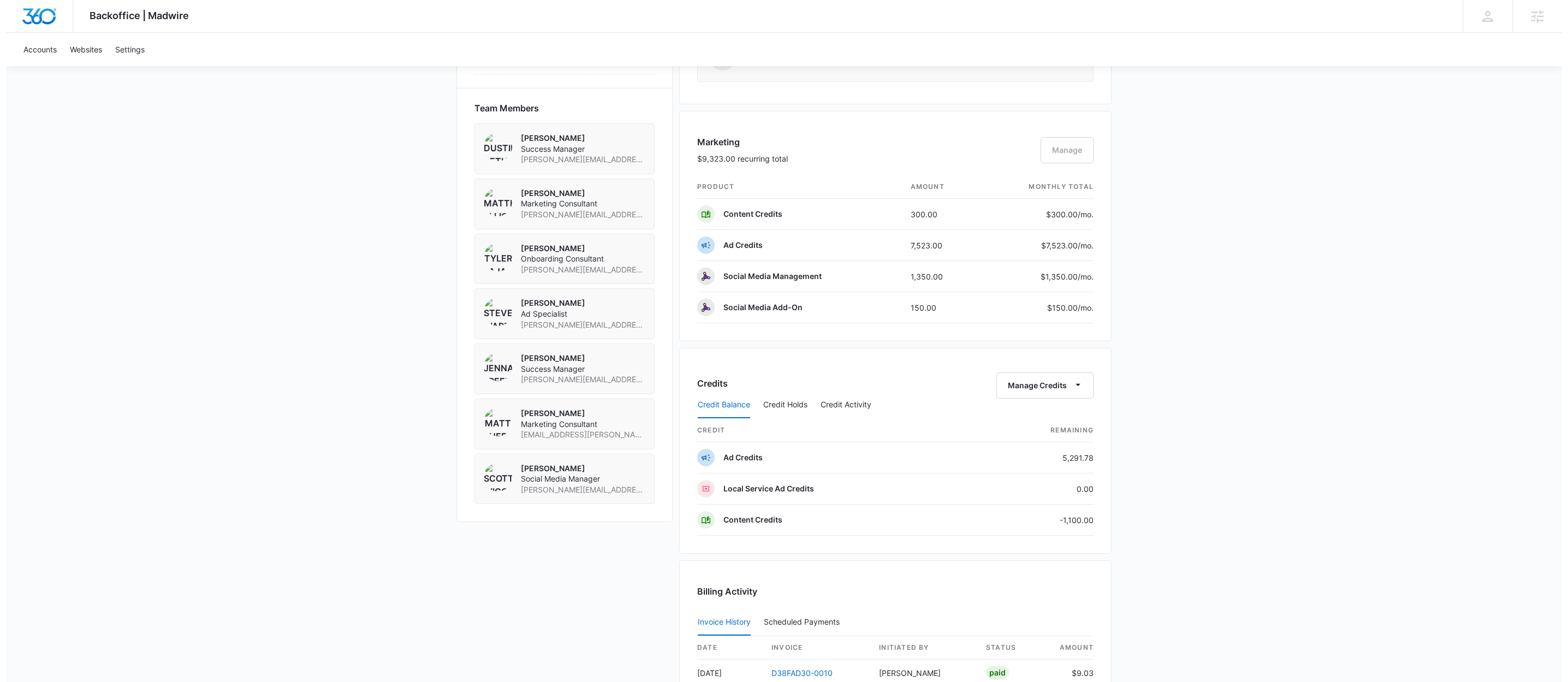
scroll to position [97, 0]
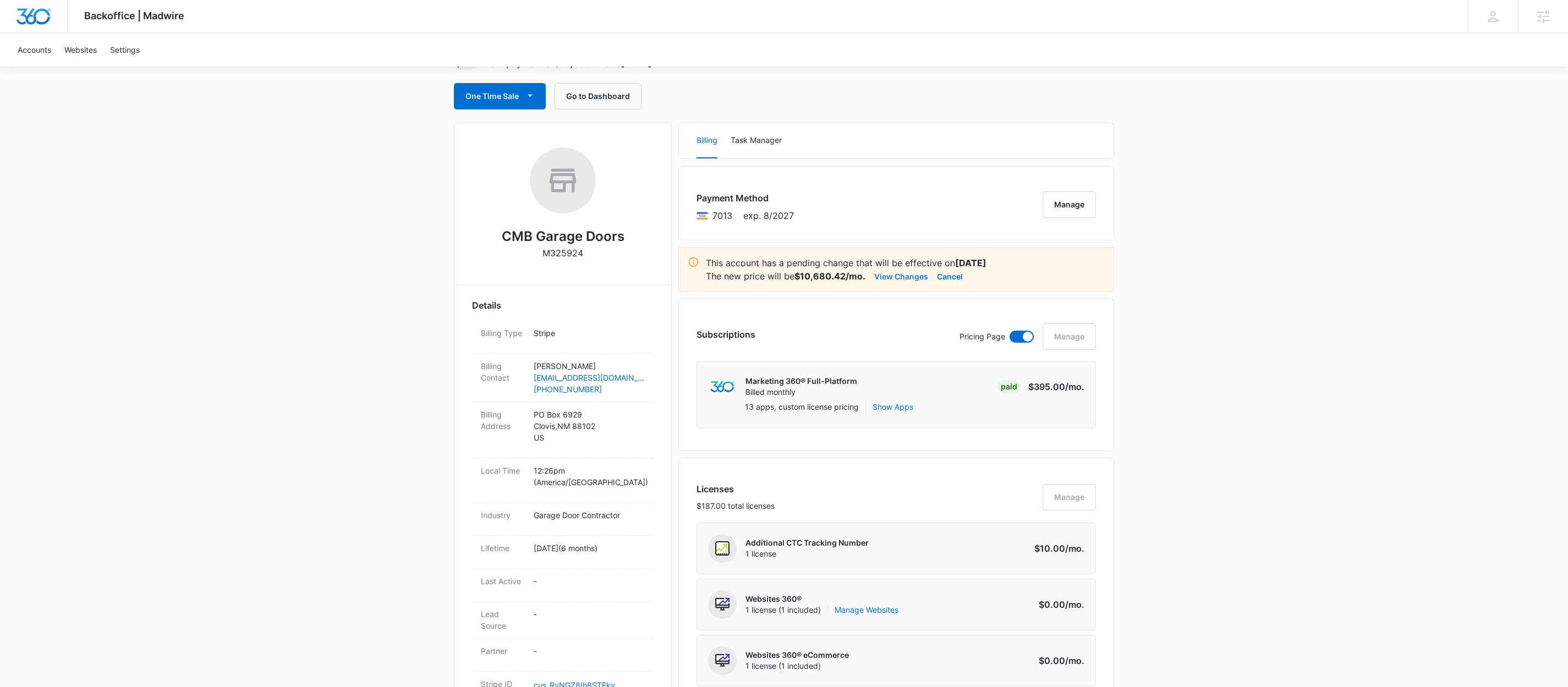
click at [905, 275] on button "View Changes" at bounding box center [901, 275] width 54 height 13
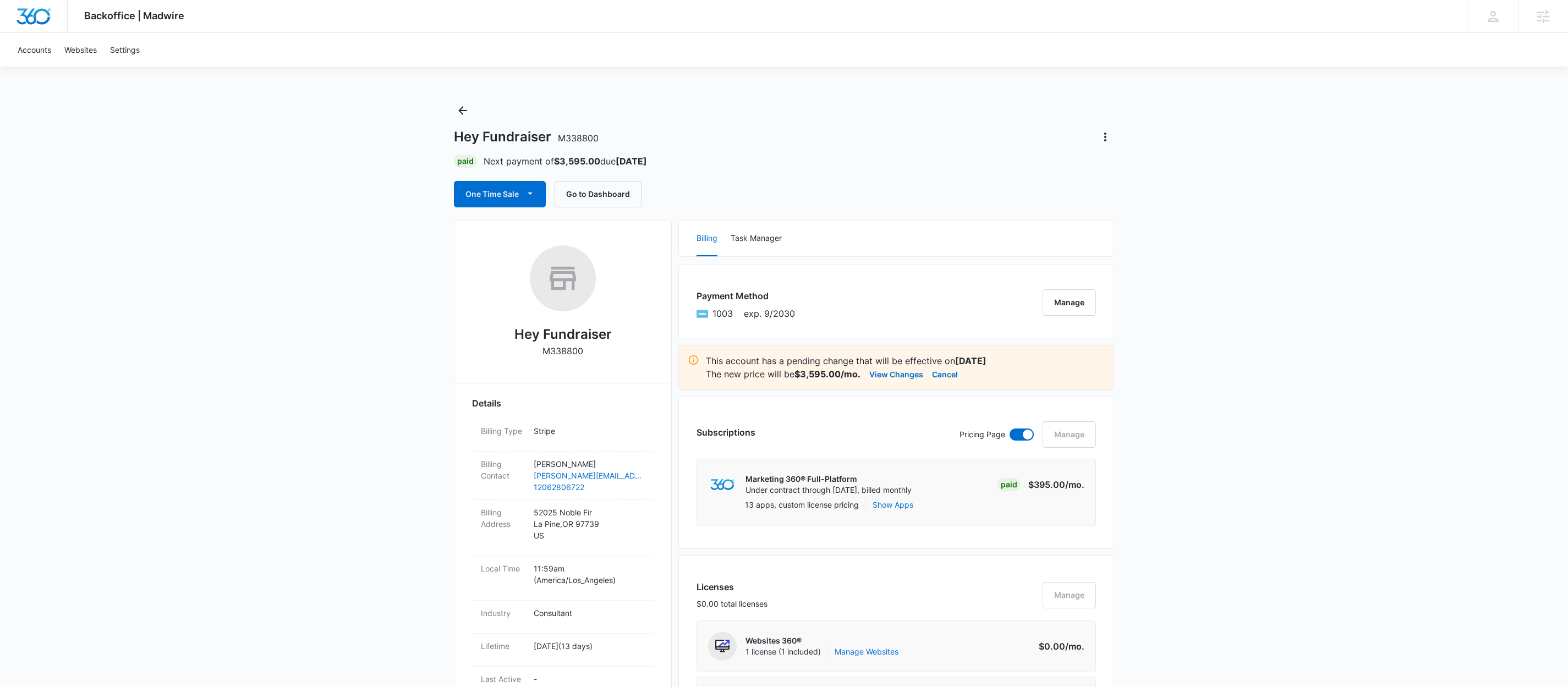
click at [487, 139] on h1 "Hey Fundraiser M338800" at bounding box center [526, 137] width 145 height 16
drag, startPoint x: 454, startPoint y: 137, endPoint x: 551, endPoint y: 139, distance: 97.0
click at [551, 139] on h1 "Hey Fundraiser M338800" at bounding box center [526, 137] width 145 height 16
copy h1 "Hey Fundraiser"
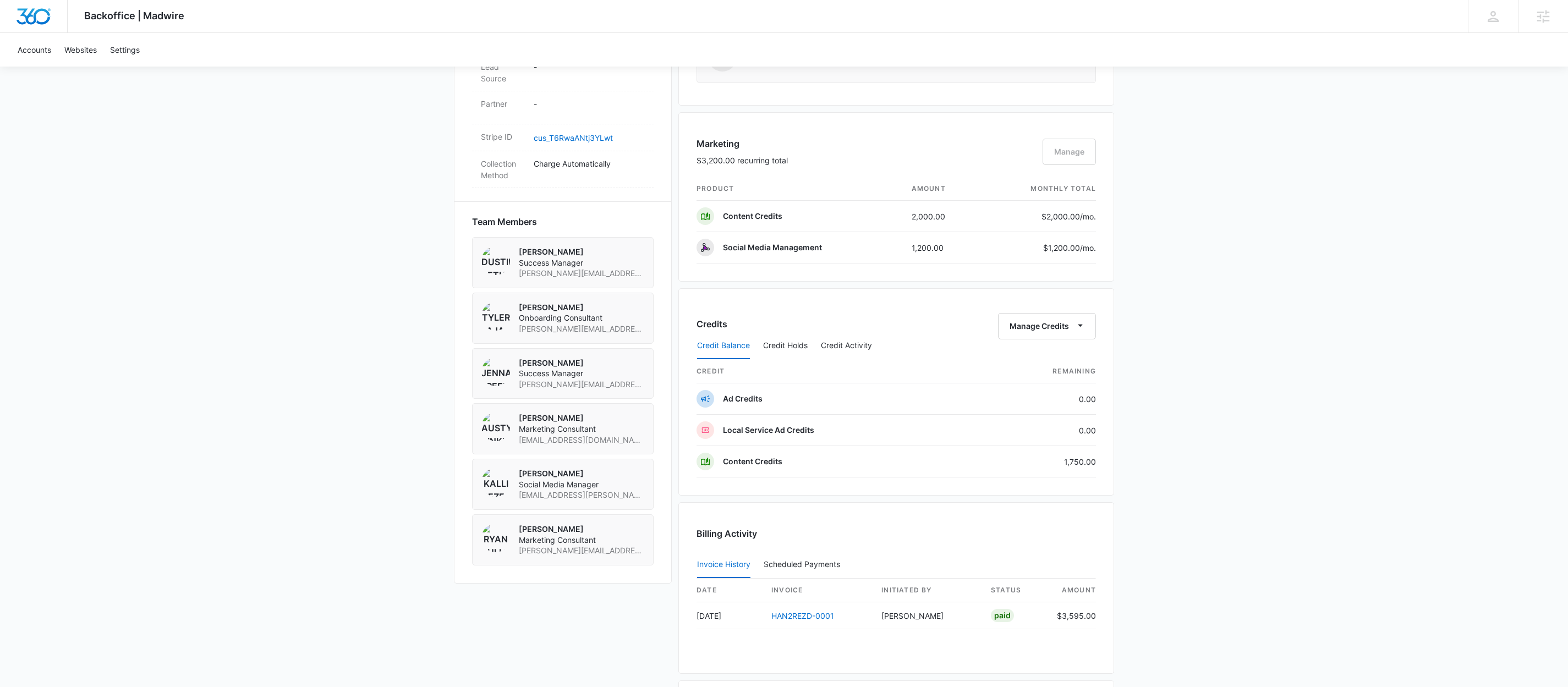
scroll to position [671, 0]
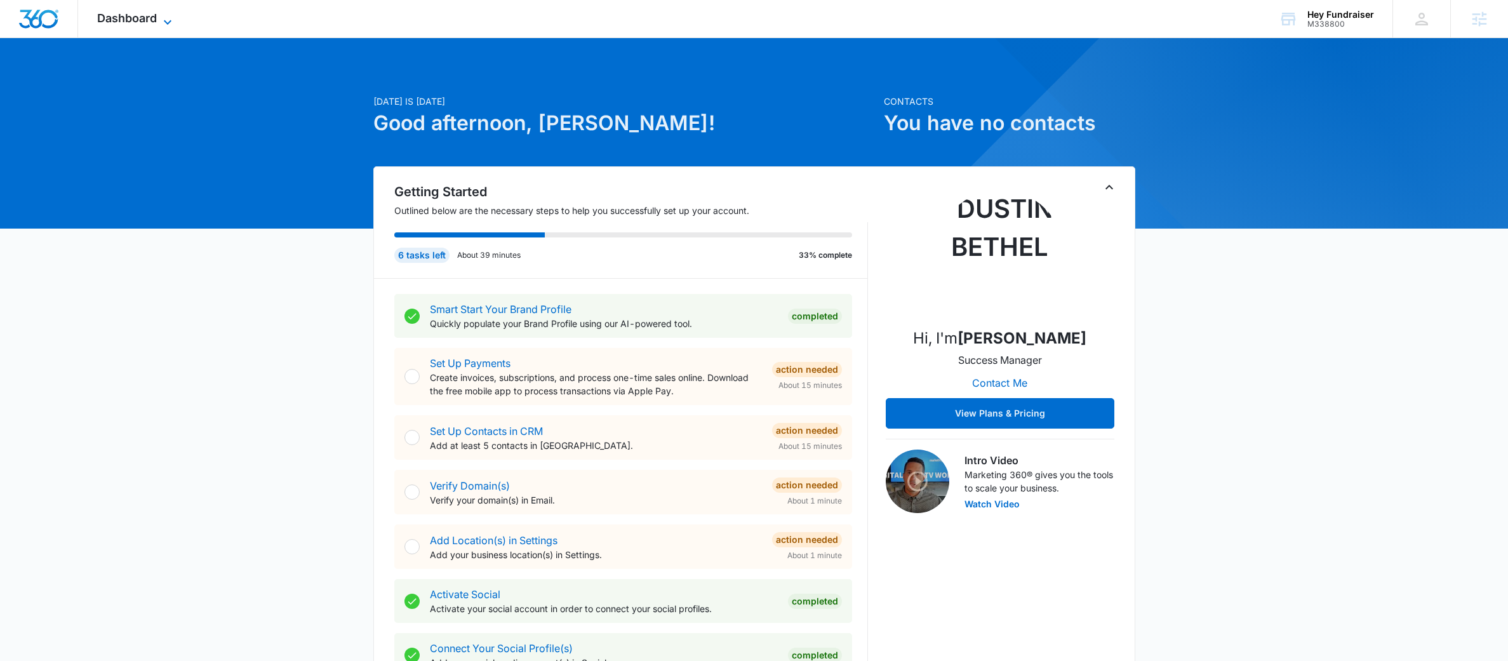
click at [154, 14] on span "Dashboard" at bounding box center [127, 17] width 60 height 13
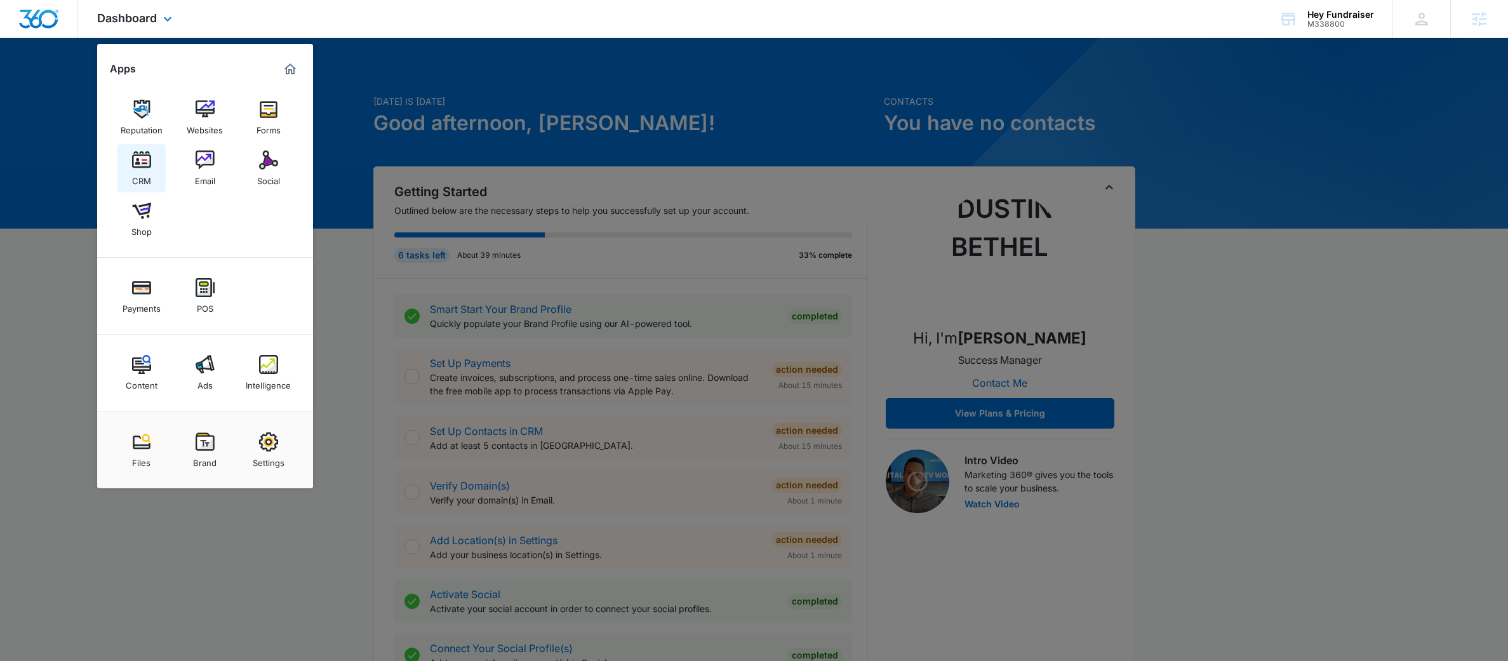
click at [139, 184] on div "CRM" at bounding box center [141, 178] width 19 height 17
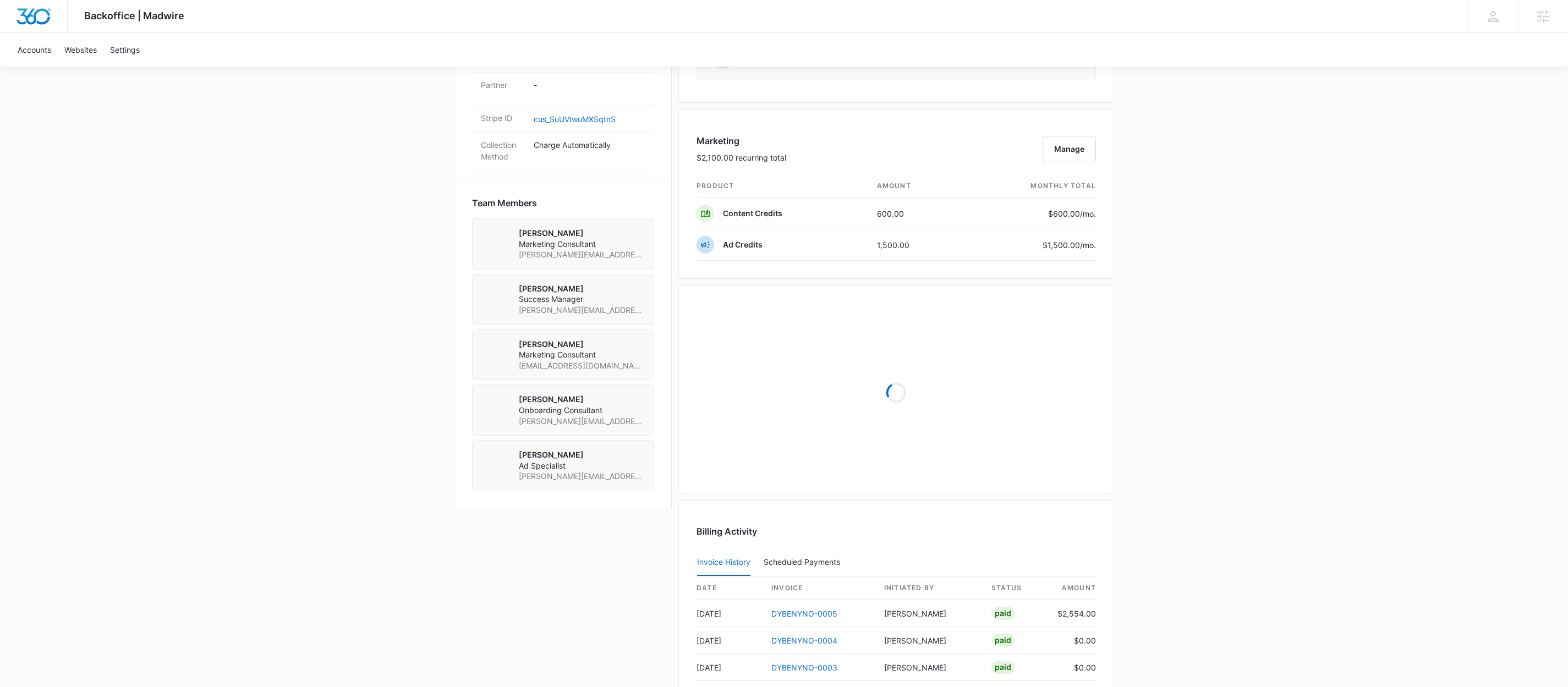
scroll to position [859, 0]
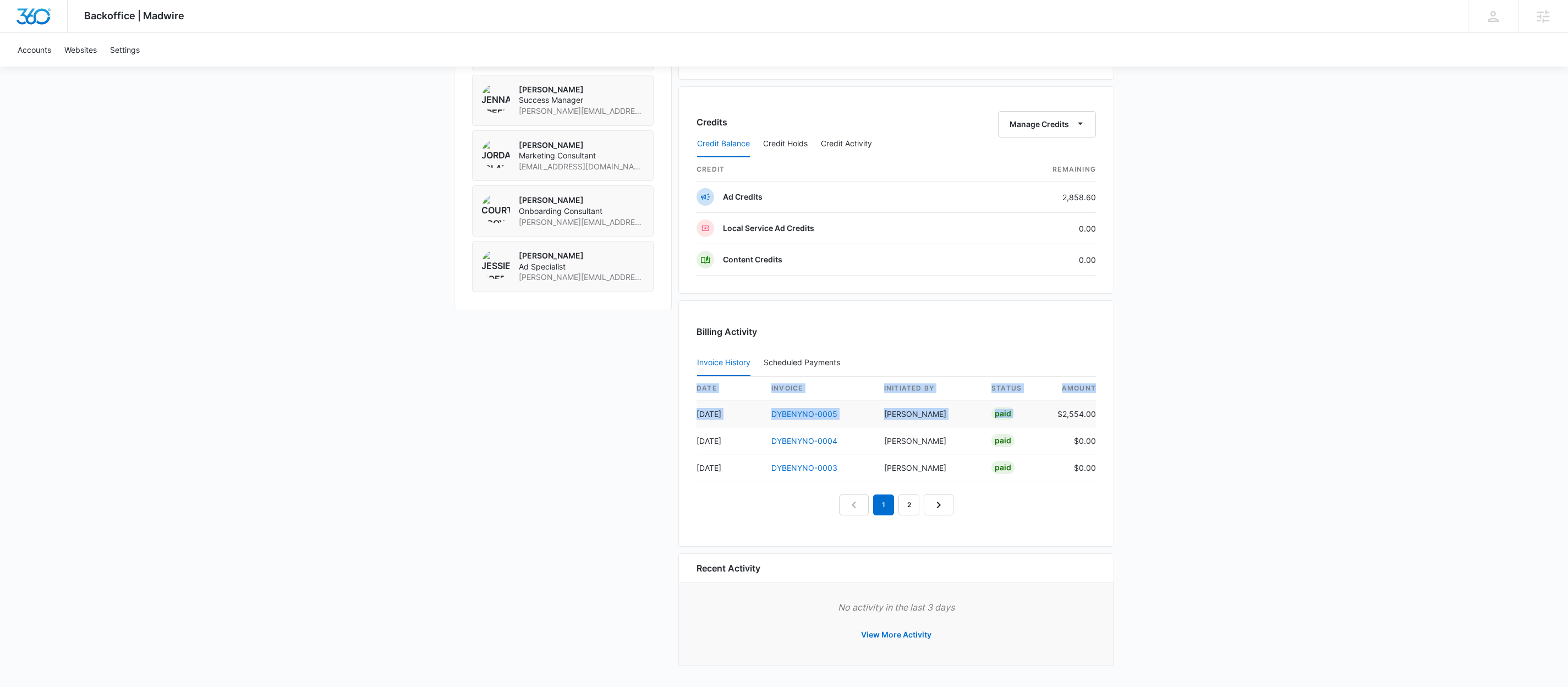
drag, startPoint x: 1098, startPoint y: 412, endPoint x: 1060, endPoint y: 412, distance: 38.0
click at [1060, 412] on div "Billing Activity Invoice History Scheduled Payments 0 date invoice Initiated By…" at bounding box center [896, 424] width 436 height 246
click at [1060, 412] on td "$2,554.00" at bounding box center [1072, 413] width 48 height 27
drag, startPoint x: 1062, startPoint y: 412, endPoint x: 1086, endPoint y: 411, distance: 24.0
click at [1086, 411] on td "$2,554.00" at bounding box center [1072, 413] width 48 height 27
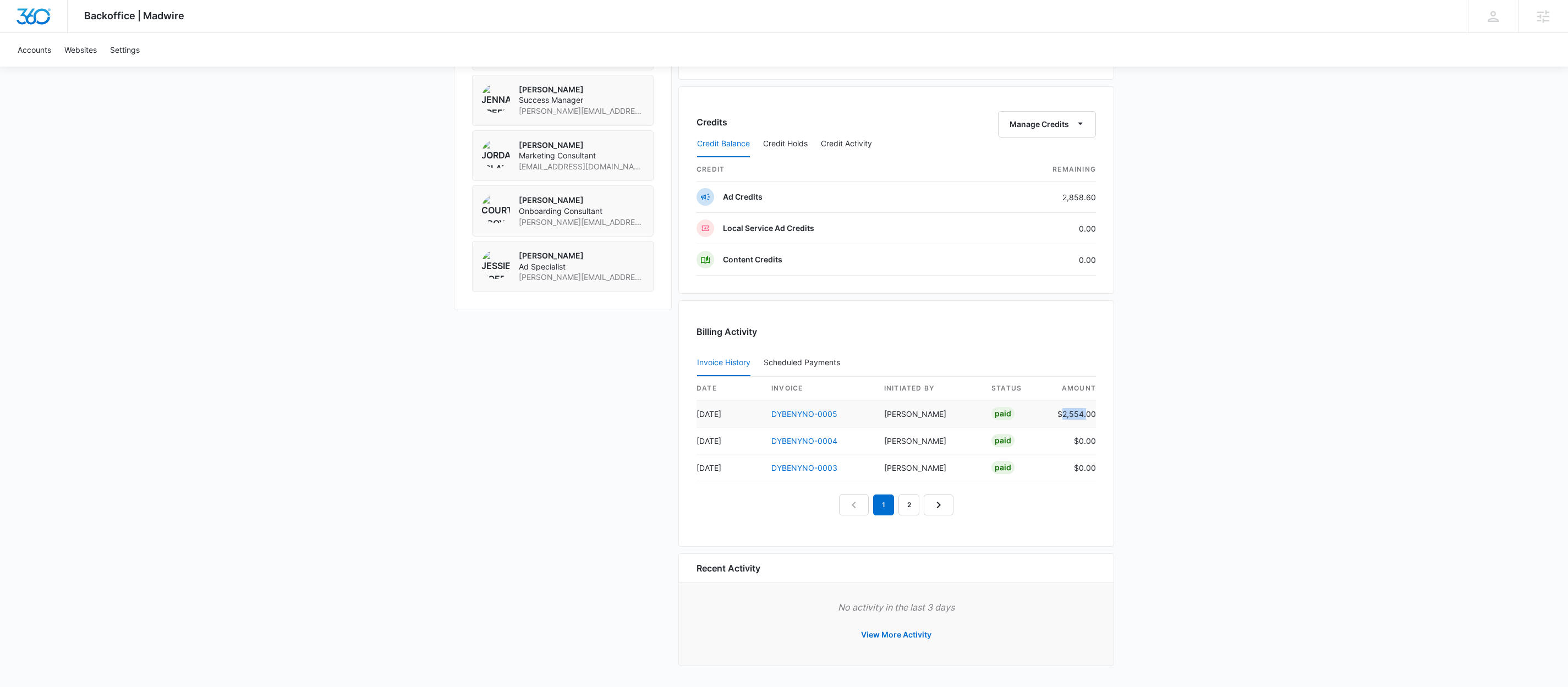
click at [1067, 412] on td "$2,554.00" at bounding box center [1072, 413] width 48 height 27
drag, startPoint x: 1064, startPoint y: 413, endPoint x: 1095, endPoint y: 414, distance: 31.0
click at [1095, 414] on td "$2,554.00" at bounding box center [1072, 413] width 48 height 27
copy td "2,554.00"
